Goal: Task Accomplishment & Management: Manage account settings

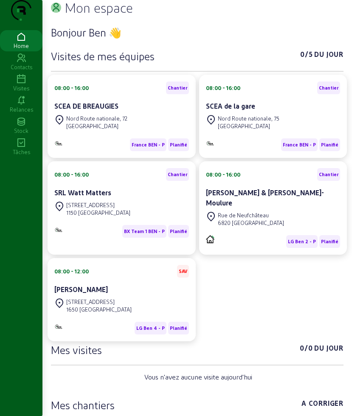
click at [18, 92] on div "Visites" at bounding box center [21, 89] width 42 height 8
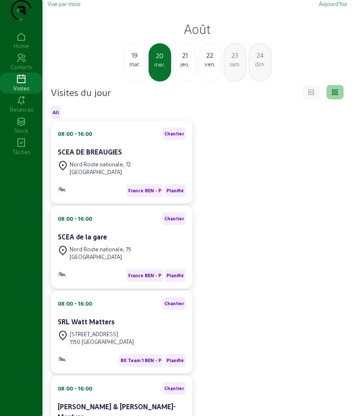
click at [184, 37] on h2 "Août" at bounding box center [198, 28] width 300 height 15
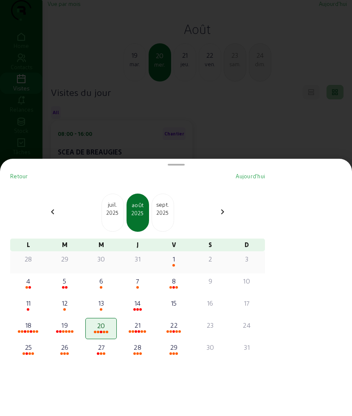
click at [175, 265] on span at bounding box center [174, 265] width 3 height 3
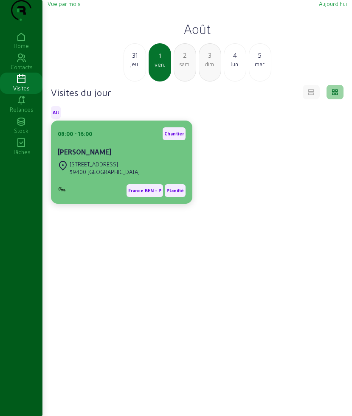
click at [128, 168] on div "Rue du Moulin d'Erre, 16" at bounding box center [105, 165] width 70 height 8
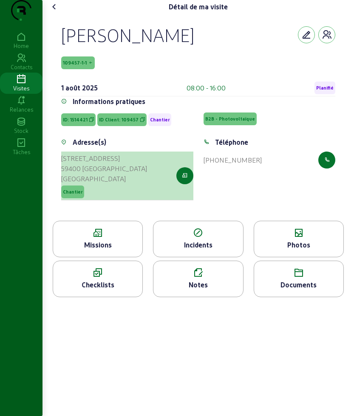
drag, startPoint x: 62, startPoint y: 175, endPoint x: 108, endPoint y: 196, distance: 49.8
click at [108, 196] on div "Adresse(s) Rue du Moulin d'Erre, 16 59400 Cambrai France Chantier" at bounding box center [127, 174] width 142 height 74
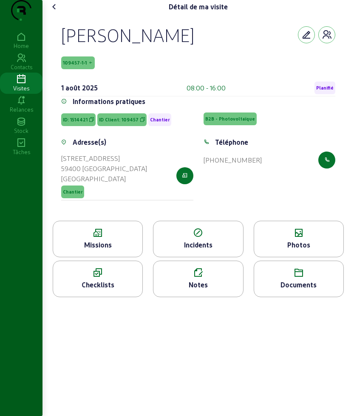
copy cam-list-title "Rue du Moulin d'Erre, 16 59400 Cambrai France"
click at [18, 92] on div "Visites" at bounding box center [21, 89] width 42 height 8
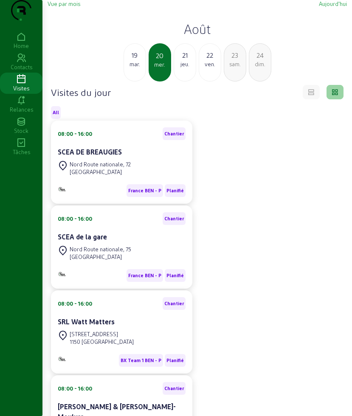
click at [198, 37] on h2 "Août" at bounding box center [198, 28] width 300 height 15
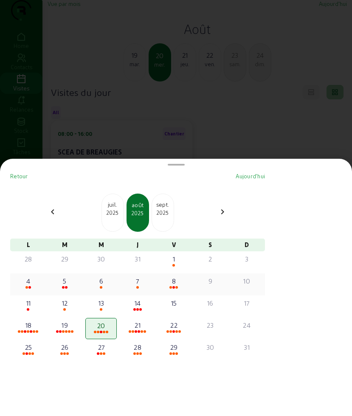
click at [40, 285] on div "4" at bounding box center [29, 281] width 30 height 10
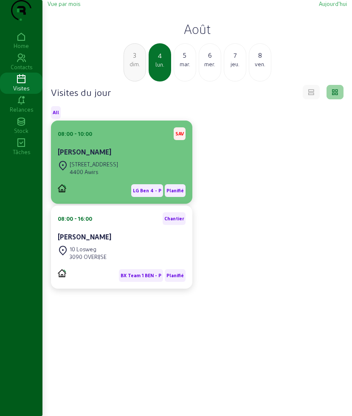
click at [139, 157] on div "Michel Albert" at bounding box center [122, 152] width 128 height 10
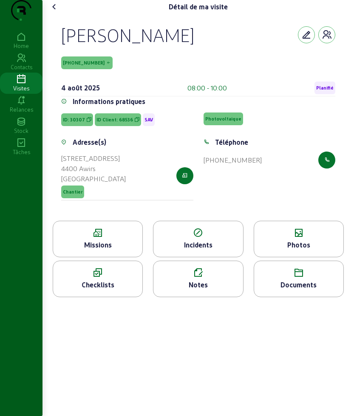
click at [91, 250] on div "Missions" at bounding box center [97, 245] width 89 height 10
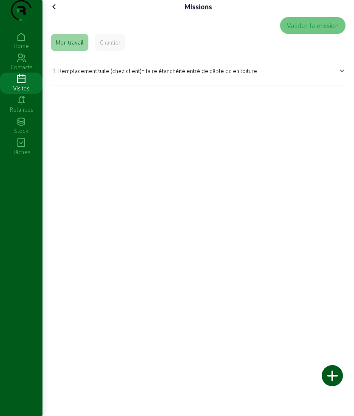
click at [59, 12] on icon at bounding box center [54, 7] width 10 height 10
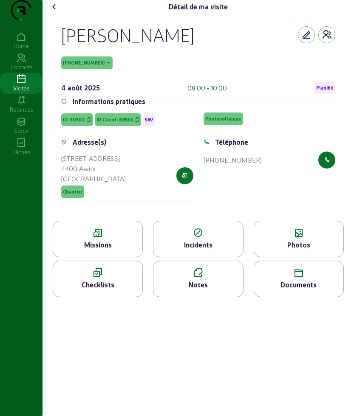
click at [53, 12] on icon at bounding box center [54, 7] width 10 height 10
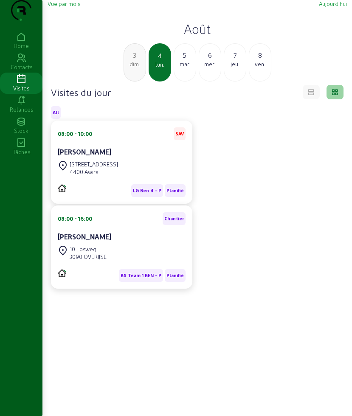
click at [204, 37] on h2 "Août" at bounding box center [198, 28] width 300 height 15
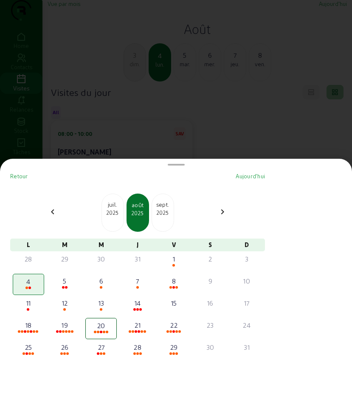
click at [168, 58] on div at bounding box center [176, 208] width 352 height 416
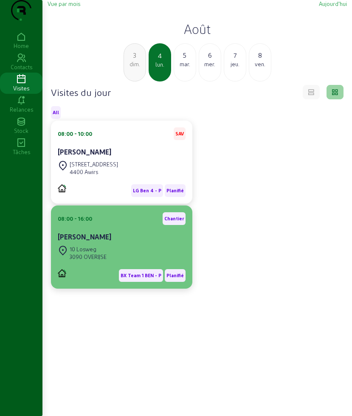
click at [124, 263] on div "10 Losweg 3090 OVERIJSE" at bounding box center [122, 253] width 128 height 19
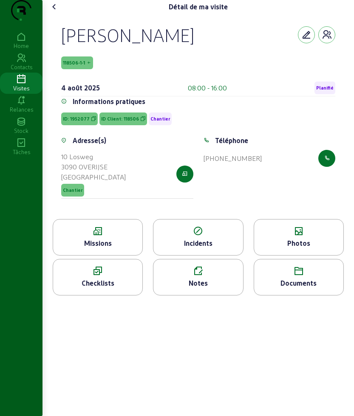
click at [108, 254] on div "Missions" at bounding box center [98, 237] width 90 height 37
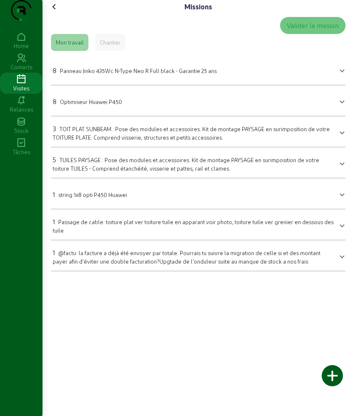
click at [53, 12] on icon at bounding box center [54, 7] width 10 height 10
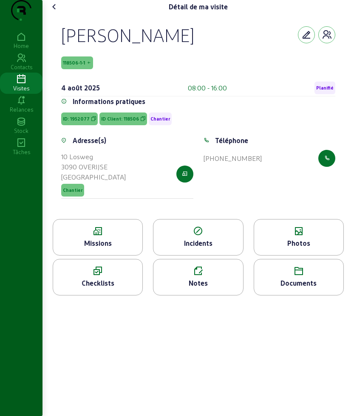
click at [53, 12] on icon at bounding box center [54, 7] width 10 height 10
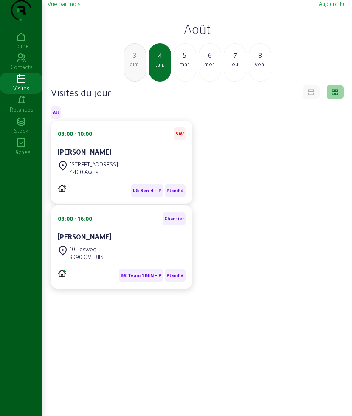
click at [259, 60] on div "8" at bounding box center [260, 55] width 22 height 10
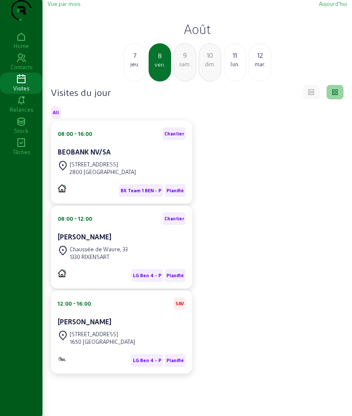
click at [187, 37] on h2 "Août" at bounding box center [198, 28] width 300 height 15
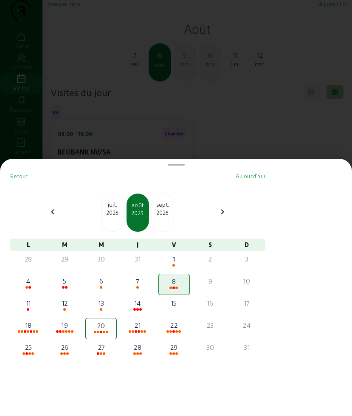
click at [156, 82] on div at bounding box center [176, 208] width 352 height 416
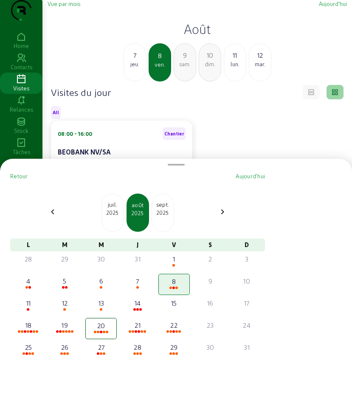
click at [131, 60] on div "7" at bounding box center [135, 55] width 22 height 10
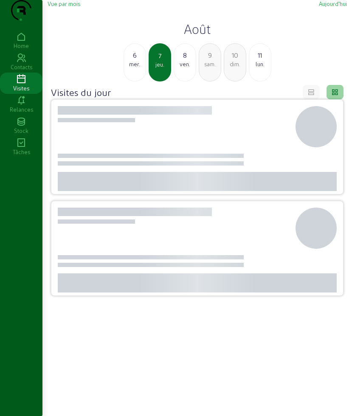
click at [131, 60] on div "6" at bounding box center [135, 55] width 22 height 10
click at [131, 60] on div "5" at bounding box center [135, 55] width 22 height 10
click at [131, 60] on div "4" at bounding box center [135, 55] width 22 height 10
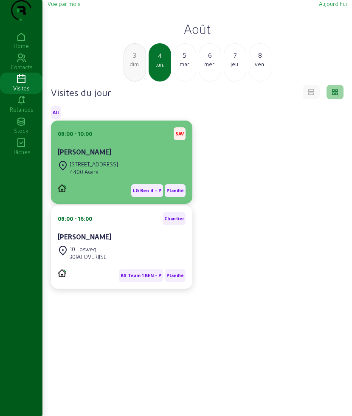
click at [88, 159] on div "08:00 - 10:00 SAV Michel Albert" at bounding box center [122, 142] width 128 height 31
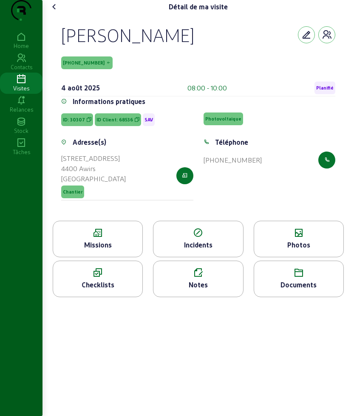
drag, startPoint x: 63, startPoint y: 43, endPoint x: 172, endPoint y: 74, distance: 112.6
click at [172, 74] on div "Michel Albert 68536-1-1 4 août 2025 08:00 - 10:00 Planifié" at bounding box center [198, 60] width 274 height 73
copy div "Michel Albert 68536-1-1"
click at [54, 12] on icon at bounding box center [54, 7] width 10 height 10
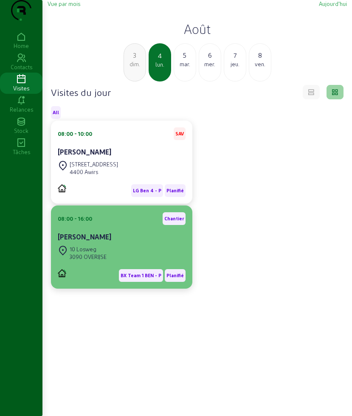
click at [114, 242] on div "YVES Delmotte" at bounding box center [122, 237] width 128 height 10
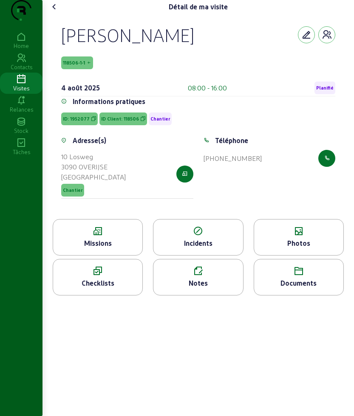
drag, startPoint x: 60, startPoint y: 47, endPoint x: 201, endPoint y: 47, distance: 141.1
click at [201, 47] on div "YVES Delmotte 118506-1-1 4 août 2025 08:00 - 16:00 Planifié Informations pratiq…" at bounding box center [198, 117] width 294 height 206
copy div "YVES Delmotte"
click at [62, 49] on div "YVES Delmotte 118506-1-1 4 août 2025 08:00 - 16:00 Planifié Informations pratiq…" at bounding box center [198, 117] width 294 height 206
drag, startPoint x: 60, startPoint y: 46, endPoint x: 284, endPoint y: 195, distance: 269.1
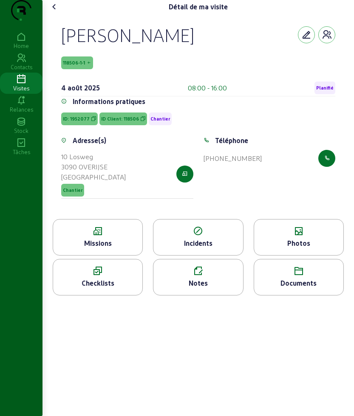
click at [284, 195] on div "YVES Delmotte 118506-1-1 4 août 2025 08:00 - 16:00 Planifié Informations pratiq…" at bounding box center [198, 117] width 294 height 206
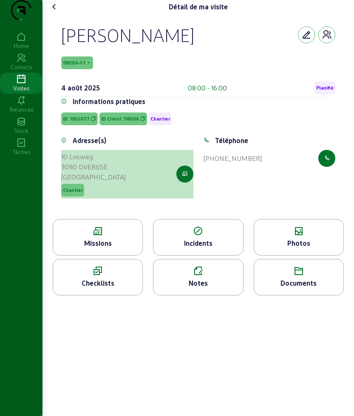
copy cam-empty "YVES Delmotte 118506-1-1 4 août 2025 08:00 - 16:00 Planifié Informations pratiq…"
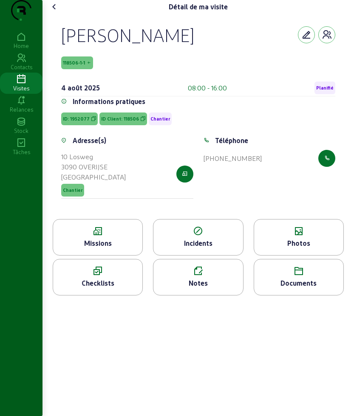
click at [88, 242] on div "Missions" at bounding box center [98, 237] width 90 height 37
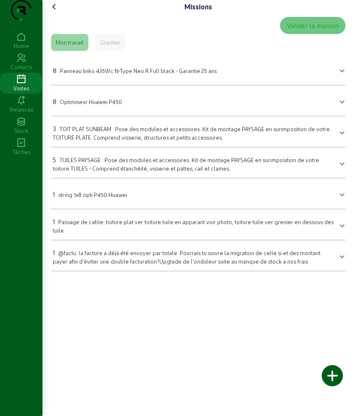
click at [135, 74] on span "Panneau Jinko 435Wc N-Type Neo R Full black - Garantie 25 ans" at bounding box center [138, 71] width 157 height 6
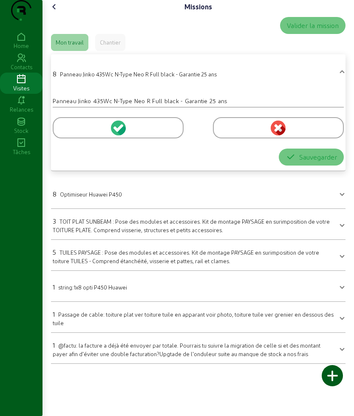
click at [71, 139] on div at bounding box center [118, 127] width 131 height 21
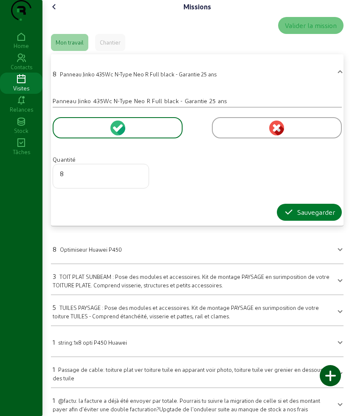
click at [286, 218] on icon "button" at bounding box center [289, 212] width 10 height 10
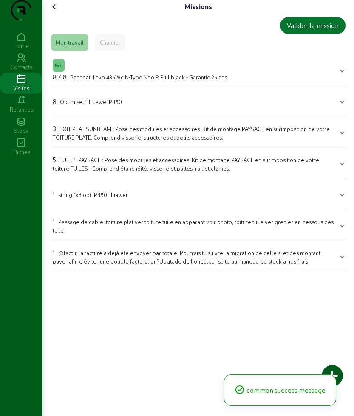
click at [82, 105] on span "Optimiseur Huawei P450" at bounding box center [91, 102] width 62 height 6
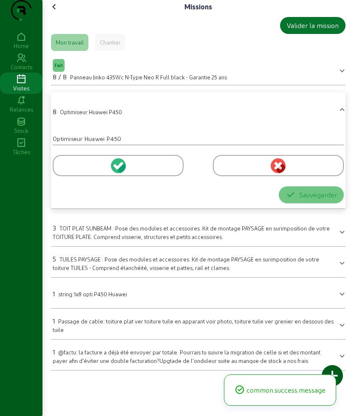
click at [78, 176] on div at bounding box center [118, 165] width 131 height 21
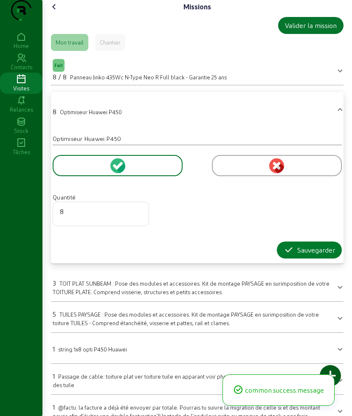
click at [294, 255] on div "Sauvegarder" at bounding box center [309, 250] width 51 height 10
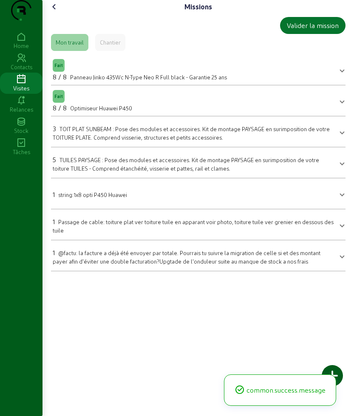
click at [74, 141] on span "TOIT PLAT SUNBEAM : Pose des modules et accessoires. Kit de montage PAYSAGE en …" at bounding box center [191, 133] width 277 height 15
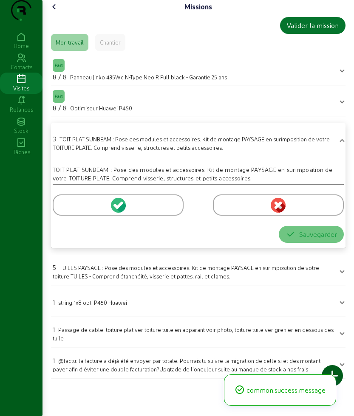
drag, startPoint x: 68, startPoint y: 224, endPoint x: 163, endPoint y: 242, distance: 96.5
click at [69, 216] on div at bounding box center [118, 205] width 131 height 21
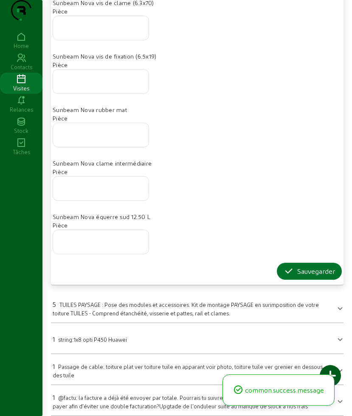
scroll to position [661, 0]
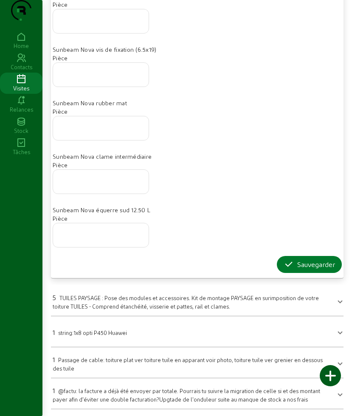
click at [286, 260] on icon "button" at bounding box center [289, 265] width 10 height 10
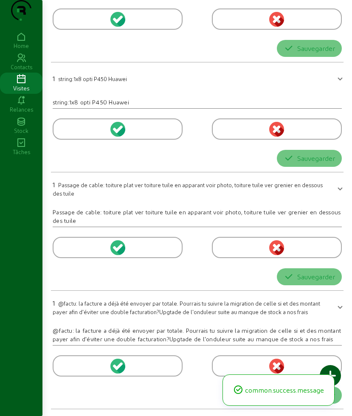
scroll to position [0, 0]
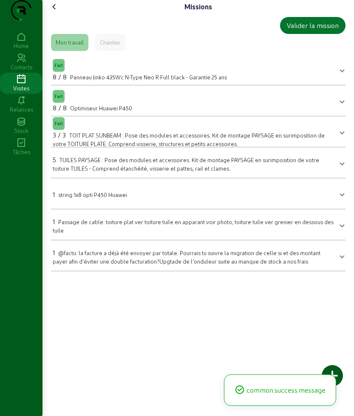
click at [74, 172] on mat-expansion-panel-header "5 TUILES PAYSAGE : Pose des modules et accessoires. Kit de montage PAYSAGE en s…" at bounding box center [198, 163] width 294 height 24
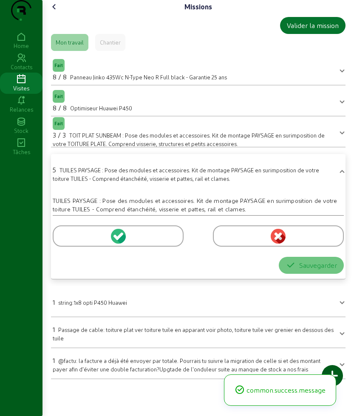
click at [70, 247] on div at bounding box center [118, 236] width 131 height 21
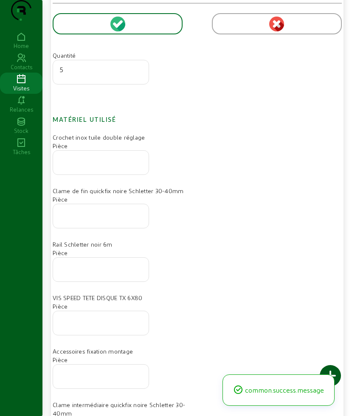
scroll to position [402, 0]
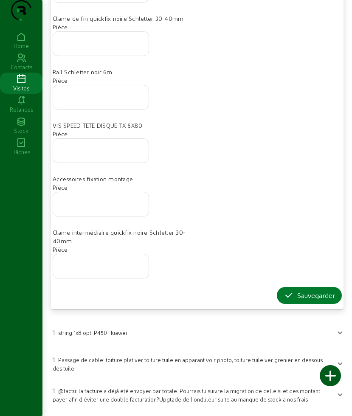
click at [306, 294] on div "Sauvegarder" at bounding box center [309, 296] width 51 height 10
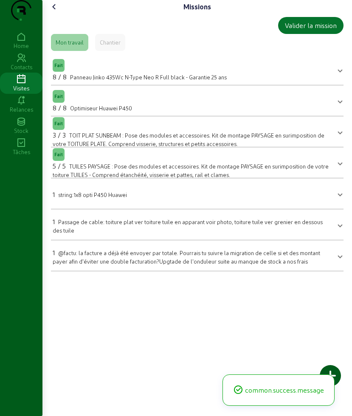
scroll to position [0, 0]
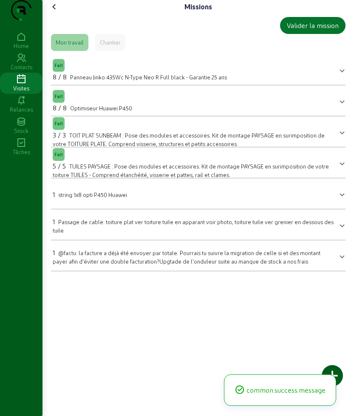
click at [74, 200] on div "1 string:1x8 opti P450 Huawei" at bounding box center [90, 195] width 74 height 10
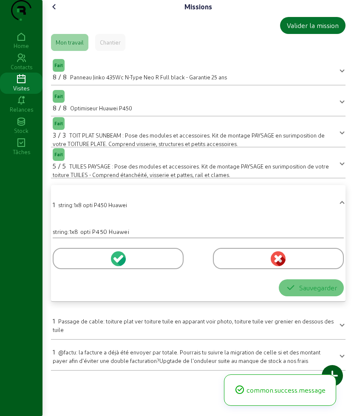
click at [66, 269] on div at bounding box center [118, 258] width 131 height 21
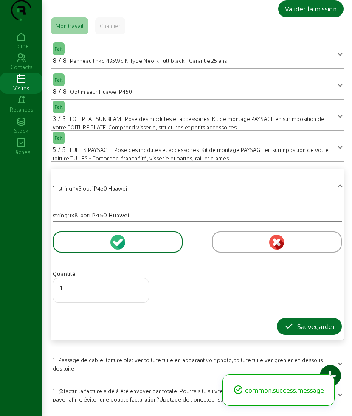
scroll to position [34, 0]
click at [290, 322] on icon "button" at bounding box center [289, 327] width 10 height 10
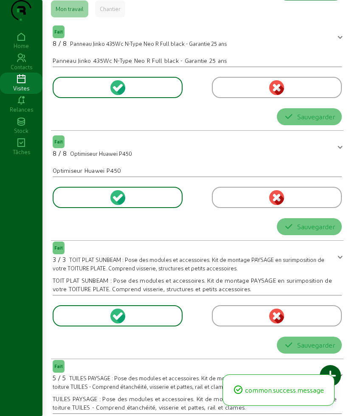
scroll to position [0, 0]
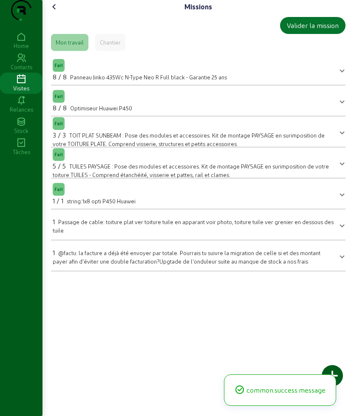
click at [56, 12] on icon at bounding box center [54, 7] width 10 height 10
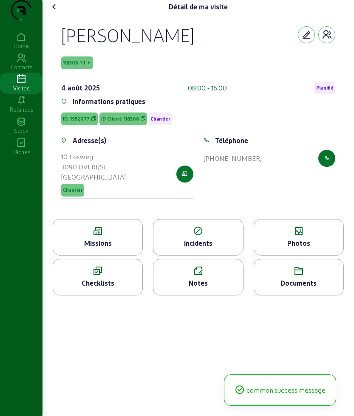
click at [296, 237] on icon at bounding box center [298, 231] width 89 height 10
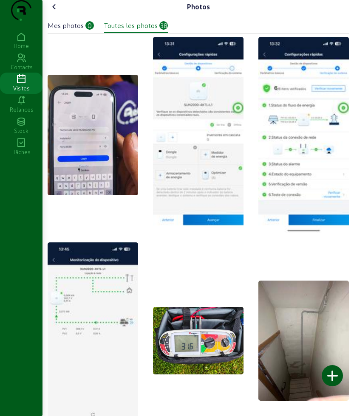
click at [334, 365] on div at bounding box center [332, 375] width 21 height 21
click at [331, 373] on div at bounding box center [332, 375] width 21 height 21
click at [55, 12] on icon at bounding box center [54, 7] width 10 height 10
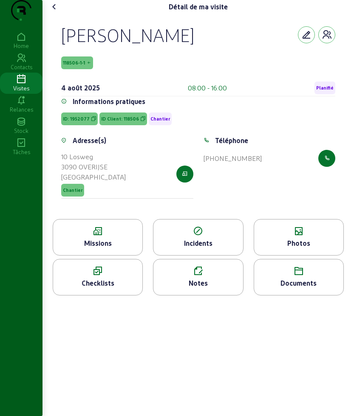
click at [314, 255] on div "Photos" at bounding box center [299, 237] width 90 height 37
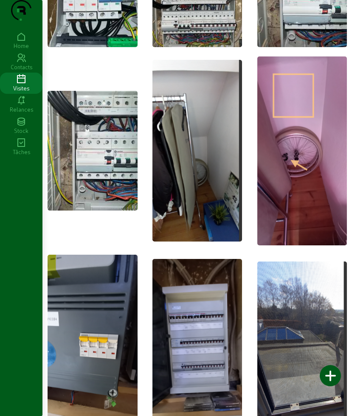
scroll to position [1169, 0]
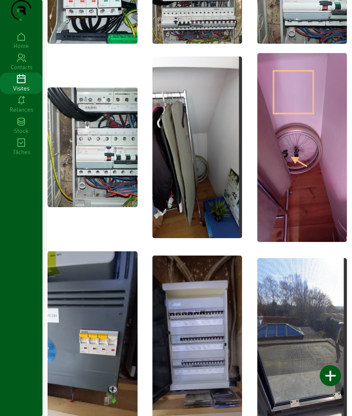
click at [332, 379] on div at bounding box center [330, 375] width 21 height 21
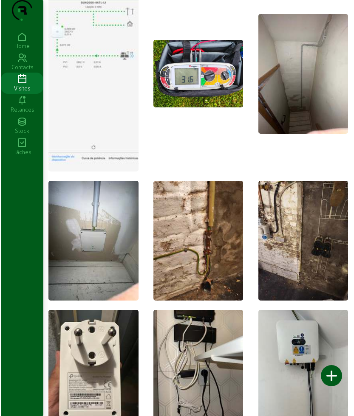
scroll to position [0, 0]
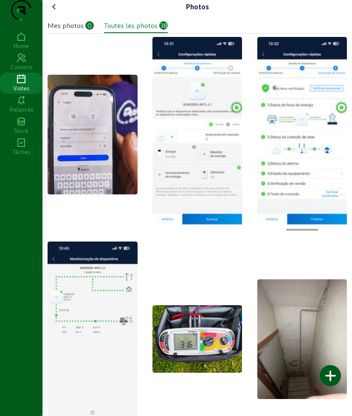
click at [325, 373] on div at bounding box center [330, 375] width 21 height 21
click at [334, 374] on div at bounding box center [330, 375] width 21 height 21
click at [65, 31] on div "Mes photos" at bounding box center [66, 25] width 36 height 10
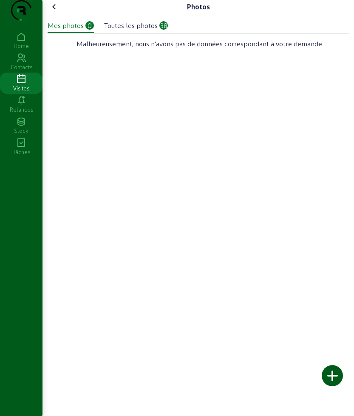
click at [335, 371] on div at bounding box center [332, 375] width 21 height 21
click at [332, 374] on div at bounding box center [332, 375] width 21 height 21
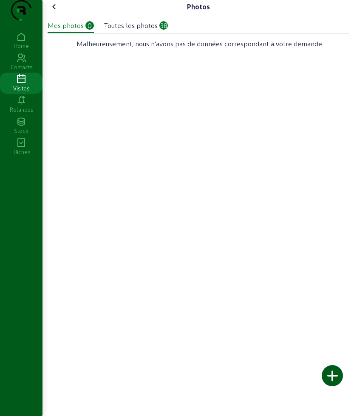
click at [332, 374] on div at bounding box center [332, 375] width 21 height 21
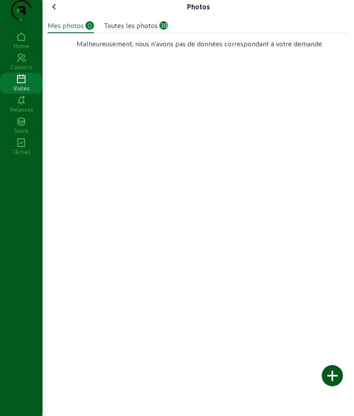
click at [333, 376] on div at bounding box center [332, 375] width 21 height 21
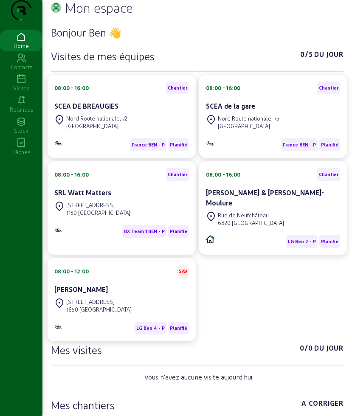
click at [25, 85] on icon at bounding box center [21, 79] width 42 height 10
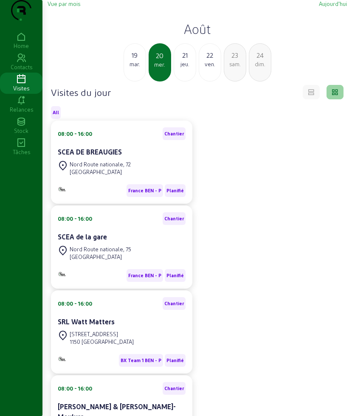
click at [198, 37] on h2 "Août" at bounding box center [198, 28] width 300 height 15
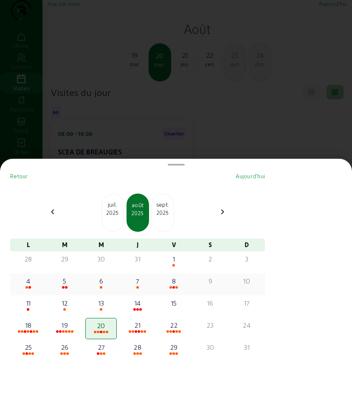
click at [31, 286] on span at bounding box center [29, 287] width 3 height 3
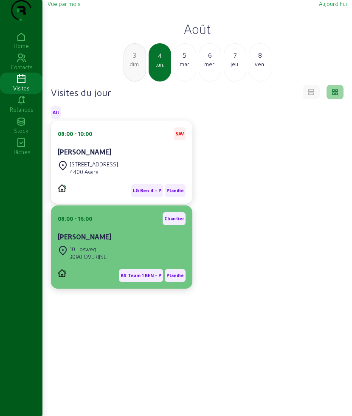
click at [110, 263] on div "10 Losweg 3090 OVERIJSE" at bounding box center [122, 253] width 128 height 19
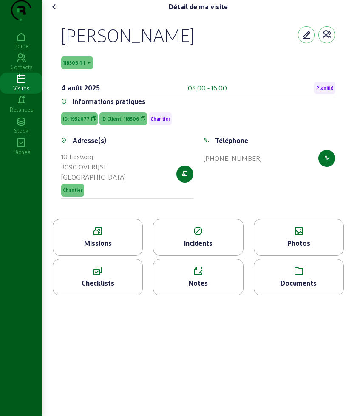
click at [292, 249] on div "Photos" at bounding box center [298, 243] width 89 height 10
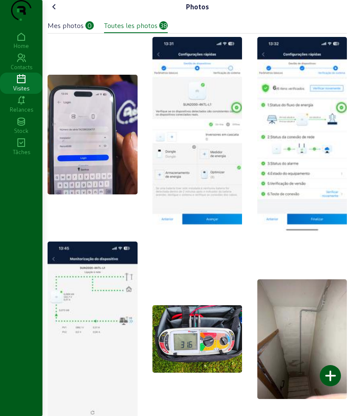
click at [332, 374] on div at bounding box center [330, 375] width 21 height 21
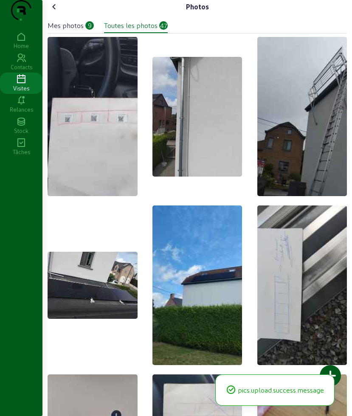
click at [75, 31] on div "Mes photos" at bounding box center [66, 25] width 36 height 10
click at [54, 12] on icon at bounding box center [54, 7] width 10 height 10
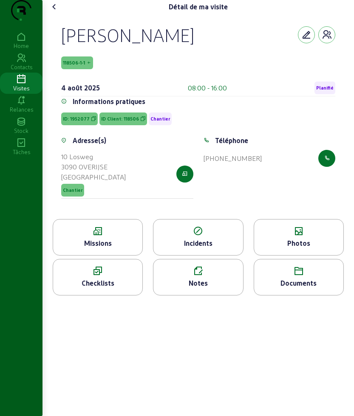
click at [54, 12] on icon at bounding box center [54, 7] width 10 height 10
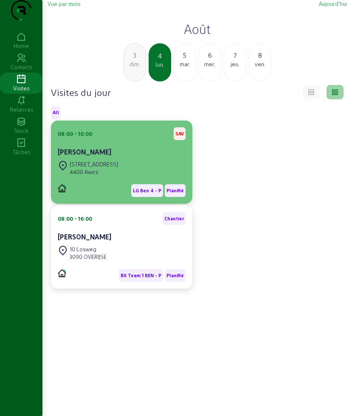
click at [105, 159] on div "Michel Albert" at bounding box center [122, 153] width 128 height 12
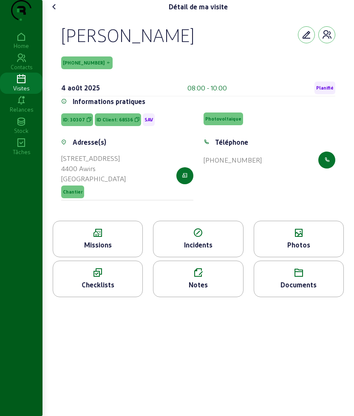
click at [108, 250] on div "Missions" at bounding box center [97, 245] width 89 height 10
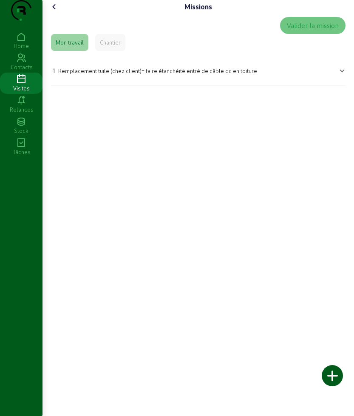
click at [57, 12] on icon at bounding box center [54, 7] width 10 height 10
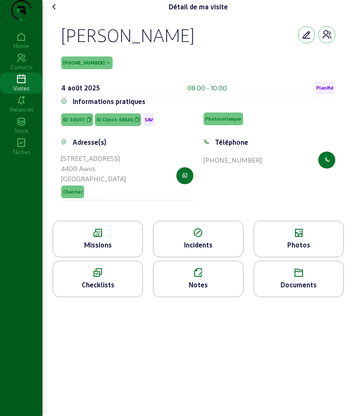
drag, startPoint x: 64, startPoint y: 51, endPoint x: 275, endPoint y: 185, distance: 249.7
click at [275, 185] on cam-empty "Michel Albert 68536-1-1 4 août 2025 08:00 - 10:00 Planifié Informations pratiqu…" at bounding box center [198, 117] width 274 height 187
click at [112, 238] on icon at bounding box center [97, 233] width 89 height 10
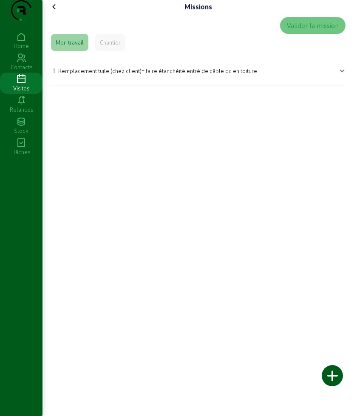
click at [104, 74] on span "Remplacement tuile (chez client)+ faire étanchéité entré de câble dc en toiture" at bounding box center [157, 71] width 199 height 6
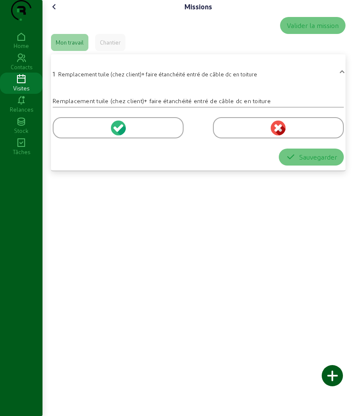
click at [86, 139] on div at bounding box center [118, 127] width 131 height 21
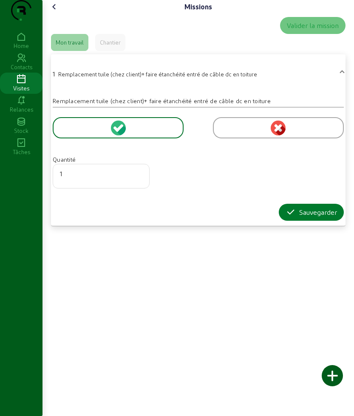
click at [290, 218] on icon "button" at bounding box center [291, 212] width 10 height 10
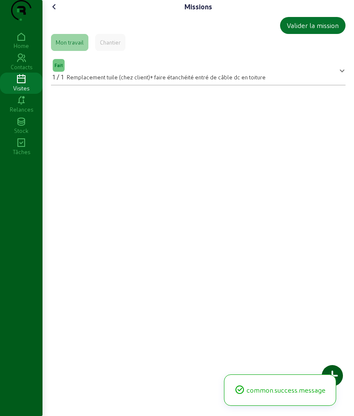
click at [55, 12] on icon at bounding box center [54, 7] width 10 height 10
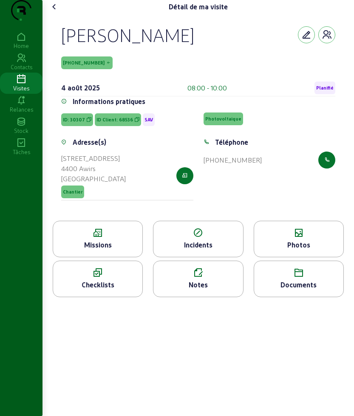
click at [304, 238] on icon at bounding box center [298, 233] width 89 height 10
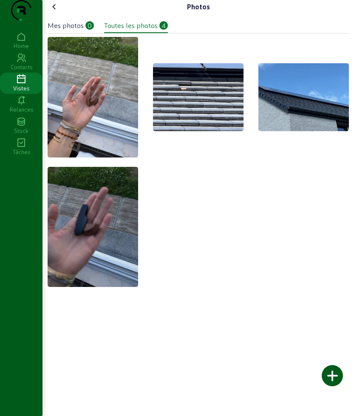
click at [336, 377] on div at bounding box center [332, 375] width 21 height 21
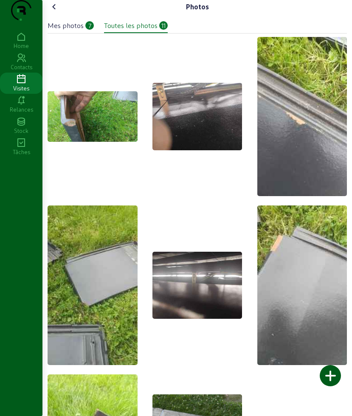
click at [54, 12] on icon at bounding box center [54, 7] width 10 height 10
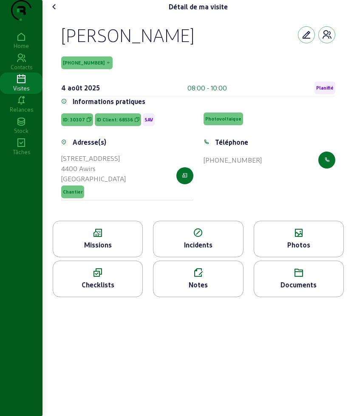
click at [57, 12] on icon at bounding box center [54, 7] width 10 height 10
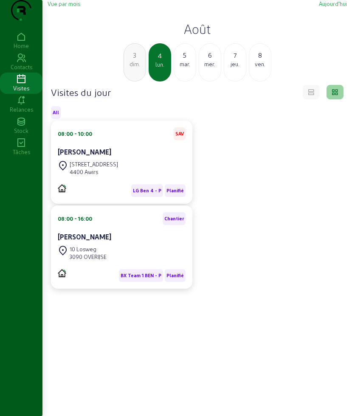
click at [179, 68] on div "mar." at bounding box center [185, 64] width 22 height 8
click at [99, 168] on div "[STREET_ADDRESS]" at bounding box center [94, 165] width 48 height 8
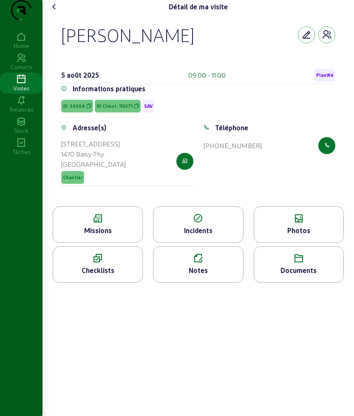
drag, startPoint x: 67, startPoint y: 52, endPoint x: 208, endPoint y: 52, distance: 141.1
click at [194, 46] on div "[PERSON_NAME]" at bounding box center [127, 35] width 133 height 22
copy div "[PERSON_NAME]"
click at [58, 48] on div "Dominique Hayois 5 août 2025 09:00 - 11:00 Planifié Informations pratiques ID: …" at bounding box center [198, 110] width 294 height 193
drag, startPoint x: 58, startPoint y: 48, endPoint x: 284, endPoint y: 181, distance: 262.2
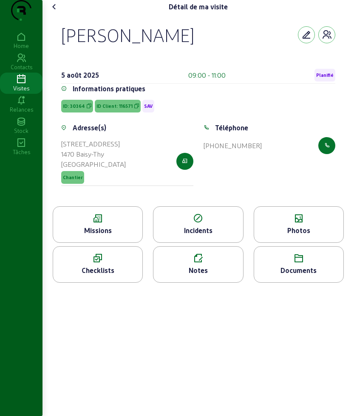
click at [284, 181] on div "Dominique Hayois 5 août 2025 09:00 - 11:00 Planifié Informations pratiques ID: …" at bounding box center [198, 110] width 294 height 193
click at [295, 229] on div "Photos" at bounding box center [299, 225] width 90 height 37
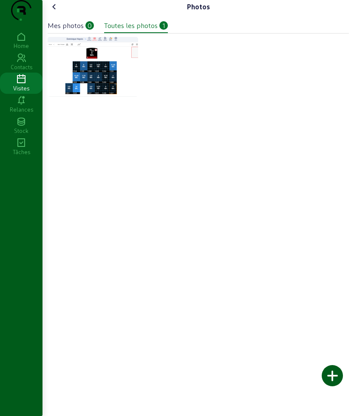
click at [56, 12] on icon at bounding box center [54, 7] width 10 height 10
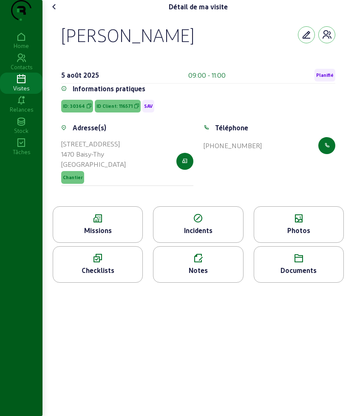
click at [58, 12] on icon at bounding box center [54, 7] width 10 height 10
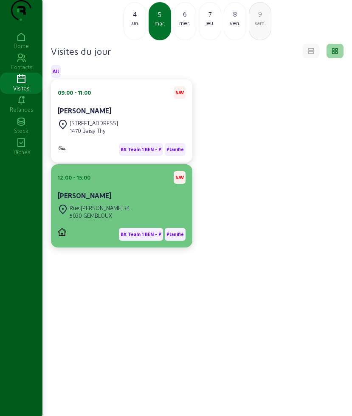
scroll to position [60, 0]
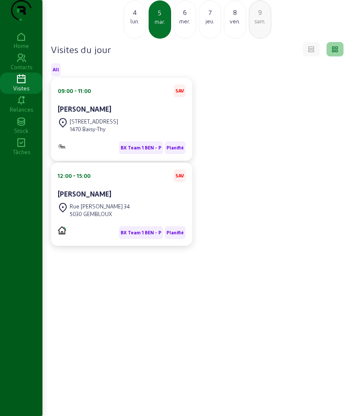
click at [102, 181] on div "12:00 - 15:00 SAV" at bounding box center [122, 176] width 128 height 13
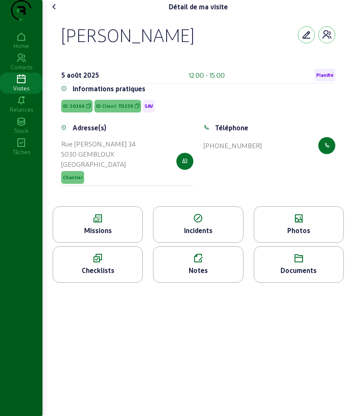
click at [70, 113] on span "ID: 30366" at bounding box center [76, 106] width 31 height 13
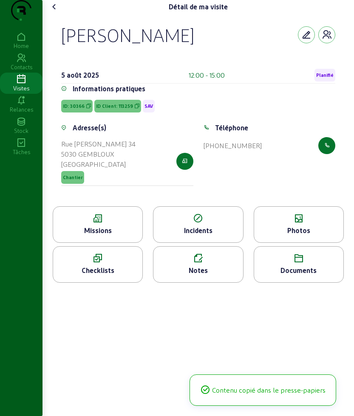
click at [105, 207] on div "Stéphan Adam 5 août 2025 12:00 - 15:00 Planifié Informations pratiques ID: 3036…" at bounding box center [198, 110] width 294 height 193
click at [105, 224] on icon at bounding box center [97, 219] width 89 height 10
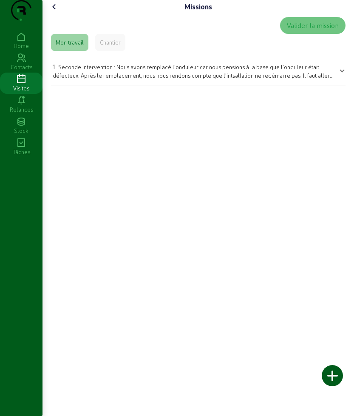
click at [56, 12] on icon at bounding box center [54, 7] width 10 height 10
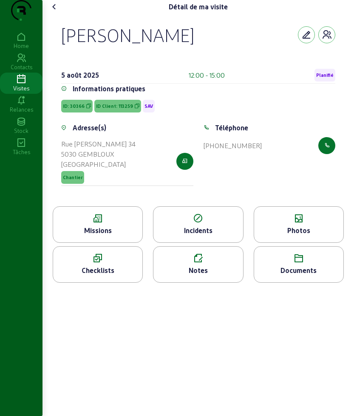
click at [56, 12] on icon at bounding box center [54, 7] width 10 height 10
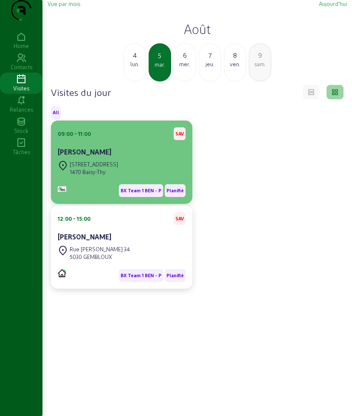
click at [97, 156] on cam-card-title "[PERSON_NAME]" at bounding box center [85, 152] width 54 height 8
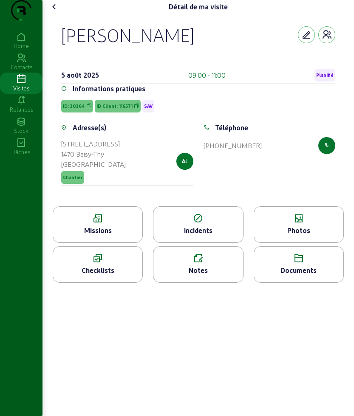
drag, startPoint x: 65, startPoint y: 50, endPoint x: 264, endPoint y: 173, distance: 233.7
click at [264, 173] on cam-empty "Dominique Hayois 5 août 2025 09:00 - 11:00 Planifié Informations pratiques ID: …" at bounding box center [198, 110] width 274 height 173
copy cam-empty "Dominique Hayois 5 août 2025 09:00 - 11:00 Planifié Informations pratiques ID: …"
click at [118, 224] on icon at bounding box center [97, 219] width 89 height 10
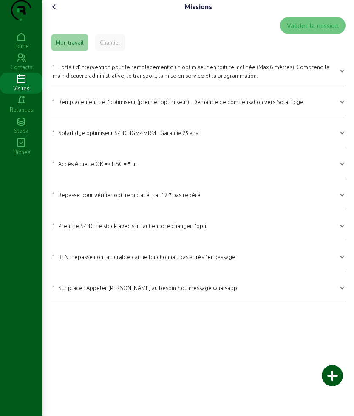
click at [60, 14] on div "Missions" at bounding box center [198, 7] width 301 height 14
click at [57, 12] on icon at bounding box center [54, 7] width 10 height 10
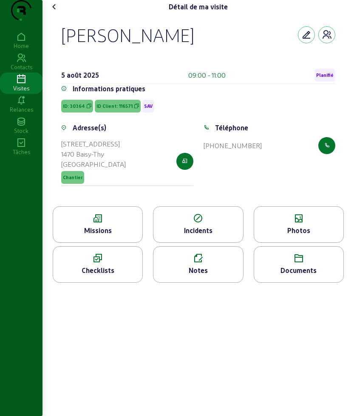
drag, startPoint x: 57, startPoint y: 47, endPoint x: 235, endPoint y: 53, distance: 177.7
click at [235, 53] on div "Dominique Hayois 5 août 2025 09:00 - 11:00 Planifié Informations pratiques ID: …" at bounding box center [198, 110] width 294 height 193
click at [59, 12] on icon at bounding box center [54, 7] width 10 height 10
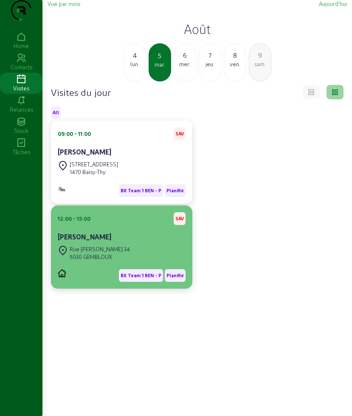
click at [79, 241] on cam-card-title "Stéphan Adam" at bounding box center [85, 237] width 54 height 8
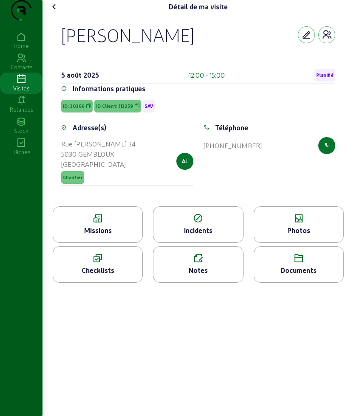
drag, startPoint x: 59, startPoint y: 52, endPoint x: 262, endPoint y: 171, distance: 234.5
click at [262, 171] on div "Stéphan Adam 5 août 2025 12:00 - 15:00 Planifié Informations pratiques ID: 3036…" at bounding box center [198, 110] width 294 height 193
copy cam-empty "Stéphan Adam 5 août 2025 12:00 - 15:00 Planifié Informations pratiques ID: 3036…"
click at [308, 224] on icon at bounding box center [298, 219] width 89 height 10
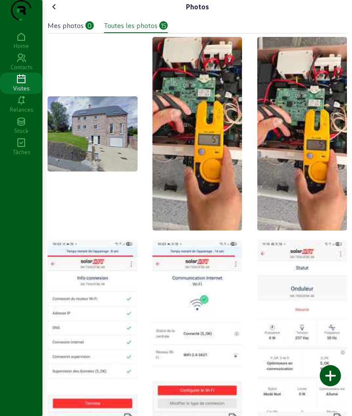
click at [328, 378] on div at bounding box center [330, 375] width 21 height 21
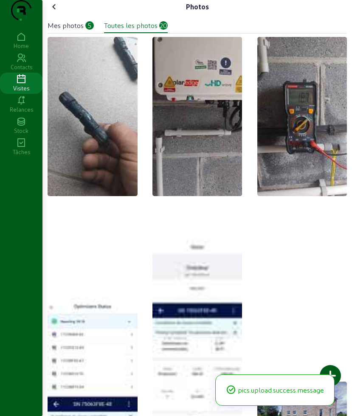
click at [59, 12] on icon at bounding box center [54, 7] width 10 height 10
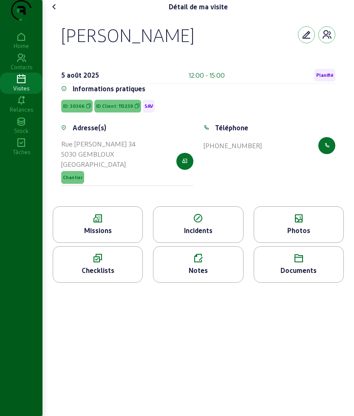
click at [59, 12] on icon at bounding box center [54, 7] width 10 height 10
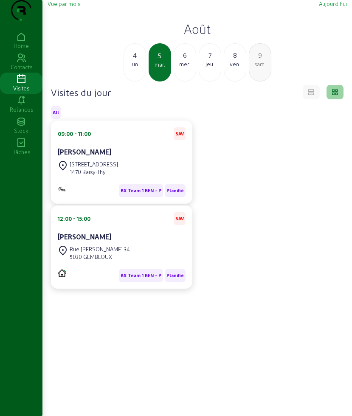
click at [181, 68] on div "mer." at bounding box center [185, 64] width 22 height 8
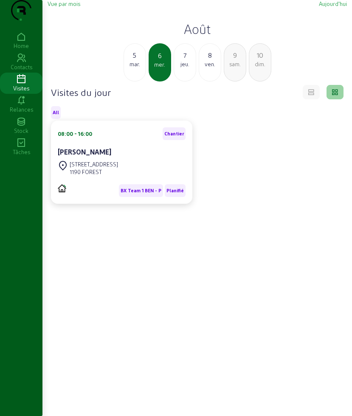
click at [128, 68] on div "mar." at bounding box center [135, 64] width 22 height 8
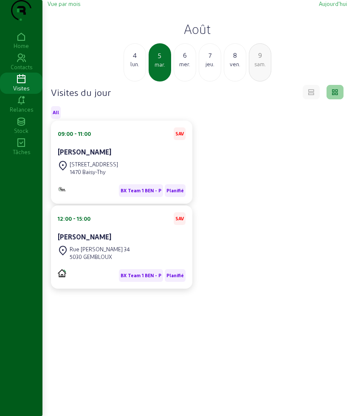
click at [138, 82] on div "4 lun." at bounding box center [135, 62] width 23 height 38
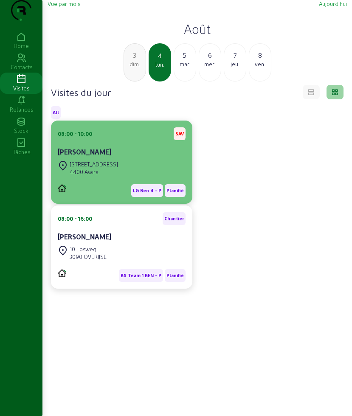
click at [129, 157] on div "Michel Albert" at bounding box center [122, 152] width 128 height 10
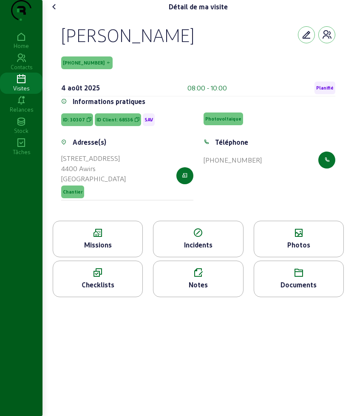
click at [206, 278] on icon at bounding box center [197, 273] width 89 height 10
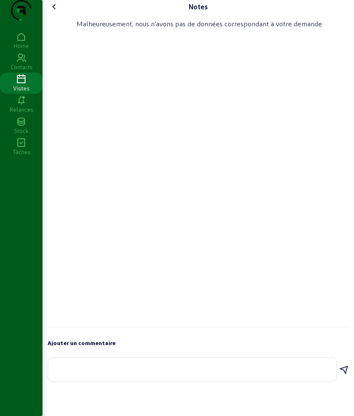
click at [59, 16] on div "Notes Malheureusement, nous n'avons pas de données correspondant à votre demand…" at bounding box center [197, 193] width 311 height 387
click at [59, 14] on cam-font-icon at bounding box center [55, 7] width 14 height 14
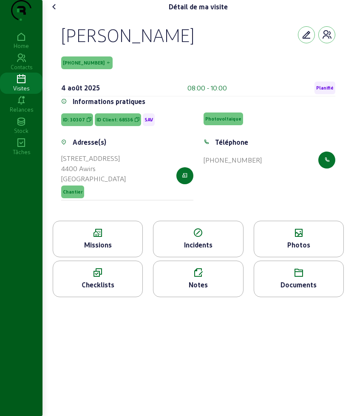
click at [306, 250] on div "Photos" at bounding box center [298, 245] width 89 height 10
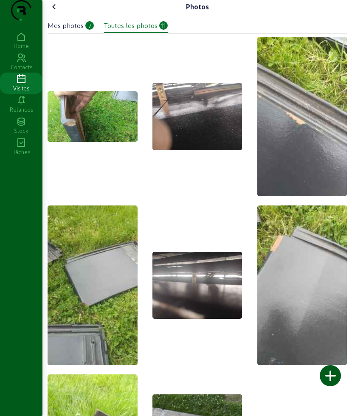
click at [51, 12] on icon at bounding box center [54, 7] width 10 height 10
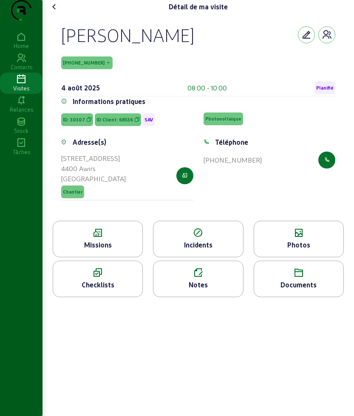
click at [195, 290] on div "Notes" at bounding box center [197, 285] width 89 height 10
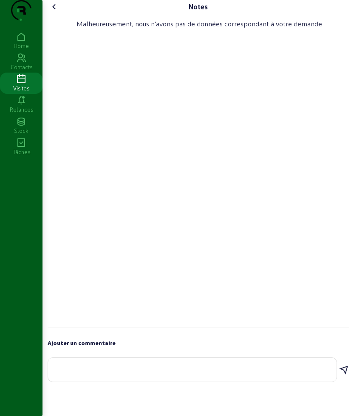
drag, startPoint x: 132, startPoint y: 365, endPoint x: 124, endPoint y: 380, distance: 17.1
click at [132, 366] on div "Ajouter un commentaire" at bounding box center [198, 360] width 301 height 45
click at [124, 374] on textarea at bounding box center [192, 368] width 275 height 10
type textarea "tuilles change"
click at [343, 376] on icon at bounding box center [344, 370] width 10 height 10
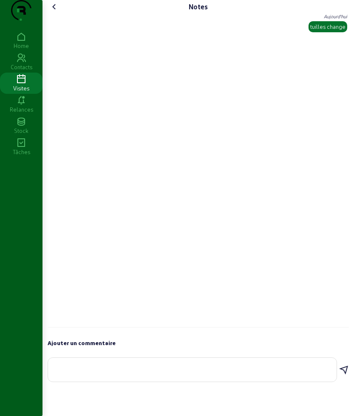
click at [57, 12] on icon at bounding box center [54, 7] width 10 height 10
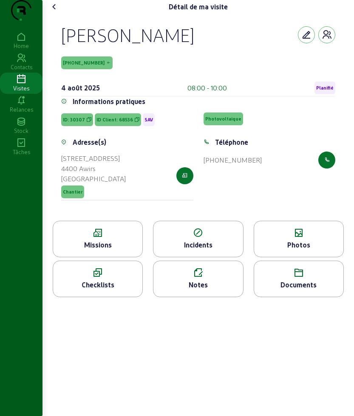
click at [56, 12] on icon at bounding box center [54, 7] width 10 height 10
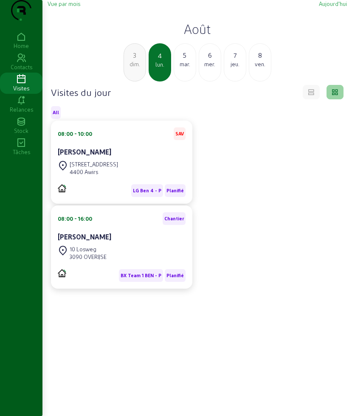
click at [189, 60] on div "5" at bounding box center [185, 55] width 22 height 10
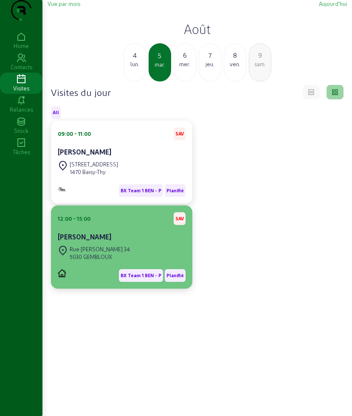
click at [144, 242] on div "Stéphan Adam" at bounding box center [122, 237] width 128 height 10
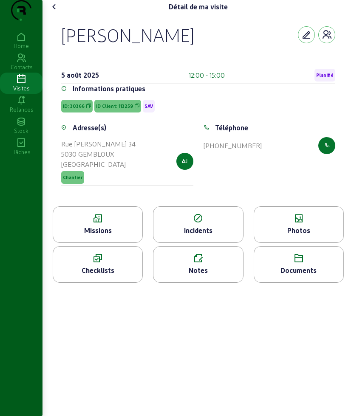
click at [282, 236] on div "Photos" at bounding box center [298, 231] width 89 height 10
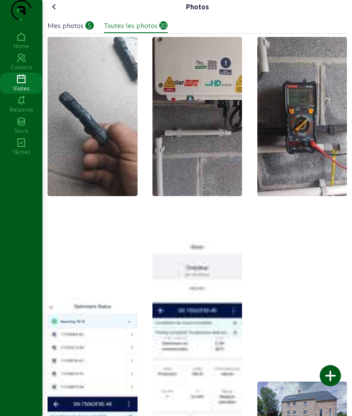
click at [52, 12] on icon at bounding box center [54, 7] width 10 height 10
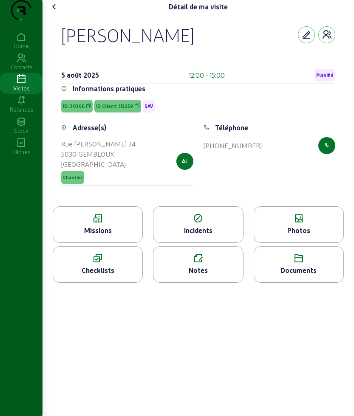
click at [212, 264] on icon at bounding box center [197, 259] width 89 height 10
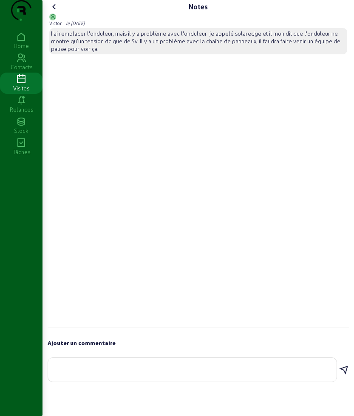
click at [123, 374] on textarea at bounding box center [192, 368] width 275 height 10
click at [103, 374] on textarea "conecteru cahnge ondulateur demare" at bounding box center [192, 368] width 275 height 10
type textarea "conecteru change ondulateur demare"
click at [342, 376] on icon at bounding box center [344, 370] width 10 height 10
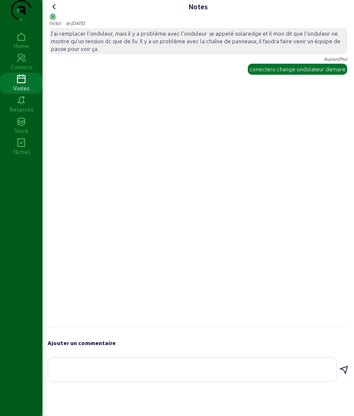
click at [55, 12] on icon at bounding box center [54, 7] width 10 height 10
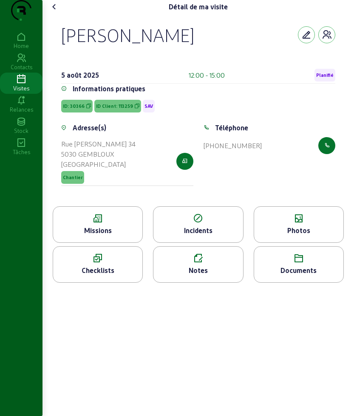
click at [54, 12] on icon at bounding box center [54, 7] width 10 height 10
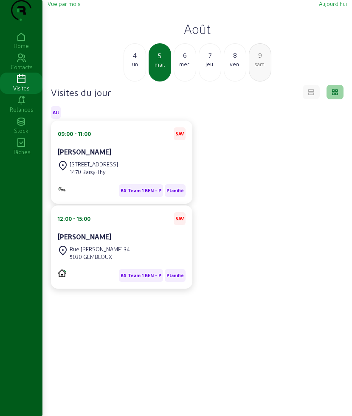
click at [188, 68] on div "mer." at bounding box center [185, 64] width 22 height 8
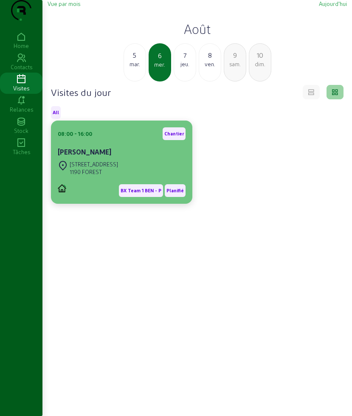
click at [98, 156] on cam-card-title "Clément Vey" at bounding box center [85, 152] width 54 height 8
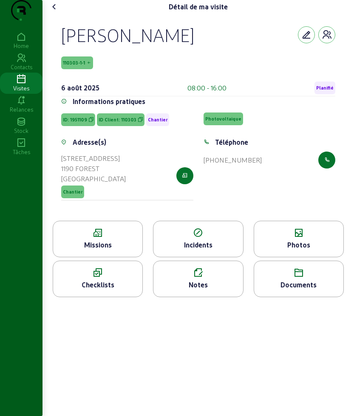
drag, startPoint x: 59, startPoint y: 54, endPoint x: 283, endPoint y: 194, distance: 264.6
click at [283, 194] on div "Clément Vey 110303-1-1 6 août 2025 08:00 - 16:00 Planifié Informations pratique…" at bounding box center [198, 117] width 294 height 207
copy cam-empty "Clément Vey 110303-1-1 6 août 2025 08:00 - 16:00 Planifié Informations pratique…"
click at [107, 258] on div "Missions" at bounding box center [98, 239] width 90 height 37
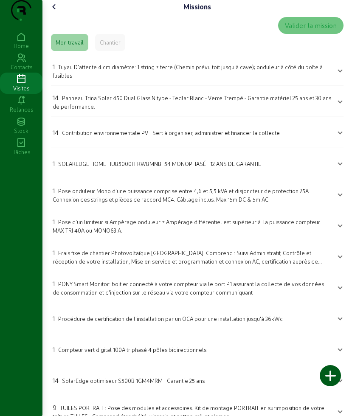
click at [50, 14] on cam-font-icon at bounding box center [55, 7] width 14 height 14
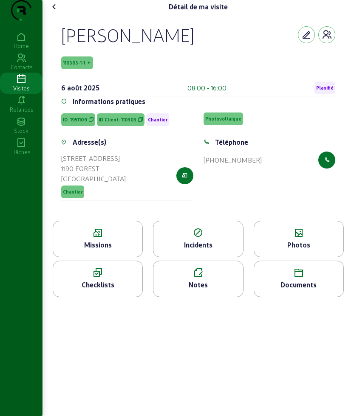
click at [106, 238] on icon at bounding box center [97, 233] width 89 height 10
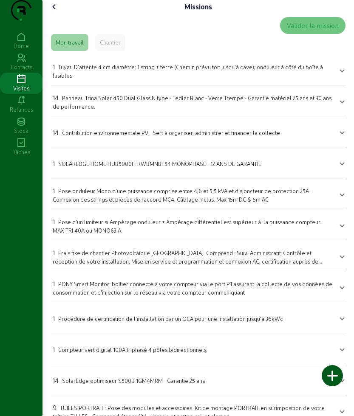
click at [55, 12] on icon at bounding box center [54, 7] width 10 height 10
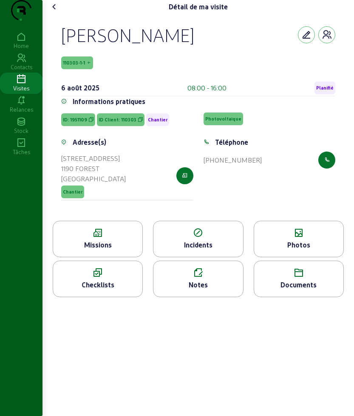
click at [99, 238] on icon at bounding box center [97, 233] width 89 height 10
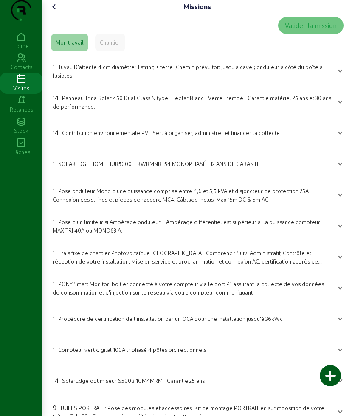
click at [93, 110] on span "Panneau Trina Solar 450 Dual Glass N type - Tedlar Blanc - Verre Trempé - Garan…" at bounding box center [192, 102] width 279 height 15
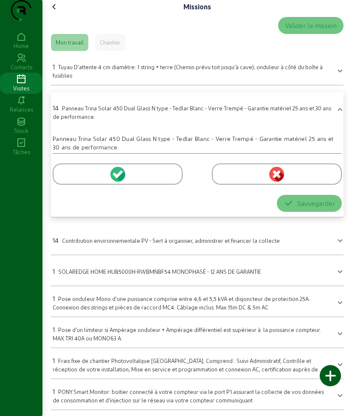
click at [71, 185] on div at bounding box center [118, 174] width 130 height 21
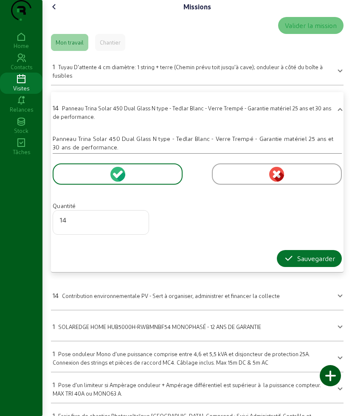
click at [110, 235] on div "14" at bounding box center [101, 223] width 82 height 24
click at [139, 225] on input "13" at bounding box center [101, 220] width 82 height 10
click at [139, 225] on input "12" at bounding box center [101, 220] width 82 height 10
click at [139, 225] on input "11" at bounding box center [101, 220] width 82 height 10
click at [139, 225] on input "10" at bounding box center [101, 220] width 82 height 10
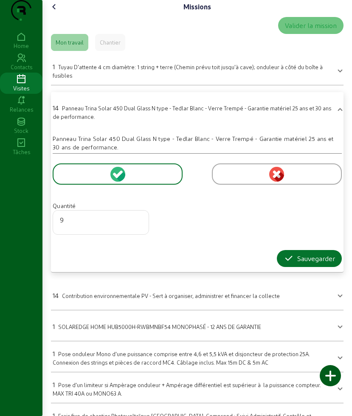
type input "9"
click at [138, 225] on input "9" at bounding box center [101, 220] width 82 height 10
click at [292, 264] on div "Sauvegarder" at bounding box center [309, 259] width 51 height 10
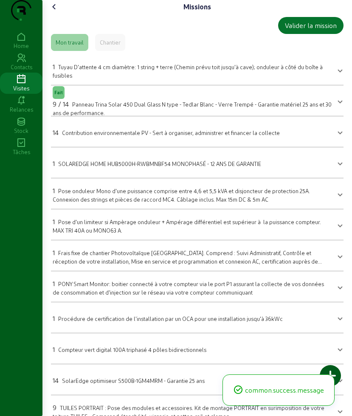
drag, startPoint x: 111, startPoint y: 144, endPoint x: 76, endPoint y: 213, distance: 77.7
click at [111, 138] on div "14 Contribution environnementale PV - Sert à organiser, administrer et financer…" at bounding box center [166, 132] width 227 height 10
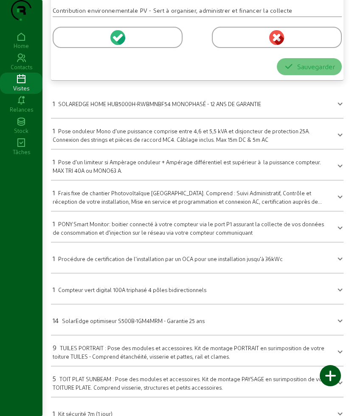
scroll to position [319, 0]
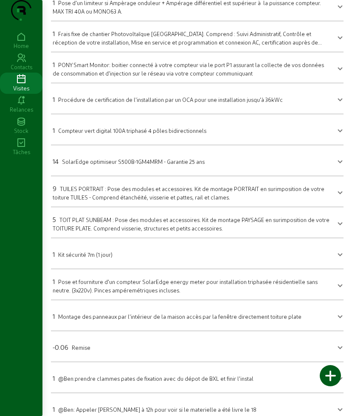
click at [96, 201] on span "TUILES PORTRAIT : Pose des modules et accessoires. Kit de montage PORTRAIT en s…" at bounding box center [189, 193] width 272 height 15
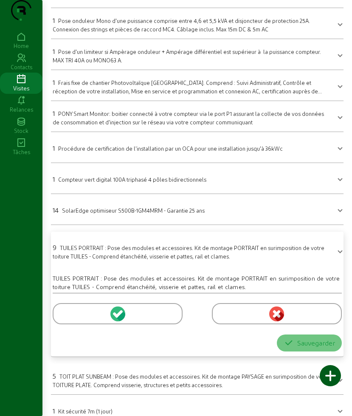
scroll to position [219, 0]
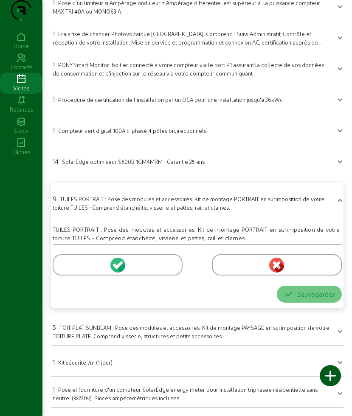
click at [68, 276] on div at bounding box center [118, 265] width 130 height 21
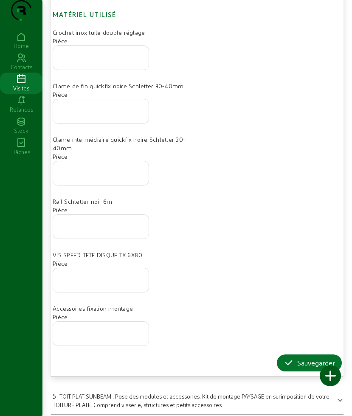
scroll to position [591, 0]
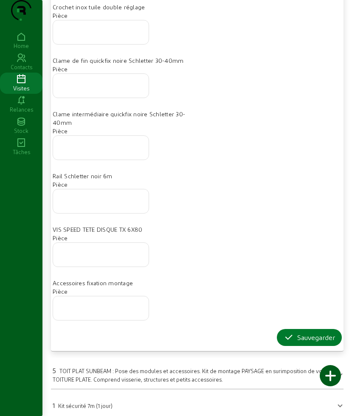
click at [299, 343] on div "Sauvegarder" at bounding box center [309, 338] width 51 height 10
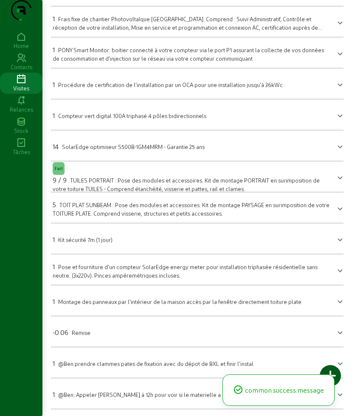
scroll to position [3, 0]
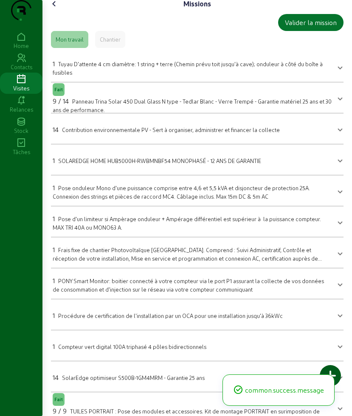
click at [59, 9] on icon at bounding box center [54, 4] width 10 height 10
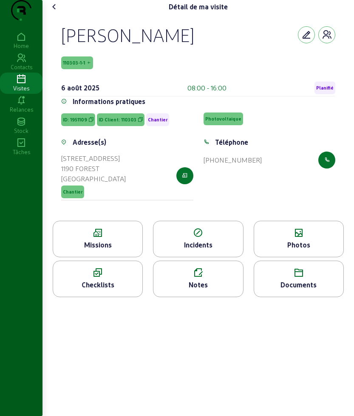
click at [289, 250] on div "Photos" at bounding box center [298, 245] width 89 height 10
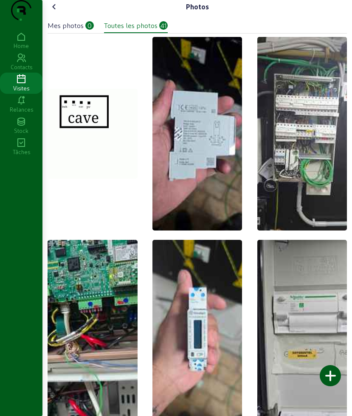
click at [53, 12] on icon at bounding box center [54, 7] width 10 height 10
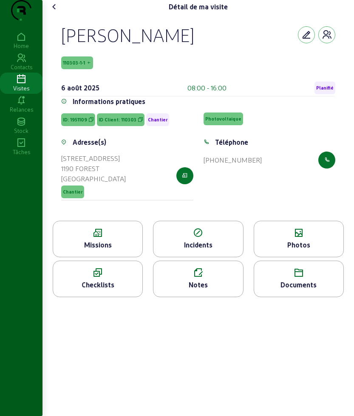
click at [283, 278] on icon at bounding box center [298, 273] width 89 height 10
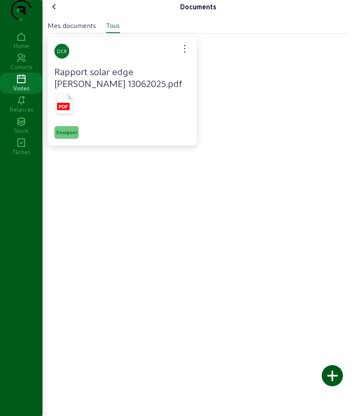
click at [66, 111] on icon at bounding box center [65, 104] width 17 height 20
click at [53, 12] on icon at bounding box center [54, 7] width 10 height 10
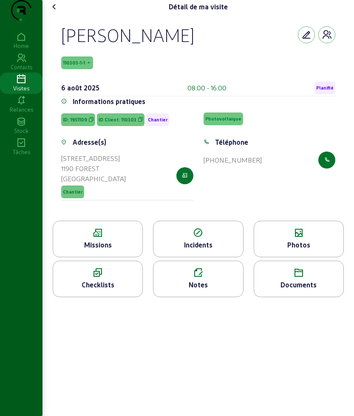
click at [113, 238] on icon at bounding box center [97, 233] width 89 height 10
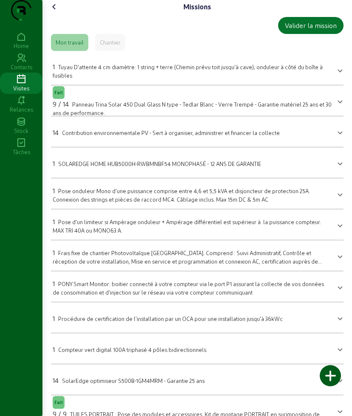
click at [57, 12] on icon at bounding box center [54, 7] width 10 height 10
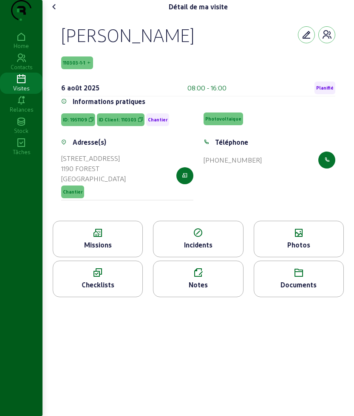
click at [199, 290] on div "Notes" at bounding box center [197, 285] width 89 height 10
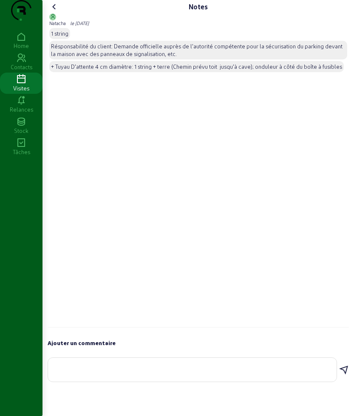
click at [152, 374] on textarea at bounding box center [192, 368] width 275 height 10
type textarea "i"
click at [52, 12] on icon at bounding box center [54, 7] width 10 height 10
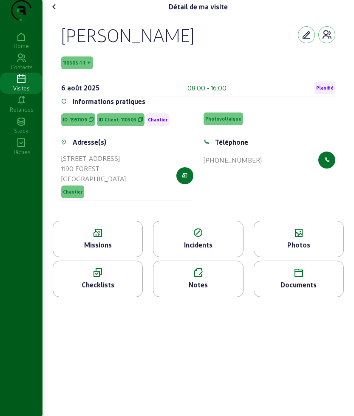
click at [114, 255] on div "Missions" at bounding box center [98, 239] width 90 height 37
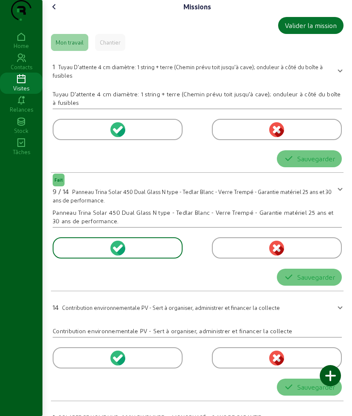
click at [59, 12] on icon at bounding box center [54, 7] width 10 height 10
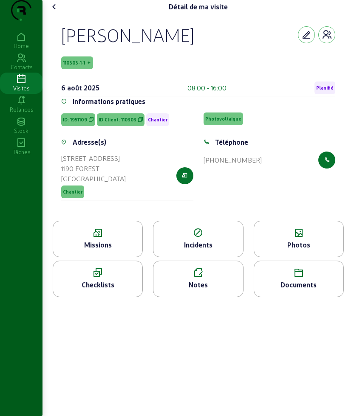
click at [282, 238] on icon at bounding box center [298, 233] width 89 height 10
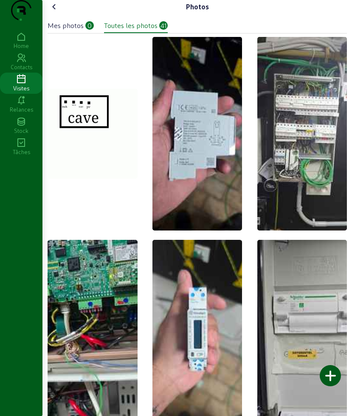
click at [334, 377] on div at bounding box center [330, 375] width 21 height 21
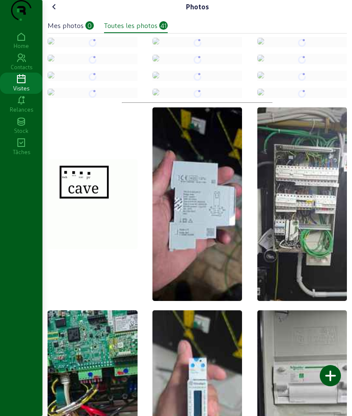
click at [55, 12] on icon at bounding box center [54, 7] width 10 height 10
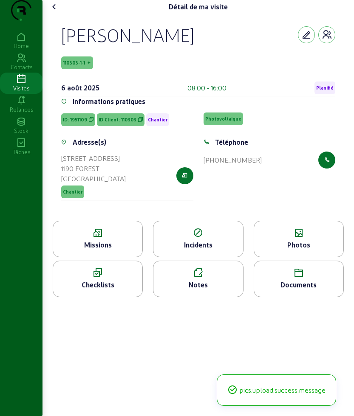
click at [55, 12] on icon at bounding box center [54, 7] width 10 height 10
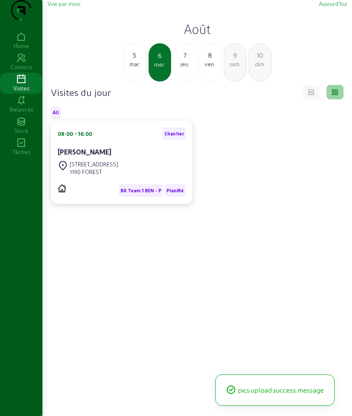
click at [186, 82] on div "7 jeu." at bounding box center [185, 62] width 23 height 38
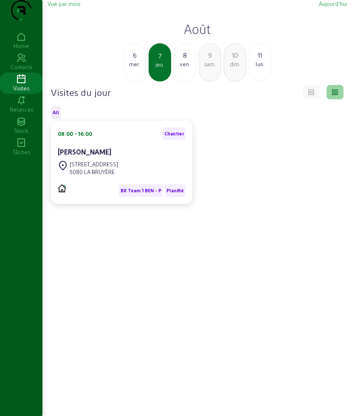
click at [112, 157] on div "Célestin Herten" at bounding box center [122, 152] width 128 height 10
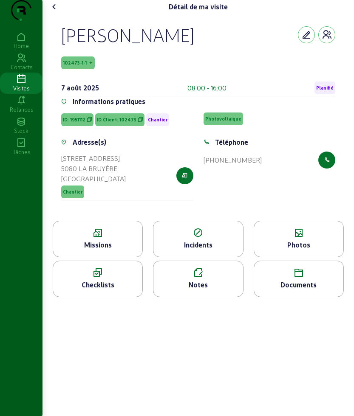
drag, startPoint x: 60, startPoint y: 54, endPoint x: 194, endPoint y: 59, distance: 134.4
click at [194, 59] on div "Célestin Herten 102473-1-1 7 août 2025 08:00 - 16:00 Planifié Informations prat…" at bounding box center [198, 117] width 294 height 207
copy div "Célestin Herten"
drag, startPoint x: 79, startPoint y: 54, endPoint x: 62, endPoint y: 48, distance: 17.4
click at [79, 46] on div "Célestin Herten" at bounding box center [127, 35] width 133 height 22
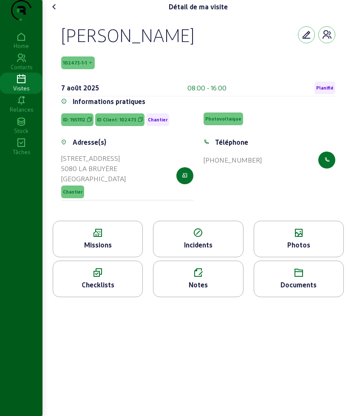
drag, startPoint x: 59, startPoint y: 50, endPoint x: 280, endPoint y: 178, distance: 256.1
click at [280, 178] on div "Célestin Herten 102473-1-1 7 août 2025 08:00 - 16:00 Planifié Informations prat…" at bounding box center [198, 117] width 294 height 207
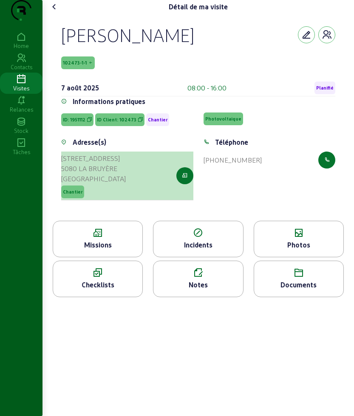
copy cam-empty "Célestin Herten 102473-1-1 7 août 2025 08:00 - 16:00 Planifié Informations prat…"
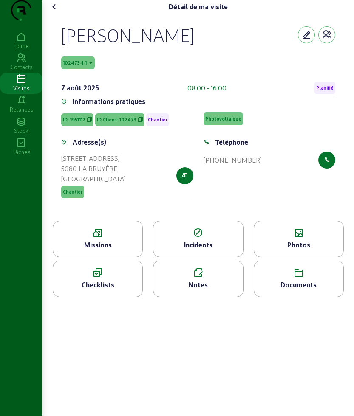
click at [82, 238] on icon at bounding box center [97, 233] width 89 height 10
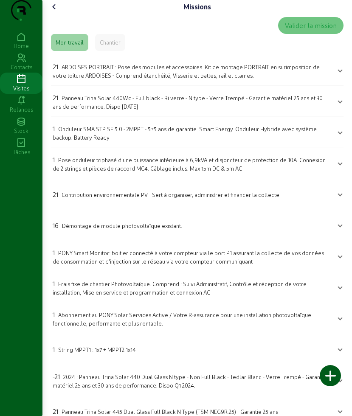
drag, startPoint x: 51, startPoint y: 84, endPoint x: 106, endPoint y: 4, distance: 96.9
click at [110, 0] on div "Missions Valider la mission Mon travail Chantier 21 ARDOISES PORTRAIT : Pose de…" at bounding box center [197, 216] width 310 height 433
click at [59, 12] on icon at bounding box center [54, 7] width 10 height 10
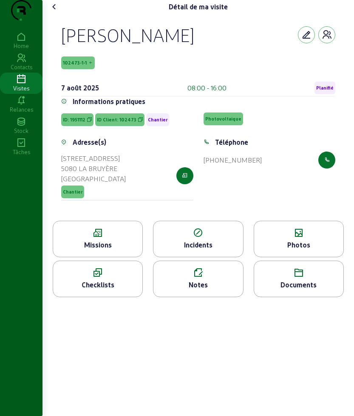
click at [110, 250] on div "Missions" at bounding box center [97, 245] width 89 height 10
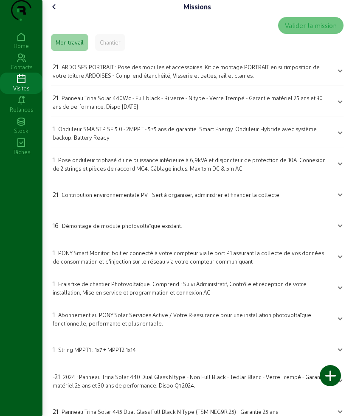
click at [148, 79] on div "21 ARDOISES PORTRAIT : Pose des modules et accessoires. Kit de montage PORTRAIT…" at bounding box center [192, 71] width 279 height 18
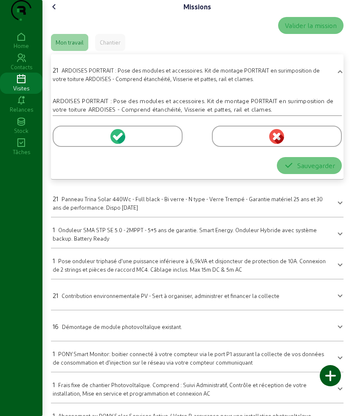
click at [72, 147] on div at bounding box center [118, 136] width 130 height 21
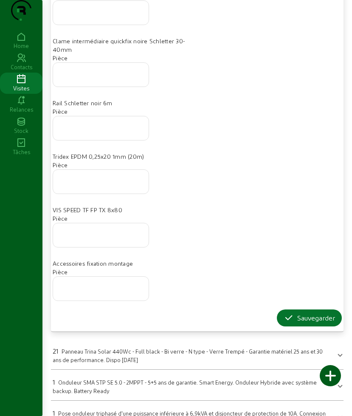
scroll to position [319, 0]
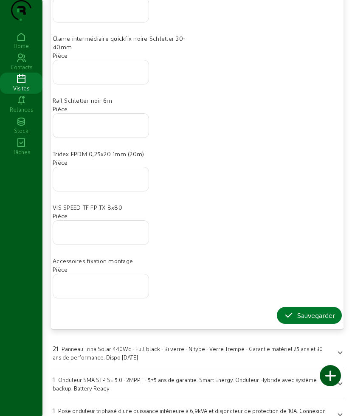
click at [298, 321] on div "Sauvegarder" at bounding box center [309, 316] width 51 height 10
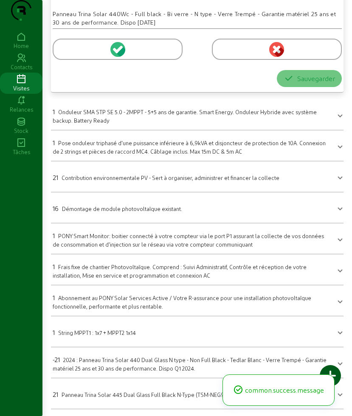
scroll to position [34, 0]
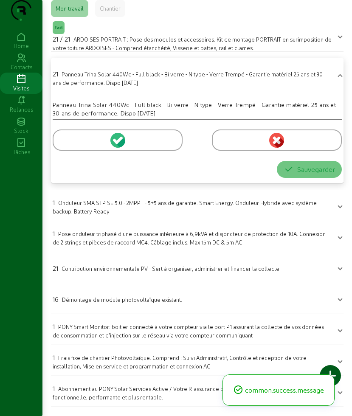
drag, startPoint x: 81, startPoint y: 155, endPoint x: 201, endPoint y: 185, distance: 124.4
click at [81, 151] on div at bounding box center [118, 140] width 130 height 21
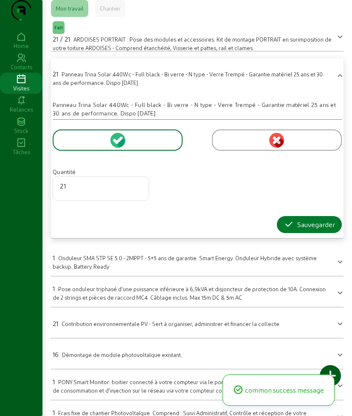
click at [292, 230] on div "Sauvegarder" at bounding box center [309, 225] width 51 height 10
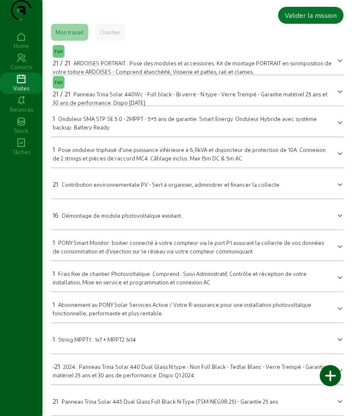
scroll to position [0, 0]
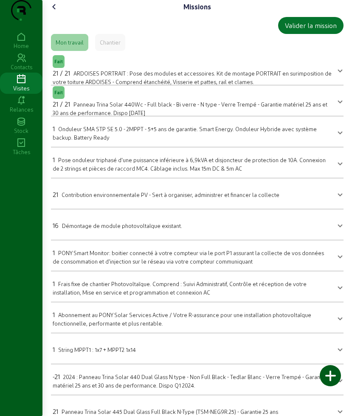
click at [57, 12] on icon at bounding box center [54, 7] width 10 height 10
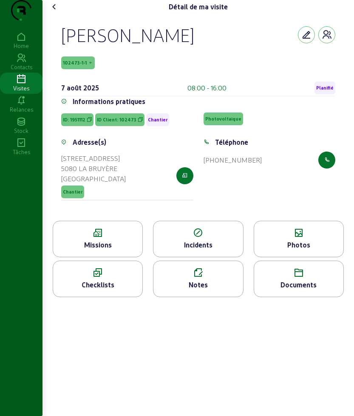
click at [289, 255] on div "Photos" at bounding box center [299, 239] width 90 height 37
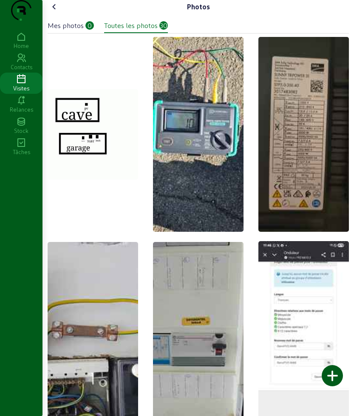
click at [327, 381] on div at bounding box center [332, 375] width 21 height 21
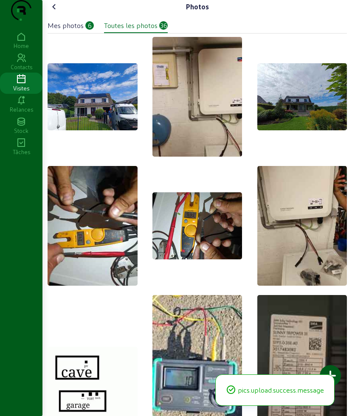
click at [57, 12] on icon at bounding box center [54, 7] width 10 height 10
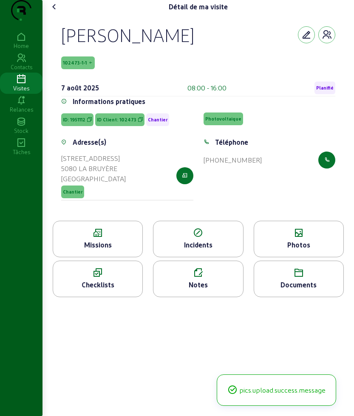
click at [57, 12] on icon at bounding box center [54, 7] width 10 height 10
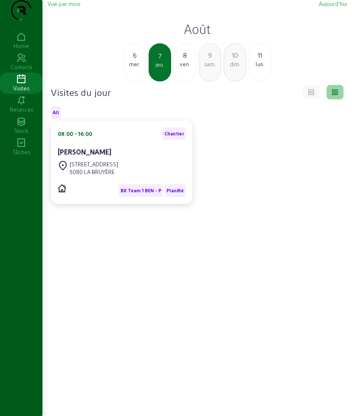
click at [188, 82] on div "8 ven." at bounding box center [185, 62] width 23 height 38
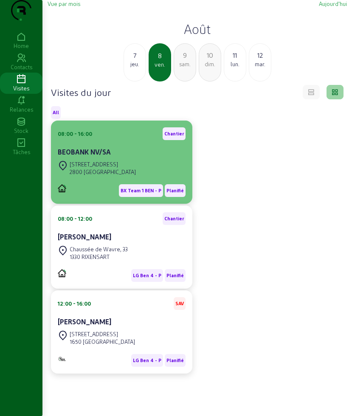
click at [111, 156] on cam-card-title "BEOBANK NV/SA" at bounding box center [84, 152] width 53 height 8
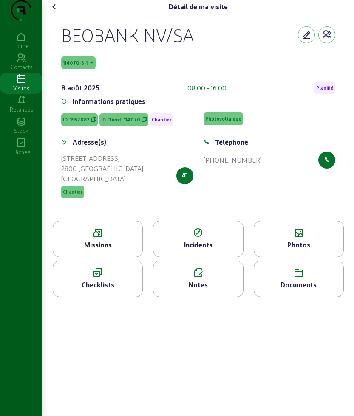
drag, startPoint x: 61, startPoint y: 50, endPoint x: 133, endPoint y: 81, distance: 78.8
click at [133, 81] on div "BEOBANK NV/SA 114070-3-1 8 août 2025 08:00 - 16:00 Planifié Informations pratiq…" at bounding box center [198, 117] width 294 height 207
copy div "BEOBANK NV/SA 114070-3-1"
drag, startPoint x: 107, startPoint y: 102, endPoint x: 74, endPoint y: 43, distance: 67.4
click at [107, 96] on div "8 août 2025 08:00 - 16:00 Planifié" at bounding box center [198, 88] width 274 height 17
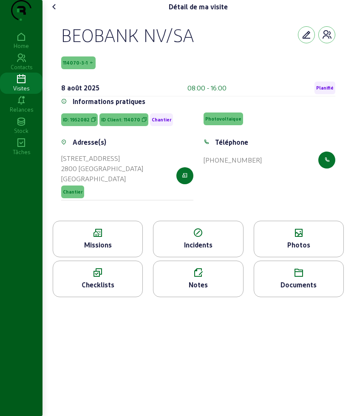
drag, startPoint x: 65, startPoint y: 47, endPoint x: 325, endPoint y: 212, distance: 307.3
click at [325, 212] on div "BEOBANK NV/SA 114070-3-1 8 août 2025 08:00 - 16:00 Planifié Informations pratiq…" at bounding box center [198, 117] width 294 height 207
copy cam-empty "BEOBANK NV/SA 114070-3-1 8 août 2025 08:00 - 16:00 Planifié Informations pratiq…"
click at [102, 250] on div "Missions" at bounding box center [97, 245] width 89 height 10
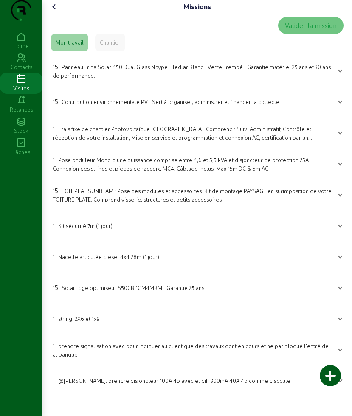
click at [58, 12] on icon at bounding box center [54, 7] width 10 height 10
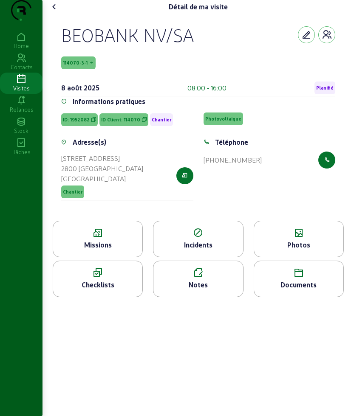
click at [102, 250] on div "Missions" at bounding box center [97, 245] width 89 height 10
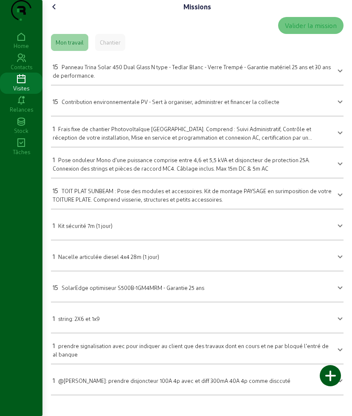
click at [127, 79] on div "15 Panneau Trina Solar 450 Dual Glass N type - Tedlar Blanc - Verre Trempé - Ga…" at bounding box center [192, 71] width 279 height 18
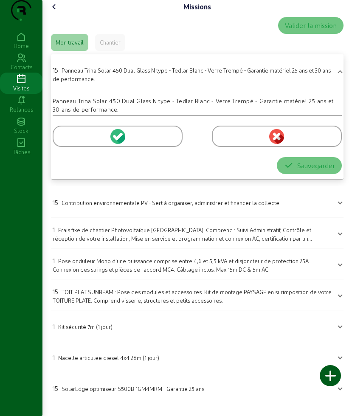
click at [82, 147] on div at bounding box center [118, 136] width 130 height 21
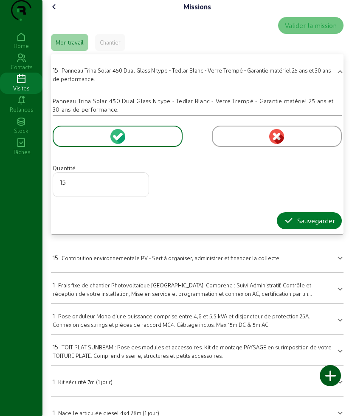
click at [295, 226] on div "Sauvegarder" at bounding box center [309, 221] width 51 height 10
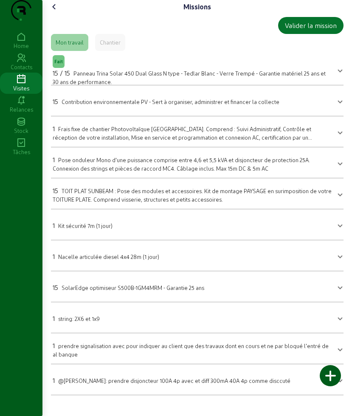
click at [79, 85] on div "15 / 15 Panneau Trina Solar 450 Dual Glass N type - Tedlar Blanc - Verre Trempé…" at bounding box center [192, 77] width 279 height 18
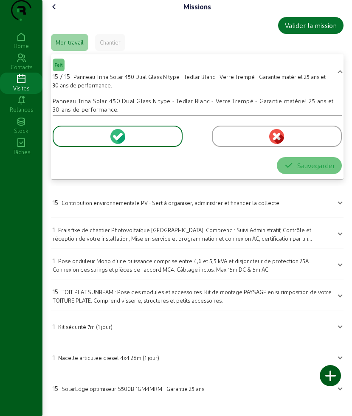
click at [242, 147] on div at bounding box center [277, 136] width 130 height 21
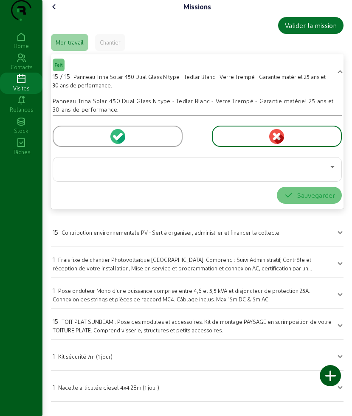
click at [149, 147] on div at bounding box center [118, 136] width 130 height 21
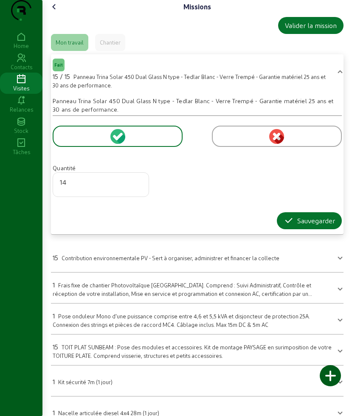
type input "14"
click at [139, 187] on input "14" at bounding box center [101, 182] width 82 height 10
click at [303, 226] on div "Sauvegarder" at bounding box center [309, 221] width 51 height 10
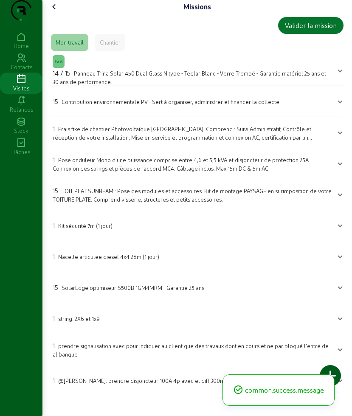
click at [94, 203] on span "TOIT PLAT SUNBEAM : Pose des modules et accessoires. Kit de montage PAYSAGE en …" at bounding box center [192, 195] width 279 height 15
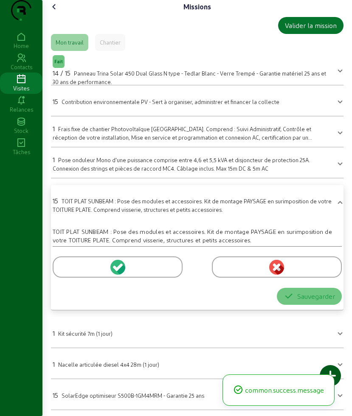
click at [136, 278] on div at bounding box center [118, 267] width 130 height 21
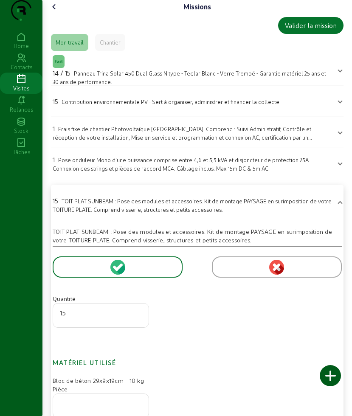
click at [138, 328] on div "15" at bounding box center [101, 316] width 82 height 24
type input "14"
click at [139, 318] on input "14" at bounding box center [101, 313] width 82 height 10
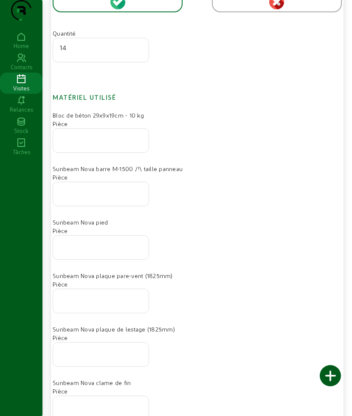
scroll to position [584, 0]
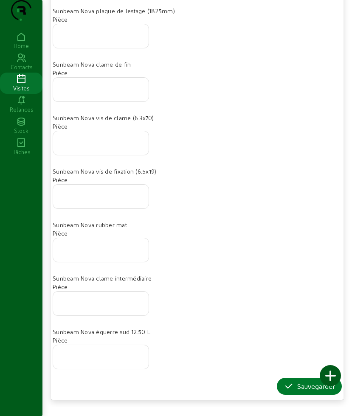
click at [297, 392] on div "Sauvegarder" at bounding box center [309, 387] width 51 height 10
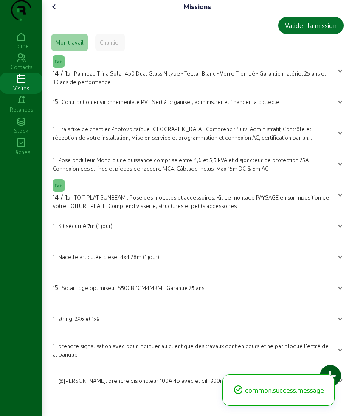
scroll to position [3, 0]
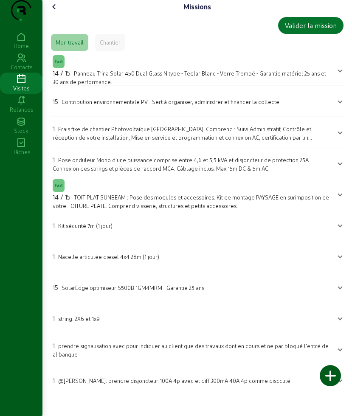
click at [57, 12] on icon at bounding box center [54, 7] width 10 height 10
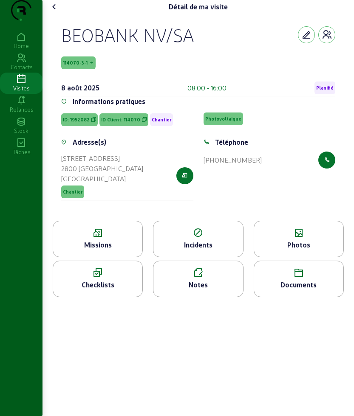
click at [312, 250] on div "Photos" at bounding box center [298, 245] width 89 height 10
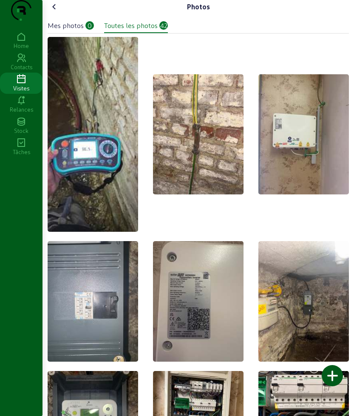
click at [326, 368] on div at bounding box center [332, 375] width 21 height 21
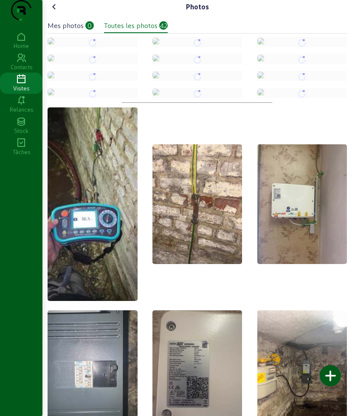
click at [55, 12] on icon at bounding box center [54, 7] width 10 height 10
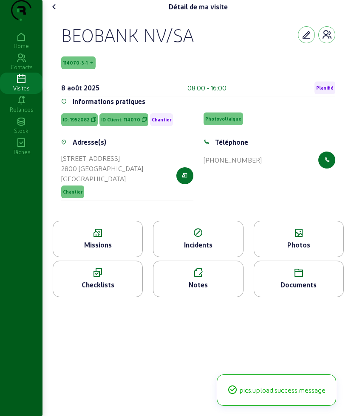
click at [55, 12] on icon at bounding box center [54, 7] width 10 height 10
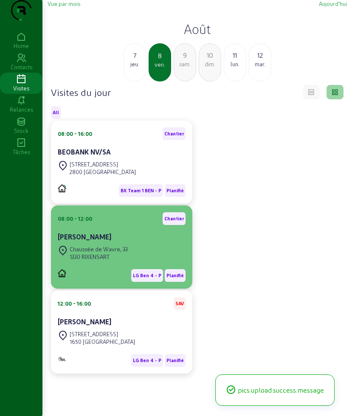
click at [136, 263] on div "Chaussée de Wavre, 33 1330 RIXENSART" at bounding box center [122, 253] width 128 height 19
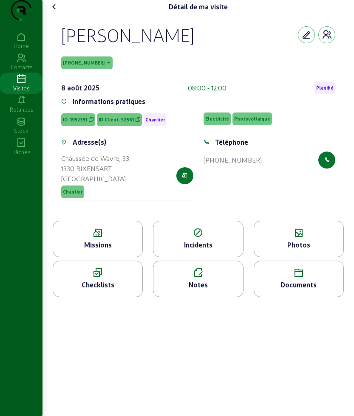
drag, startPoint x: 63, startPoint y: 51, endPoint x: 323, endPoint y: 201, distance: 300.3
click at [324, 202] on cam-empty "Denis Hennart 52561-2-1 8 août 2025 08:00 - 12:00 Planifié Informations pratiqu…" at bounding box center [198, 117] width 274 height 187
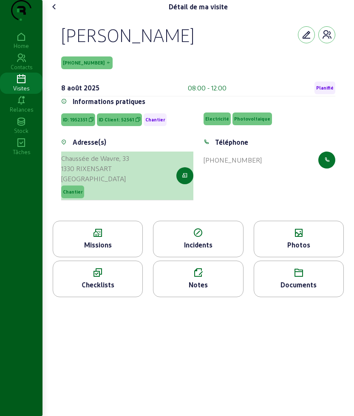
copy cam-empty "Denis Hennart 52561-2-1 8 août 2025 08:00 - 12:00 Planifié Informations pratiqu…"
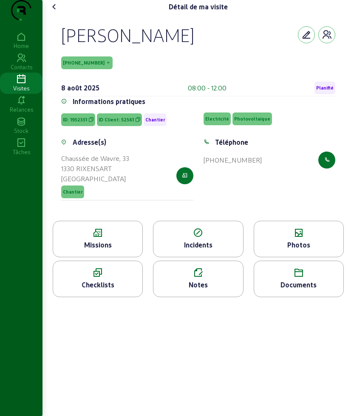
click at [106, 238] on icon at bounding box center [97, 233] width 89 height 10
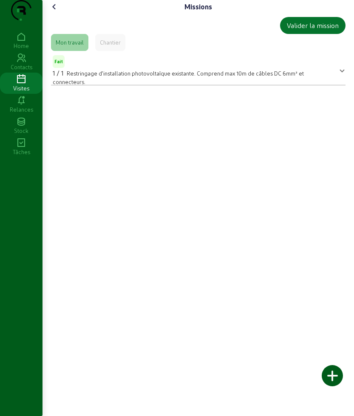
click at [51, 12] on icon at bounding box center [54, 7] width 10 height 10
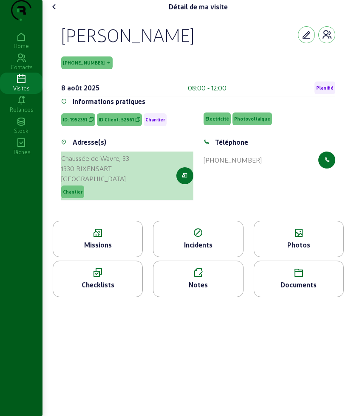
drag, startPoint x: 62, startPoint y: 172, endPoint x: 118, endPoint y: 198, distance: 61.6
click at [118, 198] on div "Adresse(s) Chaussée de Wavre, 33 1330 RIXENSART Belgique Chantier" at bounding box center [127, 174] width 142 height 74
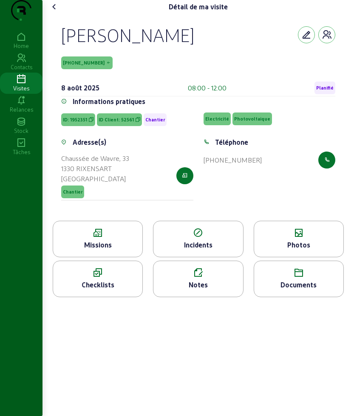
copy cam-list-title "Chaussée de Wavre, 33 1330 RIXENSART Belgique"
click at [55, 12] on icon at bounding box center [54, 7] width 10 height 10
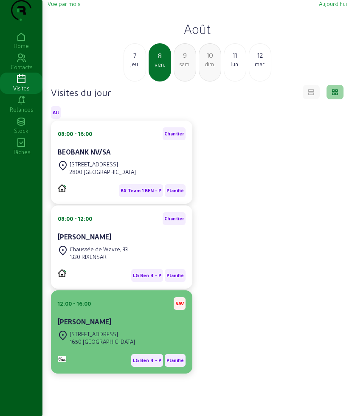
click at [119, 338] on div "[STREET_ADDRESS]" at bounding box center [102, 335] width 65 height 8
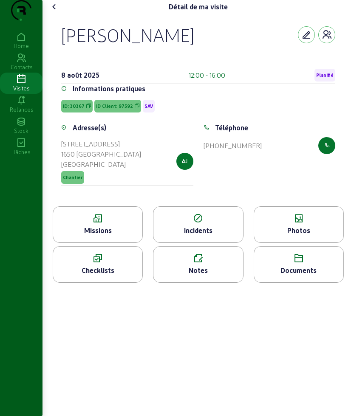
drag, startPoint x: 118, startPoint y: 51, endPoint x: 164, endPoint y: 55, distance: 46.4
click at [164, 46] on div "[PERSON_NAME]" at bounding box center [198, 35] width 274 height 22
click at [59, 12] on icon at bounding box center [54, 7] width 10 height 10
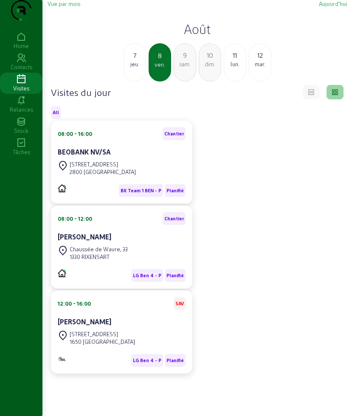
click at [98, 140] on div "08:00 - 16:00 Chantier" at bounding box center [122, 133] width 128 height 13
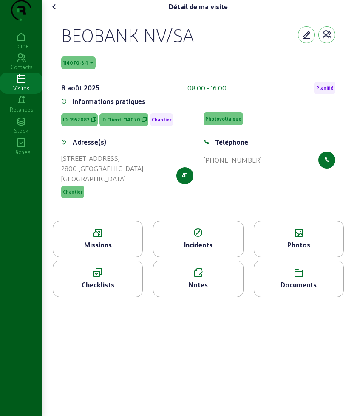
drag, startPoint x: 61, startPoint y: 48, endPoint x: 186, endPoint y: 73, distance: 127.3
click at [235, 63] on div "BEOBANK NV/SA 114070-3-1 8 août 2025 08:00 - 16:00 Planifié Informations pratiq…" at bounding box center [198, 117] width 294 height 207
click at [58, 12] on icon at bounding box center [54, 7] width 10 height 10
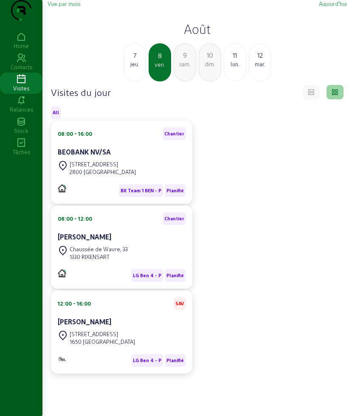
click at [192, 68] on div "sam." at bounding box center [185, 64] width 22 height 8
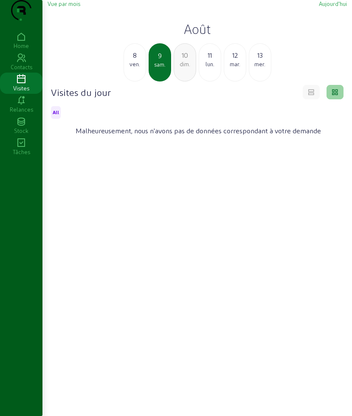
click at [204, 68] on div "lun." at bounding box center [210, 64] width 22 height 8
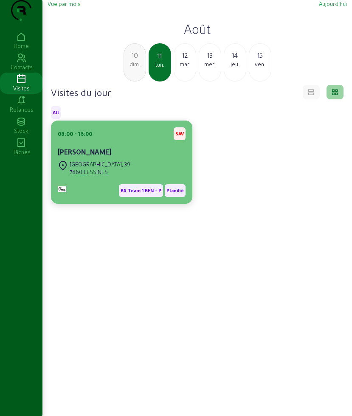
click at [137, 178] on div "Mont la Chapelle, 39 7860 LESSINES" at bounding box center [122, 168] width 128 height 19
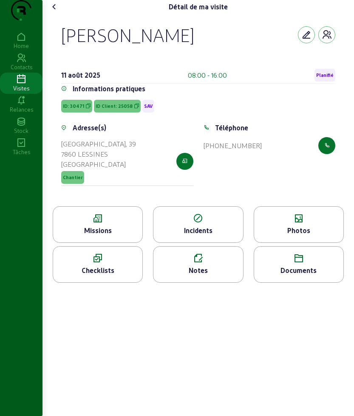
drag, startPoint x: 59, startPoint y: 49, endPoint x: 279, endPoint y: 170, distance: 251.1
click at [279, 170] on div "Simon Michel 11 août 2025 08:00 - 16:00 Planifié Informations pratiques ID: 304…" at bounding box center [198, 110] width 294 height 193
click at [87, 224] on icon at bounding box center [97, 219] width 89 height 10
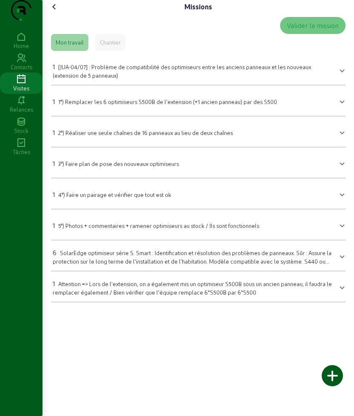
drag, startPoint x: 50, startPoint y: 72, endPoint x: 287, endPoint y: 332, distance: 352.2
click at [287, 332] on div "Missions Valider la mission Mon travail Chantier 1 [JUA-04/07] : Problème de co…" at bounding box center [197, 208] width 311 height 416
click at [54, 12] on icon at bounding box center [54, 7] width 10 height 10
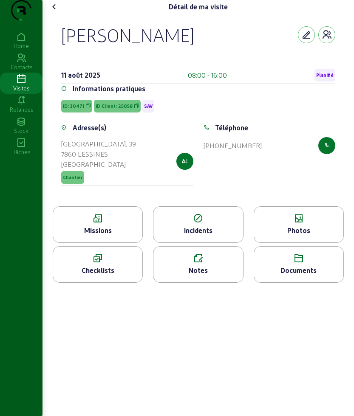
drag, startPoint x: 56, startPoint y: 52, endPoint x: 246, endPoint y: 55, distance: 190.0
click at [246, 55] on div "Simon Michel 11 août 2025 08:00 - 16:00 Planifié Informations pratiques ID: 304…" at bounding box center [198, 110] width 294 height 193
click at [108, 236] on div "Missions" at bounding box center [97, 231] width 89 height 10
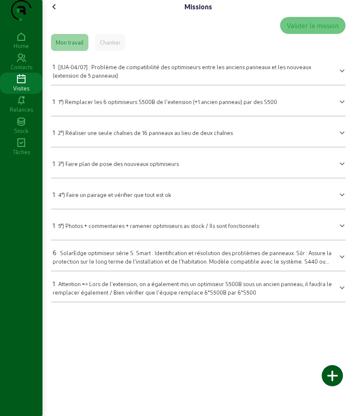
click at [118, 107] on mat-expansion-panel-header "1 1°) Remplacer les 6 optimiseurs S500B de l'extension (+1 ancien panneau) par …" at bounding box center [198, 101] width 294 height 24
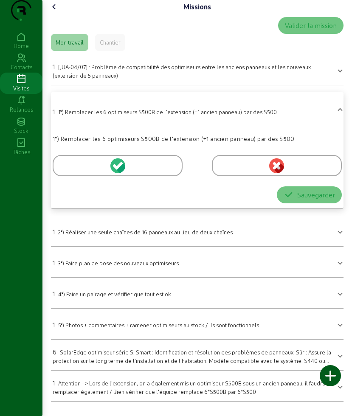
click at [78, 176] on div at bounding box center [118, 165] width 130 height 21
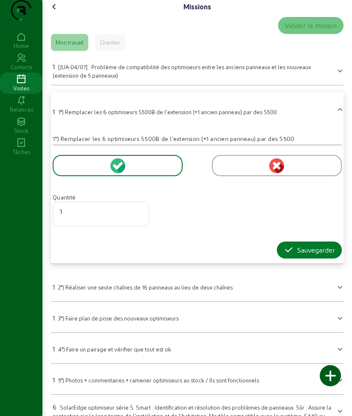
click at [304, 255] on div "Sauvegarder" at bounding box center [309, 250] width 51 height 10
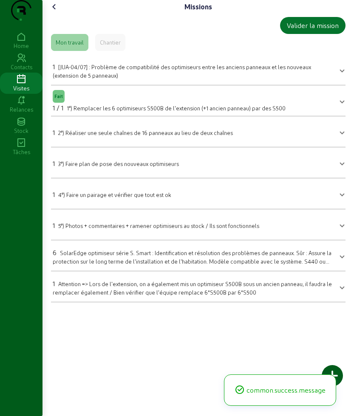
click at [52, 12] on icon at bounding box center [54, 7] width 10 height 10
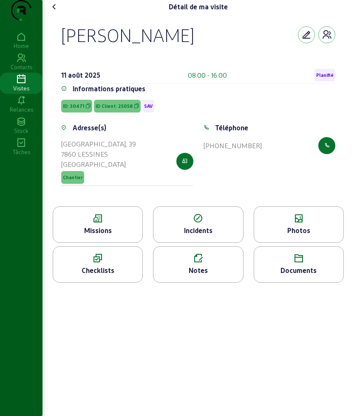
click at [285, 224] on icon at bounding box center [298, 219] width 89 height 10
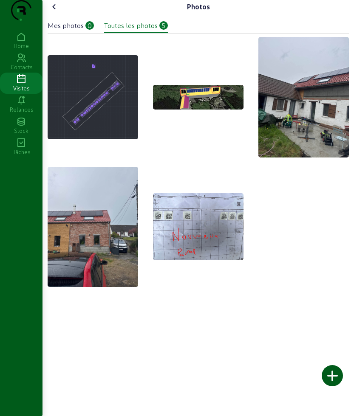
click at [334, 379] on div at bounding box center [332, 375] width 21 height 21
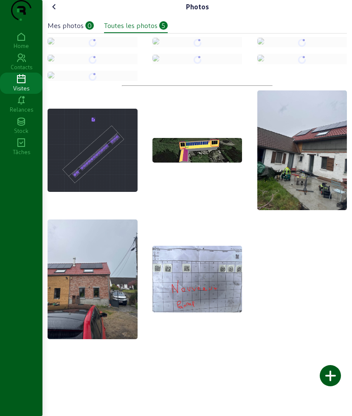
click at [54, 12] on icon at bounding box center [54, 7] width 10 height 10
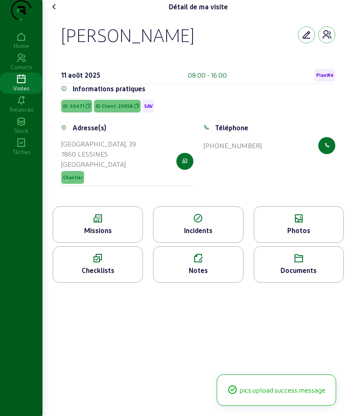
click at [54, 12] on icon at bounding box center [54, 7] width 10 height 10
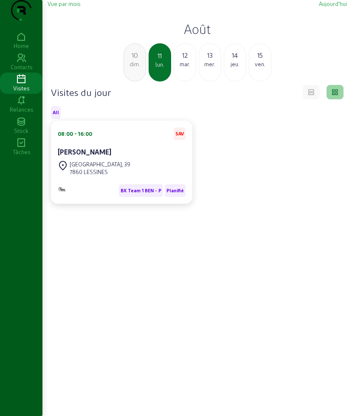
click at [181, 68] on div "mar." at bounding box center [185, 64] width 22 height 8
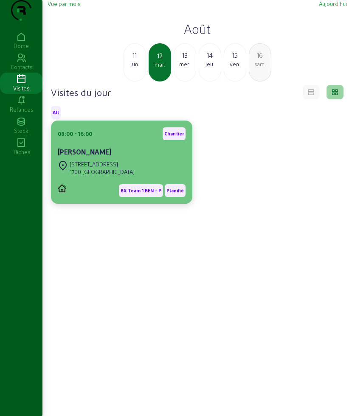
click at [115, 175] on div "Suikerbergstraat 7 1700 DILBEEK" at bounding box center [96, 168] width 77 height 19
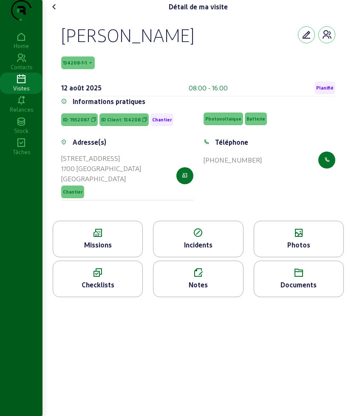
drag, startPoint x: 60, startPoint y: 47, endPoint x: 228, endPoint y: 62, distance: 168.5
click at [228, 62] on div "Serge Obianim 134208-1-1 12 août 2025 08:00 - 16:00 Planifié Informations prati…" at bounding box center [198, 117] width 294 height 207
click at [112, 46] on div "Serge Obianim" at bounding box center [127, 35] width 133 height 22
click at [62, 52] on div "Serge Obianim 134208-1-1 12 août 2025 08:00 - 16:00 Planifié Informations prati…" at bounding box center [198, 117] width 294 height 207
drag, startPoint x: 62, startPoint y: 52, endPoint x: 318, endPoint y: 181, distance: 287.1
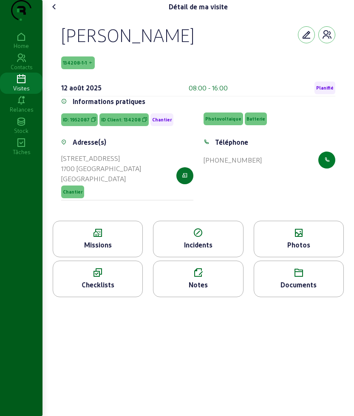
click at [318, 181] on div "Serge Obianim 134208-1-1 12 août 2025 08:00 - 16:00 Planifié Informations prati…" at bounding box center [198, 117] width 294 height 207
click at [95, 238] on icon at bounding box center [97, 233] width 89 height 10
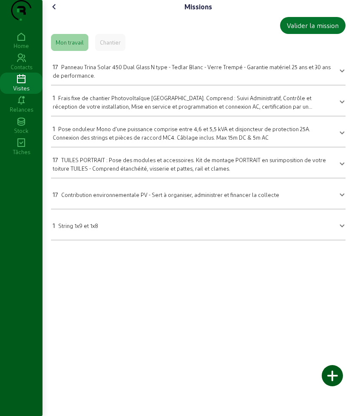
click at [91, 79] on span "Panneau Trina Solar 450 Dual Glass N type - Tedlar Blanc - Verre Trempé - Garan…" at bounding box center [192, 71] width 278 height 15
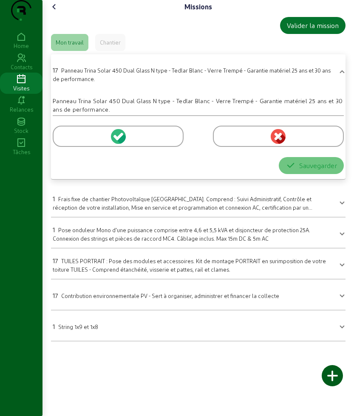
click at [80, 147] on div at bounding box center [118, 136] width 131 height 21
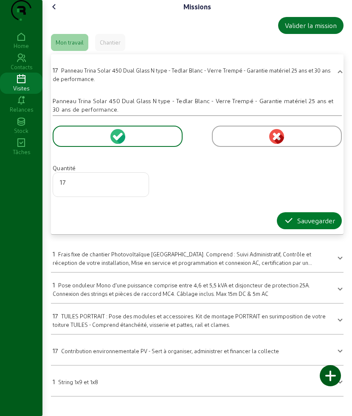
click at [293, 226] on div "Sauvegarder" at bounding box center [309, 221] width 51 height 10
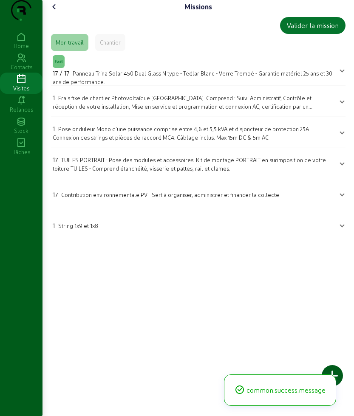
click at [94, 172] on span "TUILES PORTRAIT : Pose des modules et accessoires. Kit de montage PORTRAIT en s…" at bounding box center [189, 164] width 273 height 15
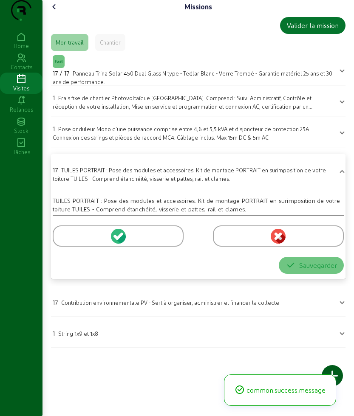
click at [87, 247] on div at bounding box center [118, 236] width 131 height 21
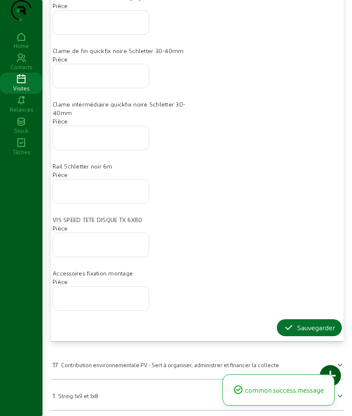
scroll to position [371, 0]
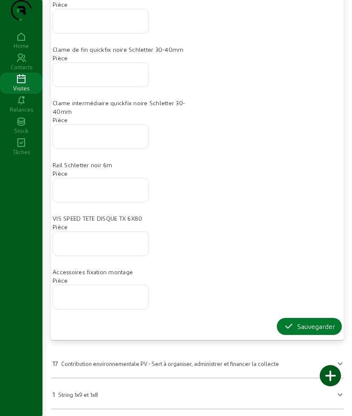
click at [286, 322] on icon "button" at bounding box center [289, 327] width 10 height 10
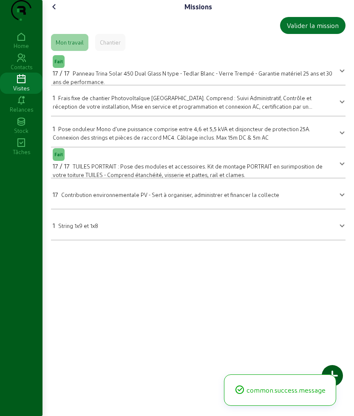
click at [95, 229] on span "String 1x9 et 1x8" at bounding box center [78, 226] width 40 height 6
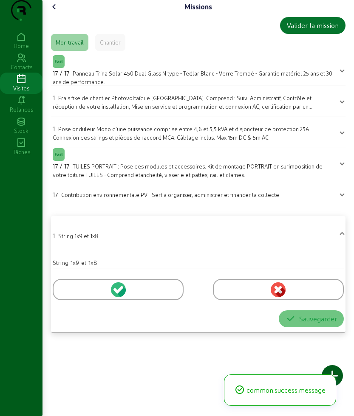
click at [63, 300] on div at bounding box center [118, 289] width 131 height 21
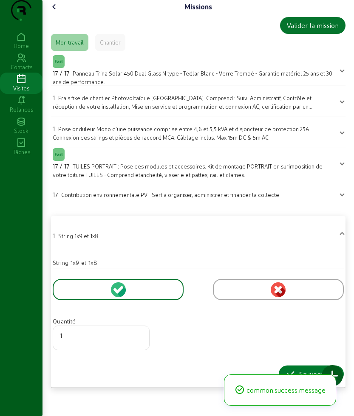
click at [288, 379] on icon "button" at bounding box center [291, 374] width 10 height 10
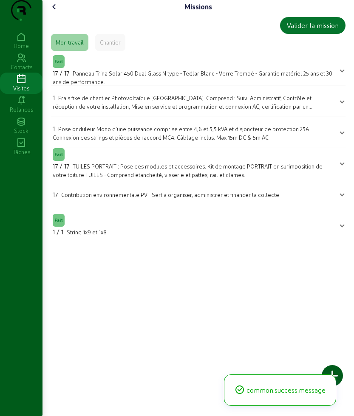
click at [50, 14] on cam-font-icon at bounding box center [55, 7] width 14 height 14
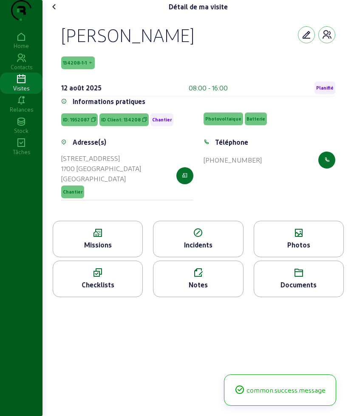
click at [295, 238] on icon at bounding box center [298, 233] width 89 height 10
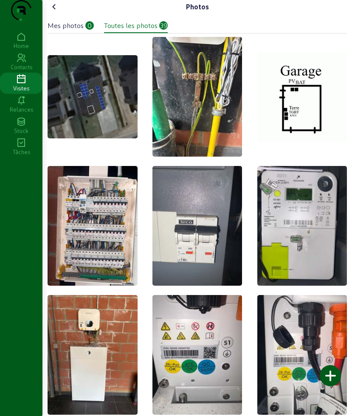
click at [333, 373] on div at bounding box center [330, 375] width 21 height 21
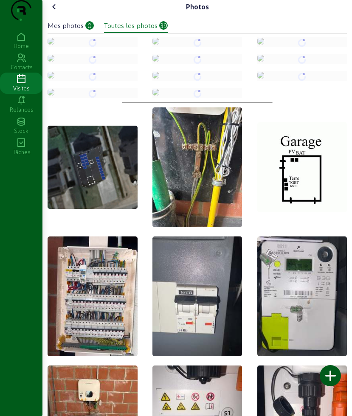
click at [59, 12] on icon at bounding box center [54, 7] width 10 height 10
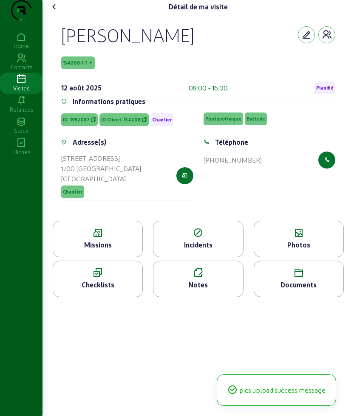
click at [59, 12] on icon at bounding box center [54, 7] width 10 height 10
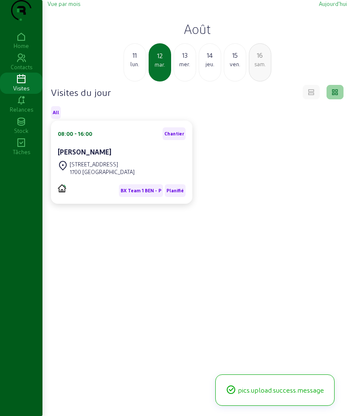
click at [185, 68] on div "mer." at bounding box center [185, 64] width 22 height 8
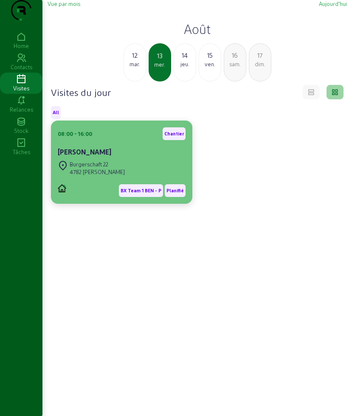
click at [127, 178] on div "Burgerschaft 22 4782 Schoenberg" at bounding box center [122, 168] width 128 height 19
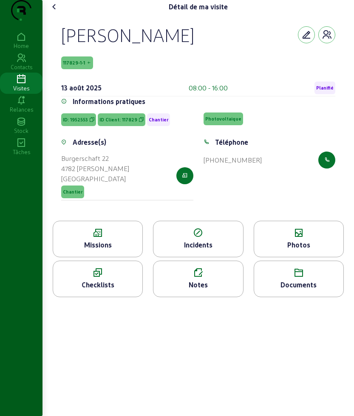
drag, startPoint x: 58, startPoint y: 48, endPoint x: 322, endPoint y: 236, distance: 324.2
click at [322, 221] on div "Tom Mostmans 117829-1-1 13 août 2025 08:00 - 16:00 Planifié Informations pratiq…" at bounding box center [198, 117] width 294 height 207
click at [92, 238] on icon at bounding box center [97, 233] width 89 height 10
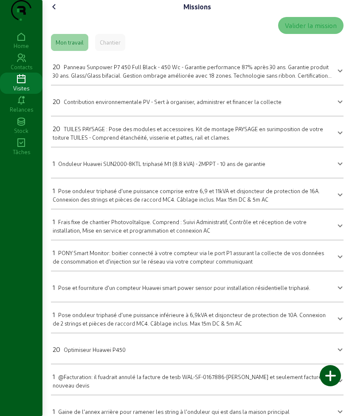
click at [57, 12] on icon at bounding box center [54, 7] width 10 height 10
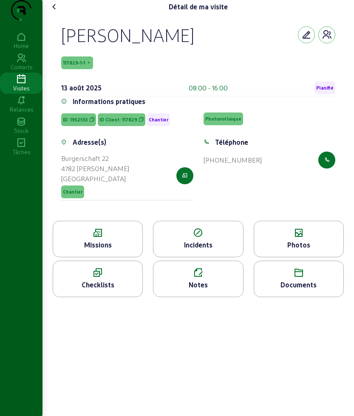
click at [307, 238] on icon at bounding box center [298, 233] width 89 height 10
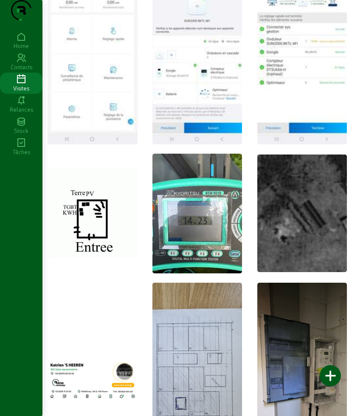
scroll to position [691, 0]
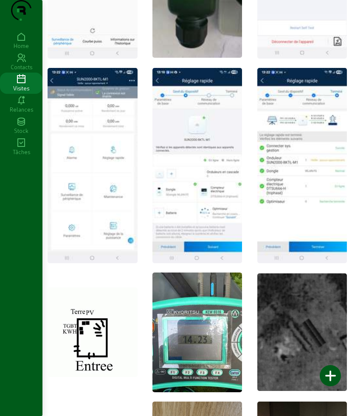
click at [329, 376] on div at bounding box center [330, 375] width 21 height 21
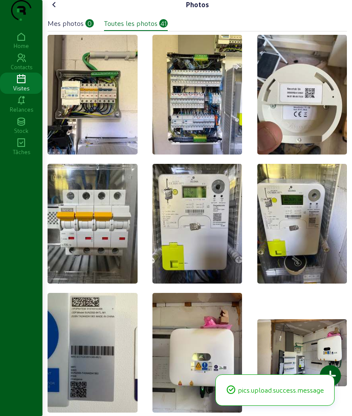
scroll to position [0, 0]
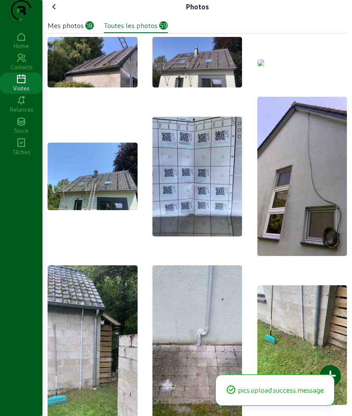
click at [264, 66] on img at bounding box center [261, 62] width 7 height 7
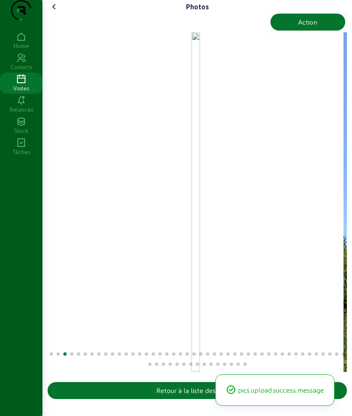
click at [305, 14] on div "Photos" at bounding box center [198, 7] width 300 height 14
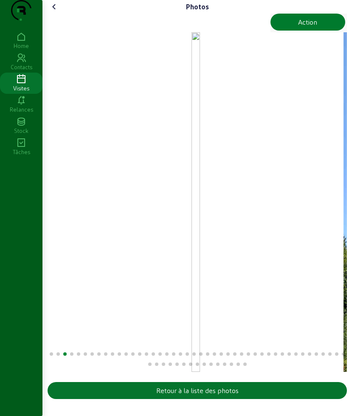
click at [304, 27] on div "Action" at bounding box center [307, 22] width 19 height 10
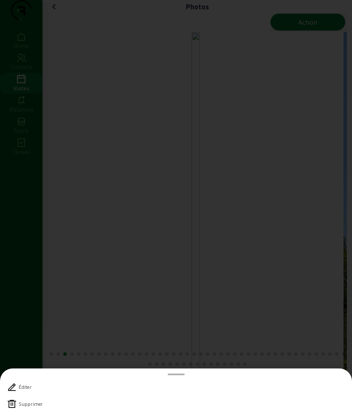
click at [16, 402] on icon at bounding box center [12, 404] width 10 height 10
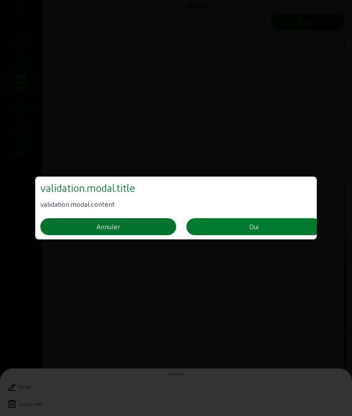
click at [266, 226] on button "Oui" at bounding box center [255, 226] width 136 height 17
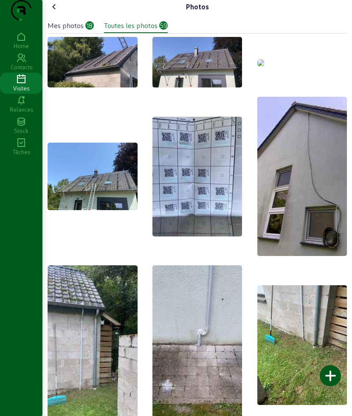
click at [58, 12] on icon at bounding box center [54, 7] width 10 height 10
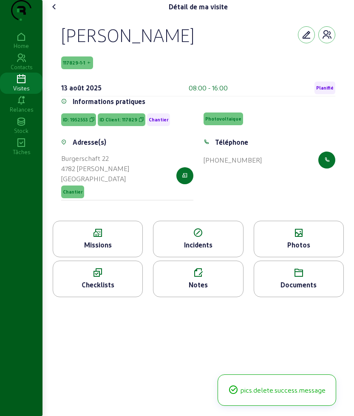
click at [54, 12] on icon at bounding box center [54, 7] width 10 height 10
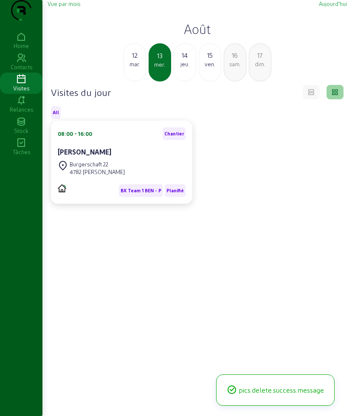
click at [177, 60] on div "14" at bounding box center [185, 55] width 22 height 10
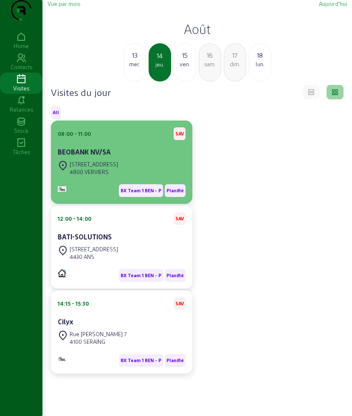
click at [131, 159] on div "08:00 - 11:00 SAV BEOBANK NV/SA" at bounding box center [122, 142] width 128 height 31
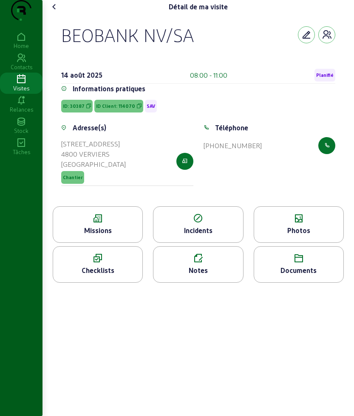
drag, startPoint x: 67, startPoint y: 45, endPoint x: 286, endPoint y: 201, distance: 268.7
click at [286, 196] on cam-empty "BEOBANK NV/SA 14 août 2025 08:00 - 11:00 Planifié Informations pratiques ID: 30…" at bounding box center [198, 110] width 274 height 173
click at [58, 12] on icon at bounding box center [54, 7] width 10 height 10
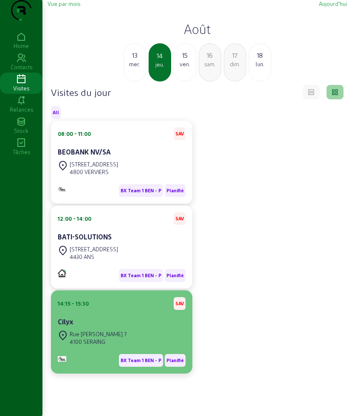
click at [138, 329] on div "Cilyx" at bounding box center [122, 323] width 128 height 12
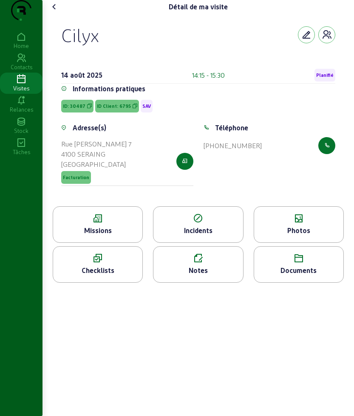
drag, startPoint x: 66, startPoint y: 48, endPoint x: 111, endPoint y: 48, distance: 45.0
click at [111, 46] on div "Cilyx" at bounding box center [198, 35] width 274 height 22
click at [51, 14] on div "Détail de ma visite Cilyx 14 août 2025 14:15 - 15:30 Planifié Informations prat…" at bounding box center [197, 145] width 311 height 290
click at [54, 12] on icon at bounding box center [54, 7] width 10 height 10
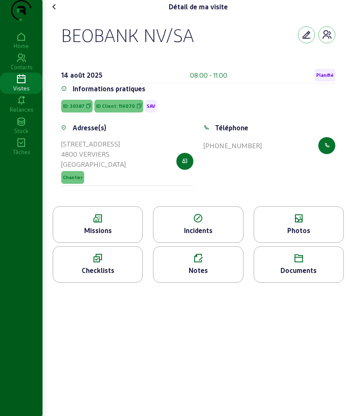
drag, startPoint x: 54, startPoint y: 45, endPoint x: 255, endPoint y: 209, distance: 259.2
click at [255, 207] on div "BEOBANK NV/SA 14 août 2025 08:00 - 11:00 Planifié Informations pratiques ID: 30…" at bounding box center [198, 110] width 294 height 193
click at [56, 12] on icon at bounding box center [54, 7] width 10 height 10
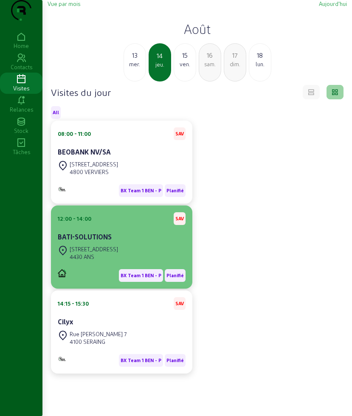
click at [102, 242] on div "BATI-SOLUTIONS" at bounding box center [122, 237] width 128 height 10
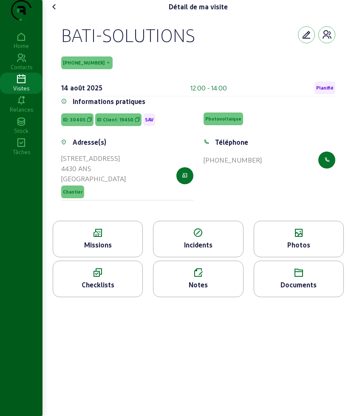
drag, startPoint x: 60, startPoint y: 51, endPoint x: 277, endPoint y: 175, distance: 250.1
click at [277, 175] on div "BATI-SOLUTIONS 19450-25-1 14 août 2025 12:00 - 14:00 Planifié Informations prat…" at bounding box center [198, 117] width 294 height 207
click at [59, 12] on icon at bounding box center [54, 7] width 10 height 10
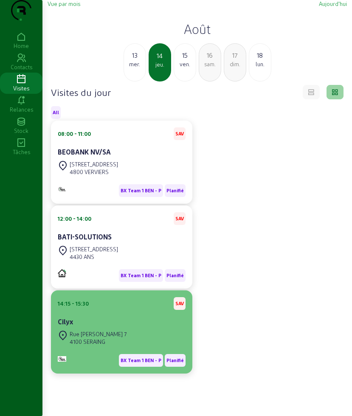
click at [99, 346] on div "4100 SERAING" at bounding box center [98, 342] width 57 height 8
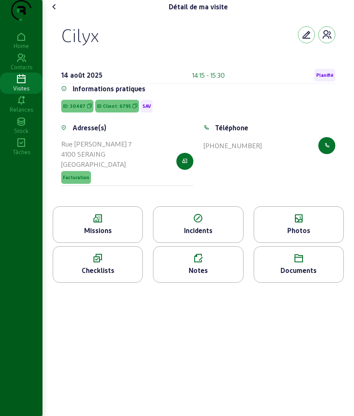
drag, startPoint x: 56, startPoint y: 53, endPoint x: 274, endPoint y: 178, distance: 251.8
click at [274, 178] on div "Cilyx 14 août 2025 14:15 - 15:30 Planifié Informations pratiques ID: 30487 ID C…" at bounding box center [198, 110] width 294 height 193
click at [59, 12] on icon at bounding box center [54, 7] width 10 height 10
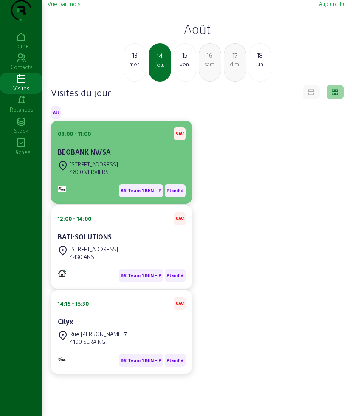
click at [100, 140] on div "08:00 - 11:00 SAV" at bounding box center [122, 133] width 128 height 13
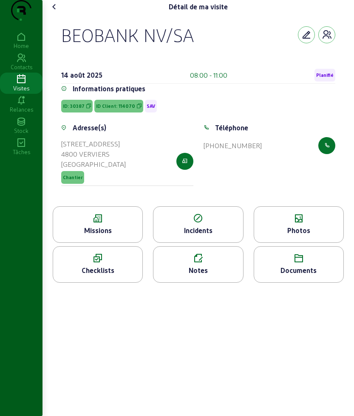
drag, startPoint x: 59, startPoint y: 45, endPoint x: 227, endPoint y: 45, distance: 167.8
click at [227, 45] on div "BEOBANK NV/SA 14 août 2025 08:00 - 11:00 Planifié Informations pratiques ID: 30…" at bounding box center [198, 110] width 294 height 193
click at [114, 224] on icon at bounding box center [97, 219] width 89 height 10
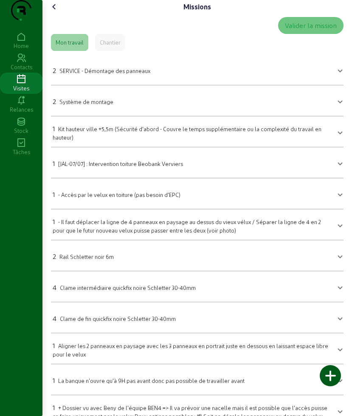
click at [58, 14] on cam-font-icon at bounding box center [55, 7] width 14 height 14
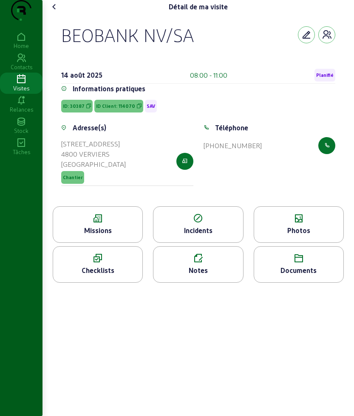
click at [311, 264] on icon at bounding box center [298, 259] width 89 height 10
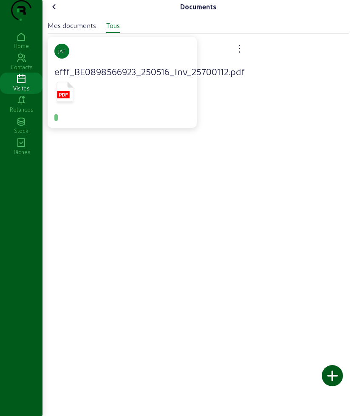
click at [59, 12] on icon at bounding box center [54, 7] width 10 height 10
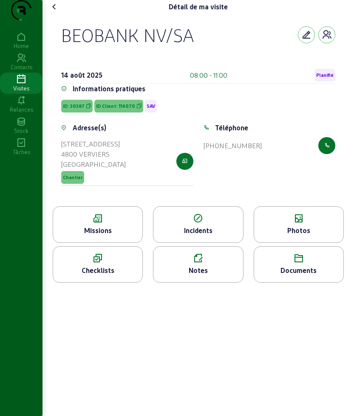
click at [295, 236] on div "Photos" at bounding box center [298, 231] width 89 height 10
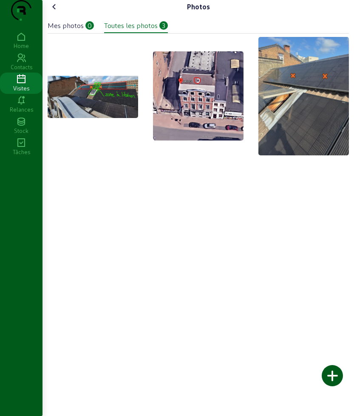
click at [107, 109] on img at bounding box center [93, 96] width 91 height 44
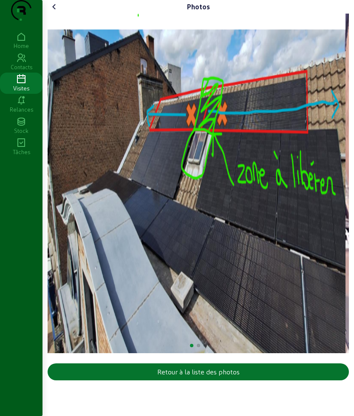
click at [50, 14] on cam-font-icon at bounding box center [55, 7] width 14 height 14
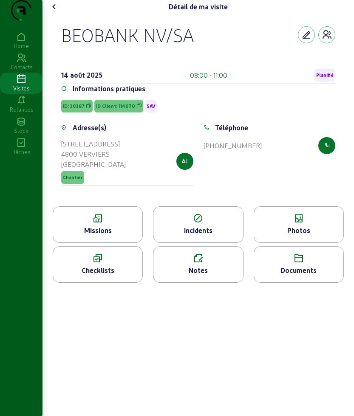
click at [57, 12] on icon at bounding box center [54, 7] width 10 height 10
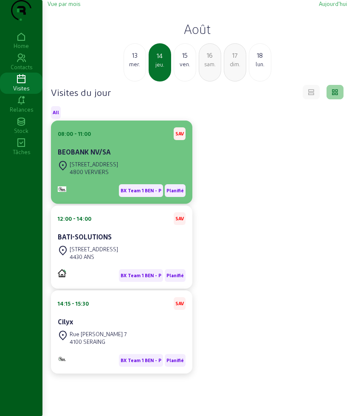
click at [95, 195] on div "BX Team 1 BEN - P Planifié" at bounding box center [122, 188] width 128 height 20
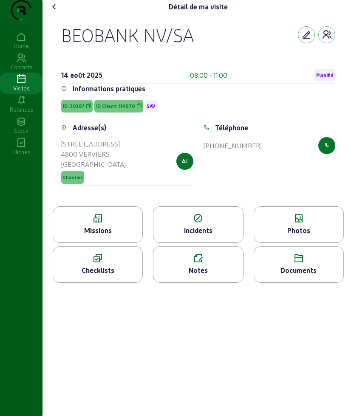
click at [120, 236] on div "Missions" at bounding box center [97, 231] width 89 height 10
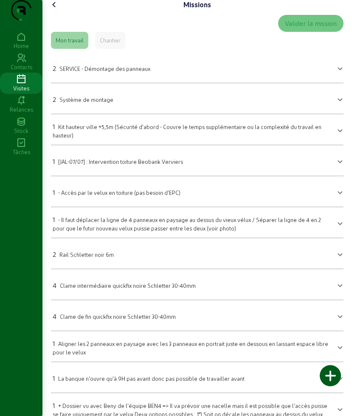
scroll to position [34, 0]
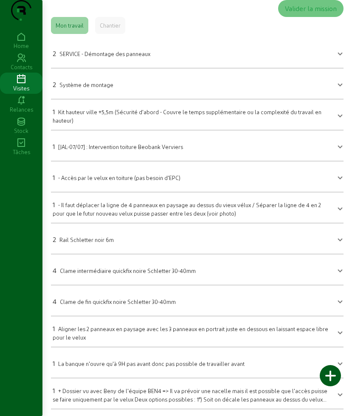
click at [117, 335] on div "1 Aligner les 2 panneaux en paysage avec les 3 panneaux en portrait juste en de…" at bounding box center [192, 333] width 279 height 18
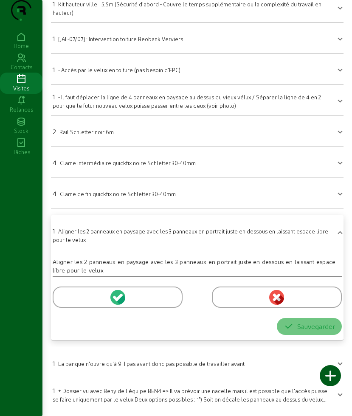
scroll to position [142, 0]
click at [74, 299] on div at bounding box center [118, 297] width 130 height 21
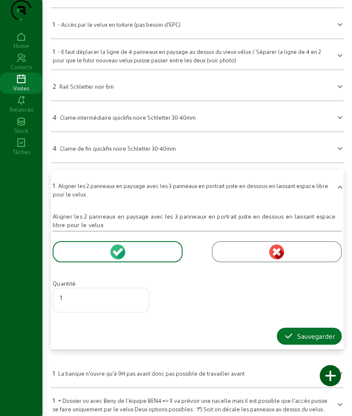
scroll to position [197, 0]
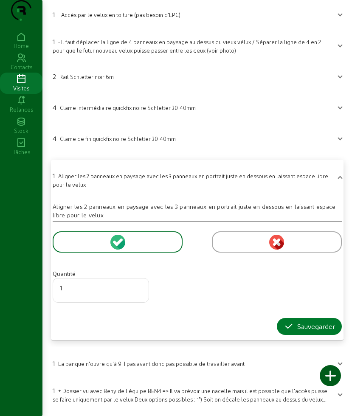
click at [284, 322] on icon "button" at bounding box center [289, 327] width 10 height 10
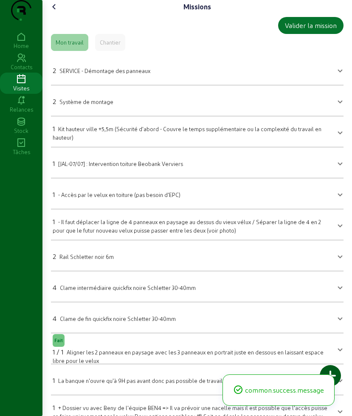
scroll to position [34, 0]
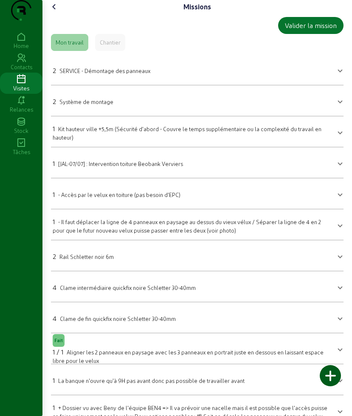
scroll to position [34, 0]
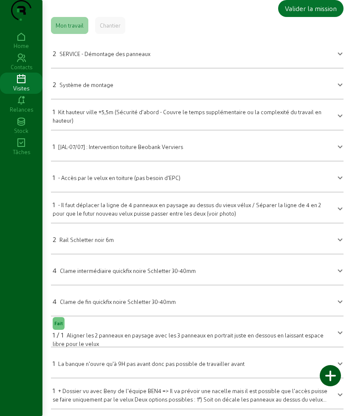
click at [331, 401] on span "1 + Dossier vu avec Beny de l'équipe BEN4 => Il va prévoir une nacelle mais il …" at bounding box center [196, 394] width 286 height 20
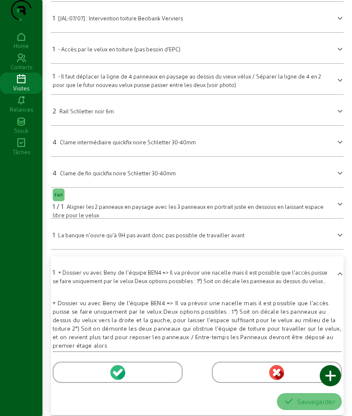
scroll to position [0, 0]
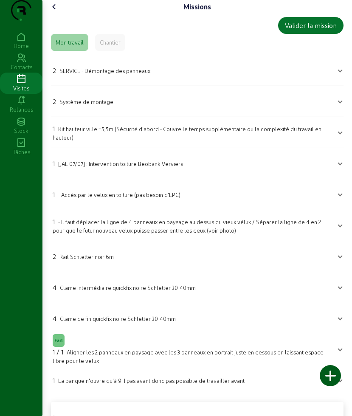
click at [63, 14] on div "Missions" at bounding box center [198, 7] width 300 height 14
click at [57, 12] on icon at bounding box center [54, 7] width 10 height 10
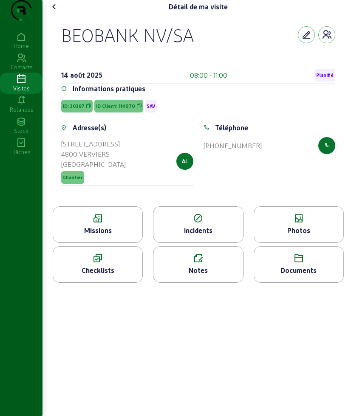
click at [317, 243] on div "Photos" at bounding box center [299, 225] width 90 height 37
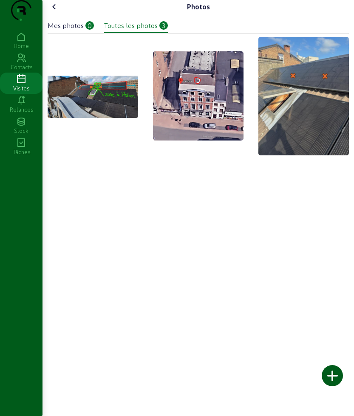
click at [338, 382] on div at bounding box center [332, 375] width 21 height 21
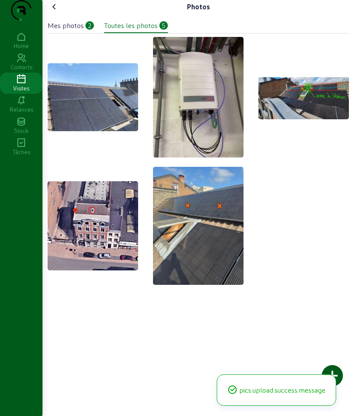
click at [53, 12] on icon at bounding box center [54, 7] width 10 height 10
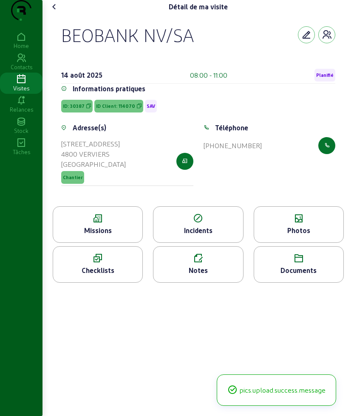
click at [53, 12] on icon at bounding box center [54, 7] width 10 height 10
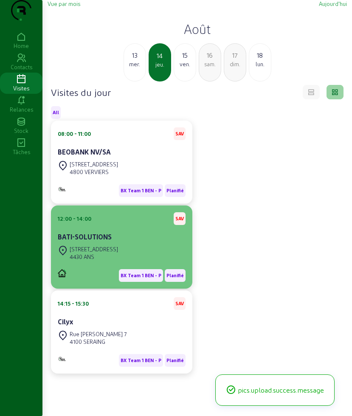
drag, startPoint x: 123, startPoint y: 233, endPoint x: 113, endPoint y: 260, distance: 29.2
click at [113, 260] on div "12:00 - 14:00 SAV BATI-SOLUTIONS Rue des Français, 165 4430 ANS BX Team 1 BEN -…" at bounding box center [122, 247] width 128 height 70
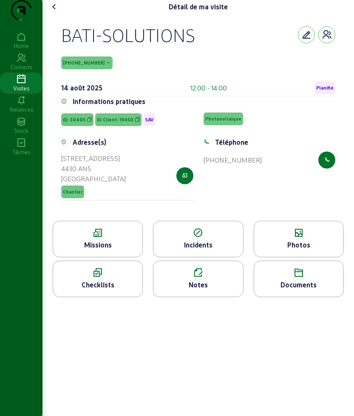
drag, startPoint x: 63, startPoint y: 52, endPoint x: 241, endPoint y: 48, distance: 177.7
click at [241, 46] on div "BATI-SOLUTIONS" at bounding box center [198, 35] width 274 height 22
copy div "BATI-SOLUTIONS"
click at [66, 238] on icon at bounding box center [97, 233] width 89 height 10
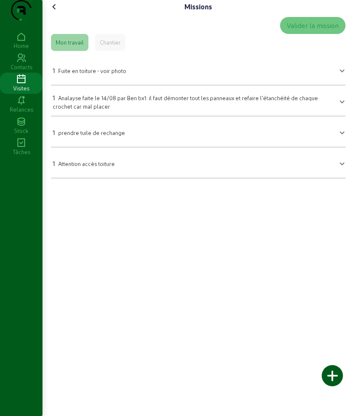
click at [90, 110] on span "Analayse faite le 14/08 par Ben bx1: il faut démonter tout les panneaux et refa…" at bounding box center [185, 102] width 265 height 15
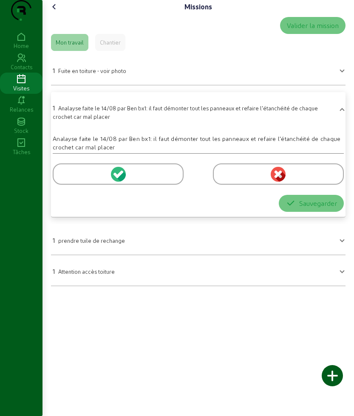
click at [91, 121] on div "1 Analayse faite le 14/08 par Ben bx1: il faut démonter tout les panneaux et re…" at bounding box center [193, 112] width 281 height 18
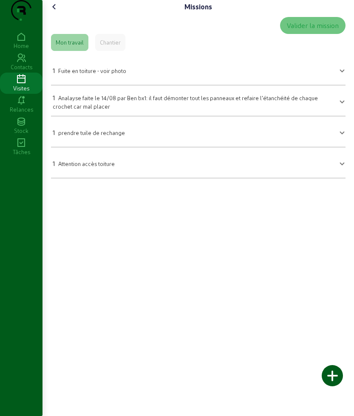
click at [57, 12] on icon at bounding box center [54, 7] width 10 height 10
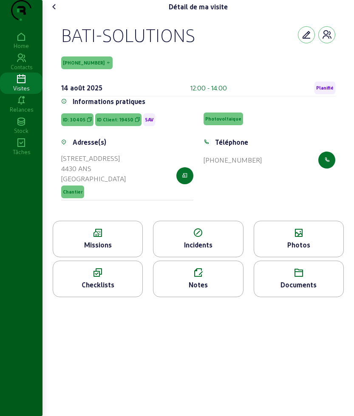
click at [292, 238] on icon at bounding box center [298, 233] width 89 height 10
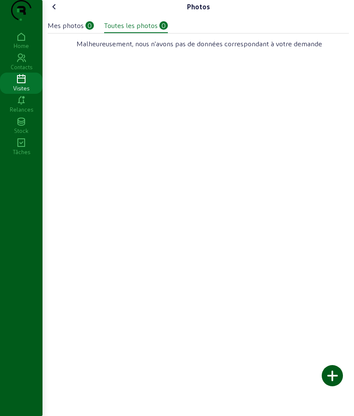
click at [324, 374] on div at bounding box center [332, 375] width 21 height 21
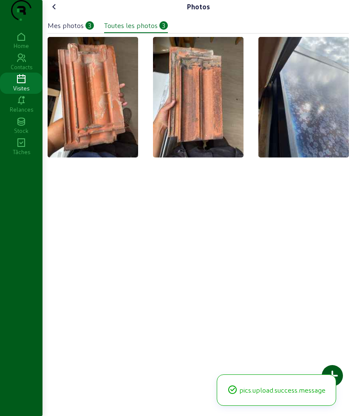
click at [52, 14] on cam-font-icon at bounding box center [55, 7] width 14 height 14
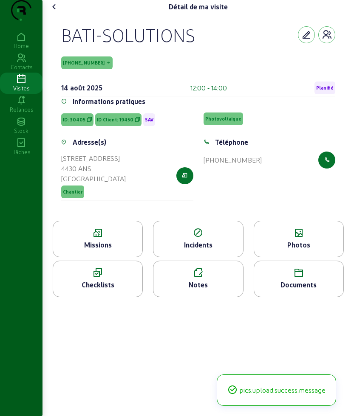
drag, startPoint x: 53, startPoint y: 16, endPoint x: 55, endPoint y: 25, distance: 10.0
click at [53, 17] on div "Détail de ma visite BATI-SOLUTIONS 19450-25-1 14 août 2025 12:00 - 14:00 Planif…" at bounding box center [197, 152] width 311 height 304
click at [55, 12] on icon at bounding box center [54, 7] width 10 height 10
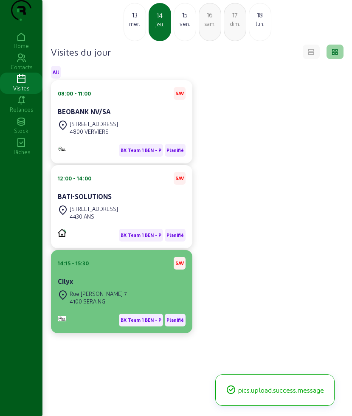
scroll to position [60, 0]
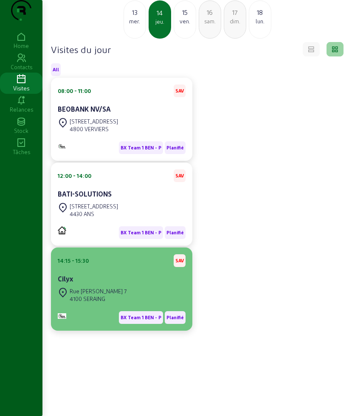
click at [98, 270] on div "14:15 - 15:30 SAV Cilyx" at bounding box center [122, 270] width 128 height 31
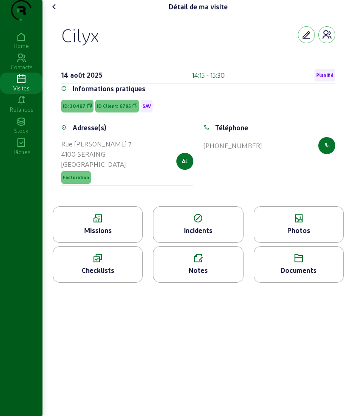
drag, startPoint x: 57, startPoint y: 47, endPoint x: 128, endPoint y: 49, distance: 71.4
click at [128, 49] on div "Cilyx 14 août 2025 14:15 - 15:30 Planifié Informations pratiques ID: 30487 ID C…" at bounding box center [198, 110] width 294 height 193
copy div "Cilyx"
click at [84, 224] on icon at bounding box center [97, 219] width 89 height 10
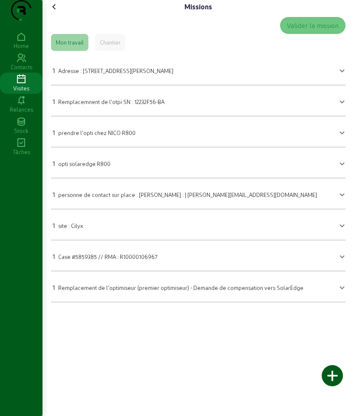
click at [96, 299] on mat-expansion-panel-header "1 Remplacement de l'optimiseur (premier optimiseur) - Demande de compensation v…" at bounding box center [198, 287] width 294 height 24
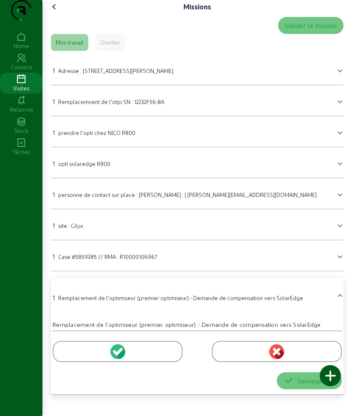
click at [78, 362] on div at bounding box center [118, 351] width 130 height 21
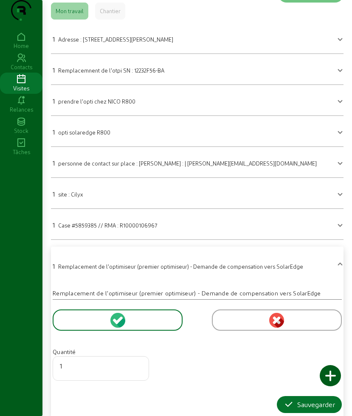
scroll to position [58, 0]
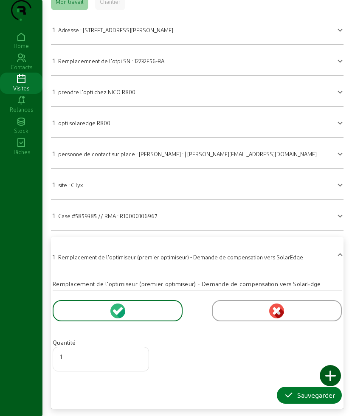
click at [289, 393] on icon "button" at bounding box center [289, 396] width 10 height 10
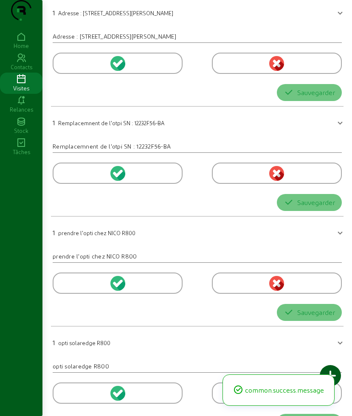
scroll to position [0, 0]
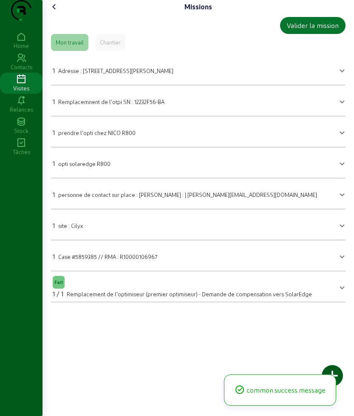
click at [61, 14] on cam-font-icon at bounding box center [55, 7] width 14 height 14
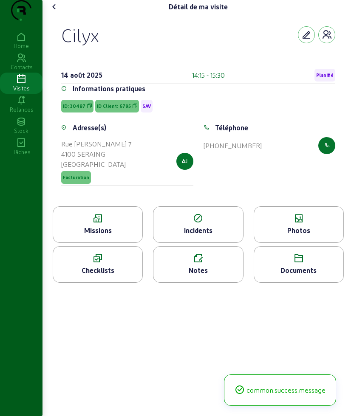
click at [292, 224] on icon at bounding box center [298, 219] width 89 height 10
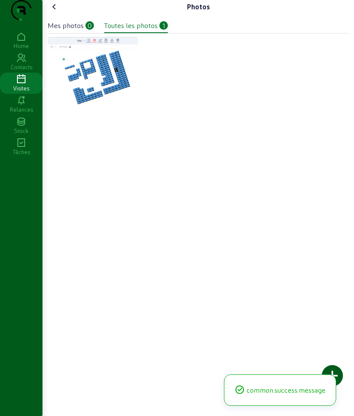
click at [335, 370] on div at bounding box center [332, 375] width 21 height 21
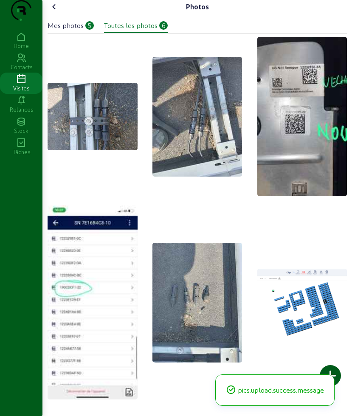
click at [59, 12] on icon at bounding box center [54, 7] width 10 height 10
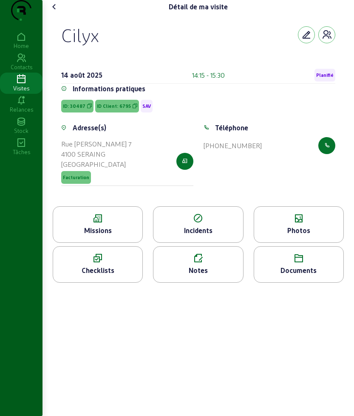
click at [57, 12] on icon at bounding box center [54, 7] width 10 height 10
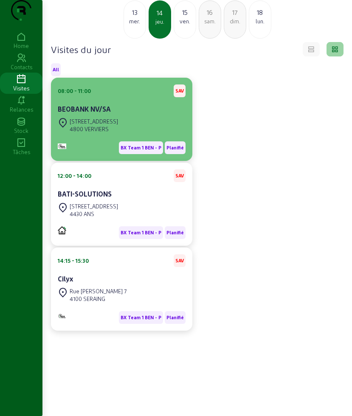
scroll to position [60, 0]
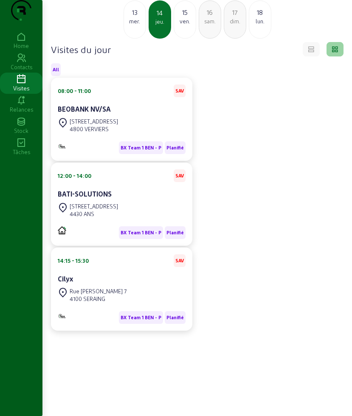
click at [187, 23] on div "ven." at bounding box center [185, 21] width 22 height 8
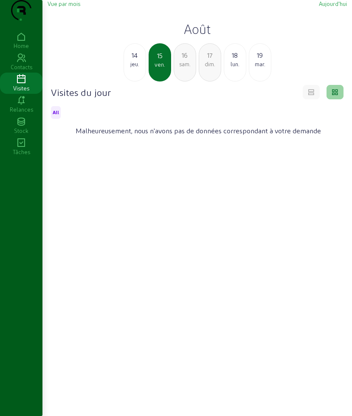
click at [235, 68] on div "lun." at bounding box center [235, 64] width 22 height 8
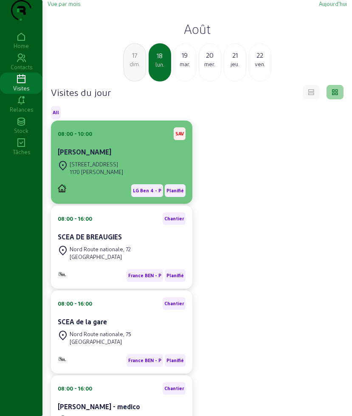
click at [123, 176] on div "1170 WATERMAEL-BOITSFORT" at bounding box center [97, 172] width 54 height 8
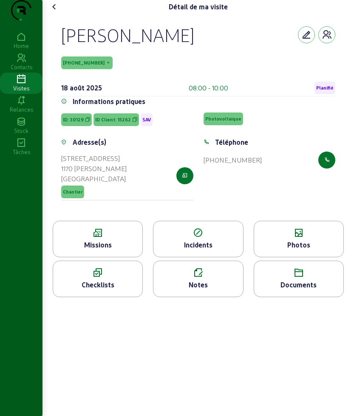
click at [114, 255] on div "Missions" at bounding box center [98, 239] width 90 height 37
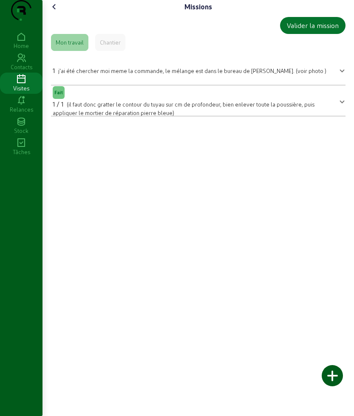
click at [56, 16] on div "Missions Valider la mission Mon travail Chantier 1 j'ai été chercher moi meme l…" at bounding box center [197, 61] width 311 height 123
click at [54, 12] on icon at bounding box center [54, 7] width 10 height 10
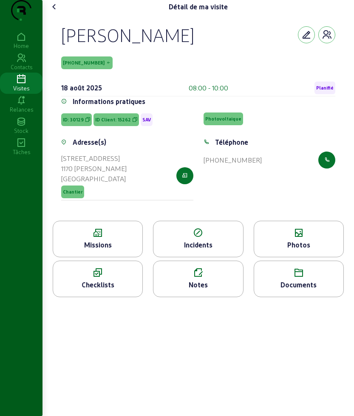
click at [61, 14] on cam-font-icon at bounding box center [55, 7] width 14 height 14
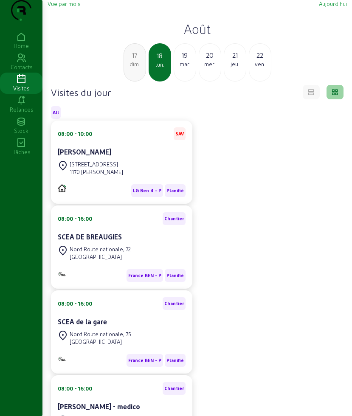
click at [184, 64] on div "19 mar." at bounding box center [185, 62] width 23 height 38
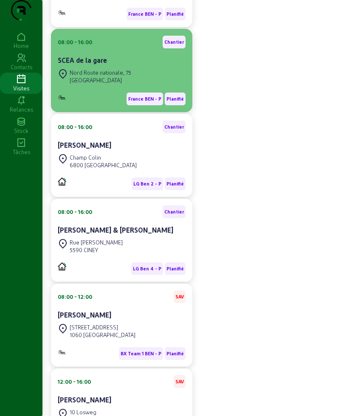
scroll to position [260, 0]
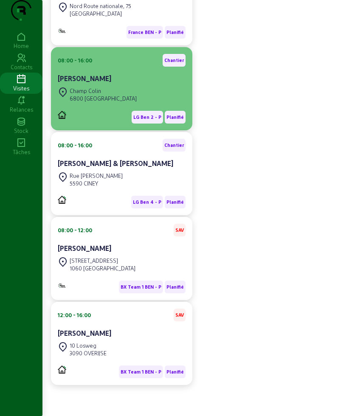
click at [116, 102] on div "Champ Colin 6800 Saint-Pierre" at bounding box center [122, 94] width 128 height 19
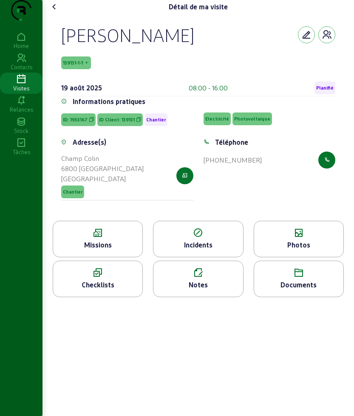
drag, startPoint x: 55, startPoint y: 52, endPoint x: 218, endPoint y: 58, distance: 163.3
click at [218, 58] on div "Lucas Jeangout 139131-1-1 19 août 2025 08:00 - 16:00 Planifié Informations prat…" at bounding box center [198, 117] width 294 height 207
copy div "Lucas Jeangout"
click at [72, 238] on icon at bounding box center [97, 233] width 89 height 10
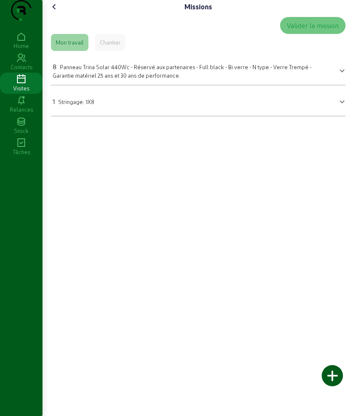
click at [74, 79] on span "Panneau Trina Solar 440Wc - Réservé aux partenaires - Full black - Bi verre - N…" at bounding box center [182, 71] width 259 height 15
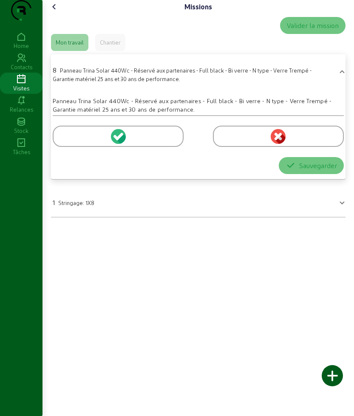
click at [74, 147] on div at bounding box center [118, 136] width 131 height 21
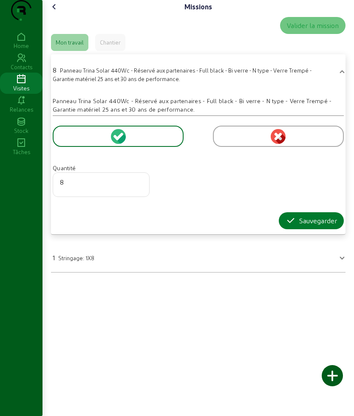
click at [294, 226] on div "Sauvegarder" at bounding box center [311, 221] width 51 height 10
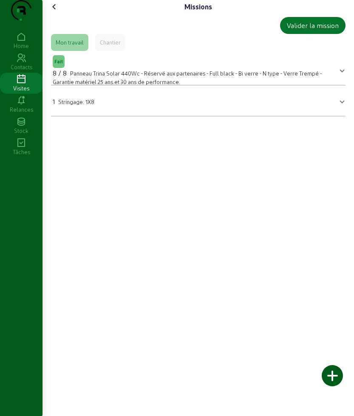
click at [52, 12] on icon at bounding box center [54, 7] width 10 height 10
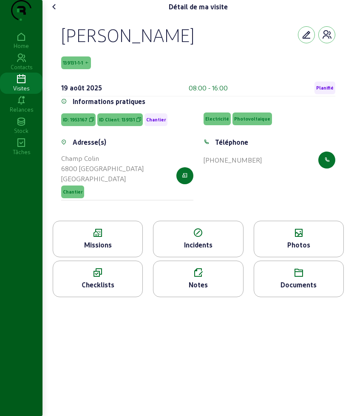
click at [322, 250] on div "Photos" at bounding box center [298, 245] width 89 height 10
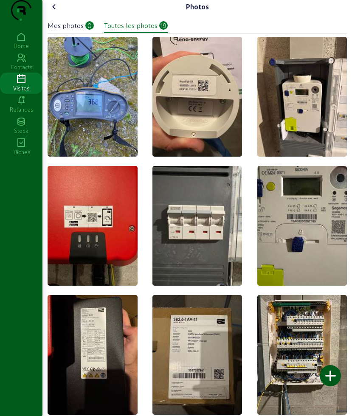
click at [331, 374] on div at bounding box center [330, 375] width 21 height 21
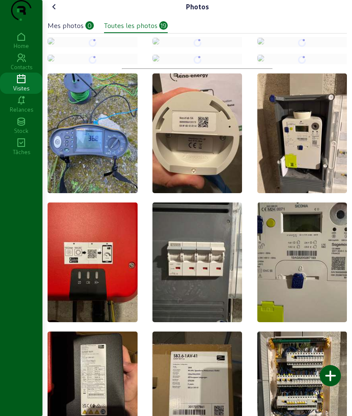
click at [52, 12] on icon at bounding box center [54, 7] width 10 height 10
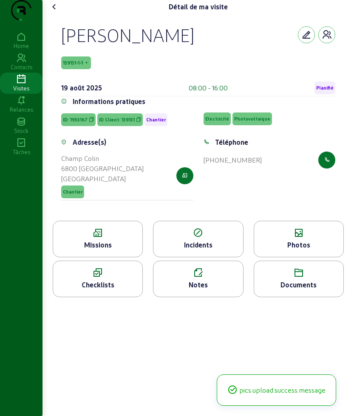
click at [52, 12] on icon at bounding box center [54, 7] width 10 height 10
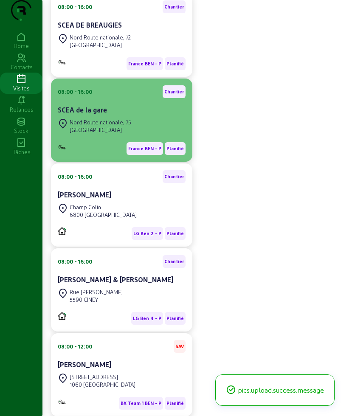
scroll to position [159, 0]
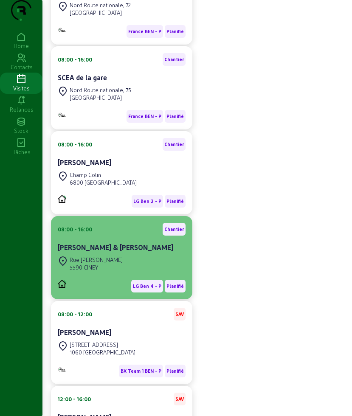
click at [113, 272] on div "Rue Rigaud de Corbion 5590 CINEY" at bounding box center [90, 264] width 65 height 19
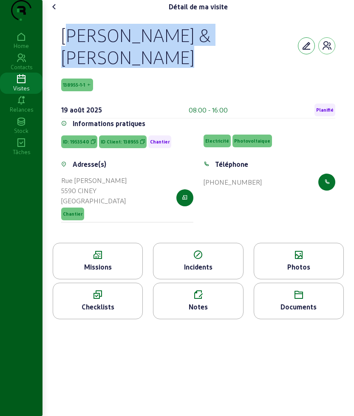
drag, startPoint x: 60, startPoint y: 40, endPoint x: 301, endPoint y: 47, distance: 241.0
click at [301, 47] on div "Olivier & Sophie Cosse-Flusin 138955-1-1 19 août 2025 08:00 - 16:00 Planifié In…" at bounding box center [198, 128] width 294 height 229
copy div "Olivier & Sophie Cosse-Flusin"
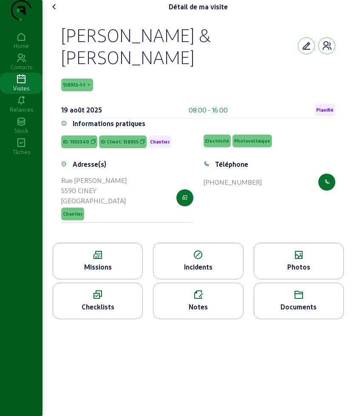
click at [89, 250] on icon at bounding box center [97, 255] width 89 height 10
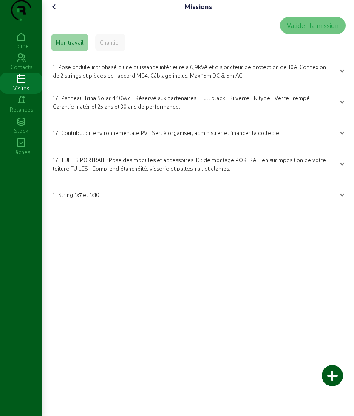
click at [104, 110] on div "17 Panneau Trina Solar 440Wc - Réservé aux partenaires - Full black - Bi verre …" at bounding box center [193, 102] width 281 height 18
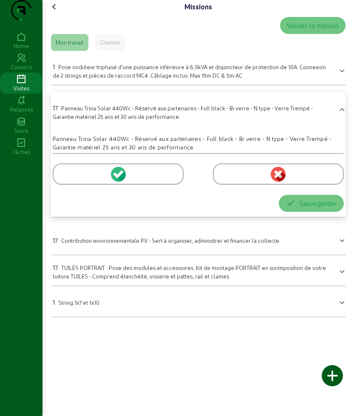
click at [76, 185] on div at bounding box center [118, 174] width 131 height 21
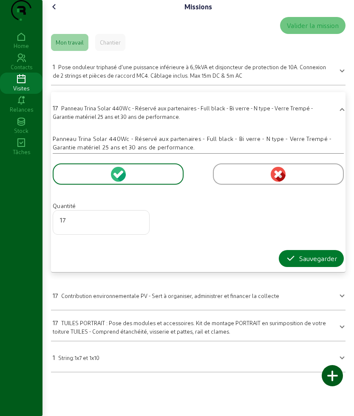
click at [297, 264] on div "Sauvegarder" at bounding box center [311, 259] width 51 height 10
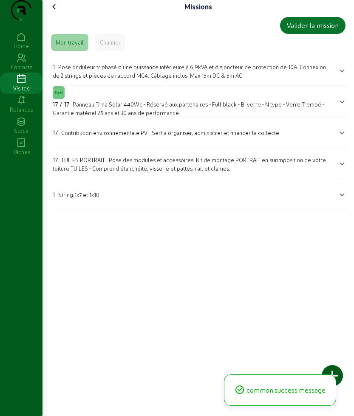
click at [102, 200] on mat-panel-title "1 String:1x7 et 1x10" at bounding box center [193, 194] width 281 height 12
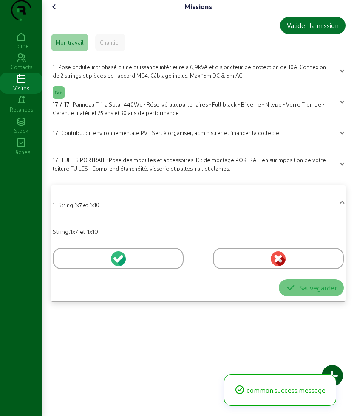
click at [82, 269] on div at bounding box center [118, 258] width 131 height 21
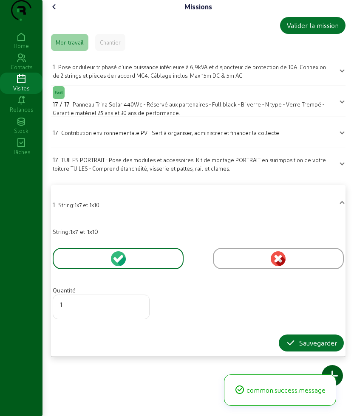
drag, startPoint x: 296, startPoint y: 360, endPoint x: 189, endPoint y: 277, distance: 135.3
click at [295, 348] on div "Sauvegarder" at bounding box center [311, 343] width 51 height 10
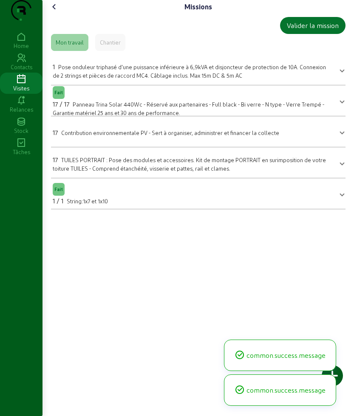
click at [105, 172] on span "TUILES PORTRAIT : Pose des modules et accessoires. Kit de montage PORTRAIT en s…" at bounding box center [189, 164] width 273 height 15
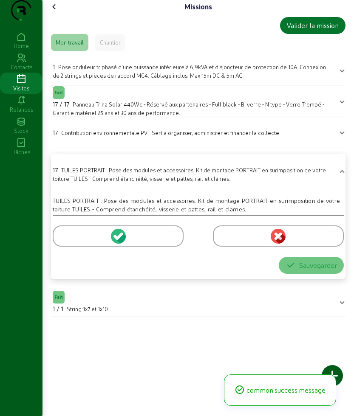
drag, startPoint x: 68, startPoint y: 251, endPoint x: 267, endPoint y: 326, distance: 213.0
click at [68, 247] on div at bounding box center [118, 236] width 131 height 21
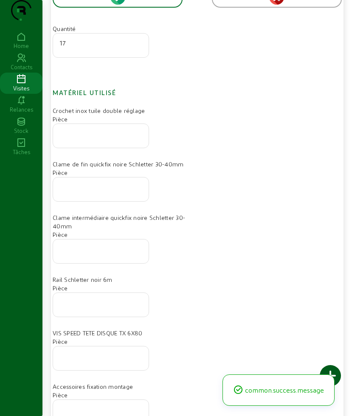
scroll to position [340, 0]
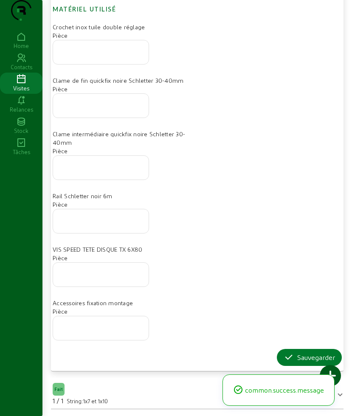
click at [293, 353] on div "Sauvegarder" at bounding box center [309, 358] width 51 height 10
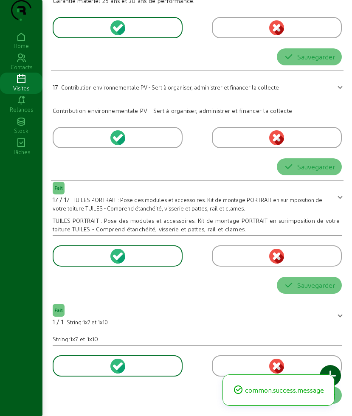
scroll to position [0, 0]
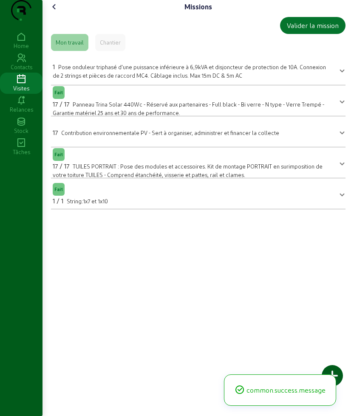
click at [59, 12] on icon at bounding box center [54, 7] width 10 height 10
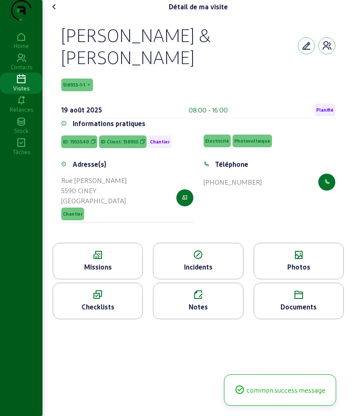
click at [308, 264] on div "Photos" at bounding box center [298, 267] width 89 height 10
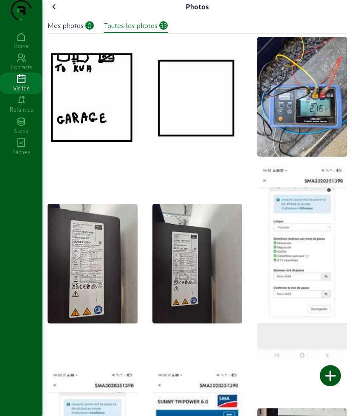
click at [332, 374] on div at bounding box center [330, 375] width 21 height 21
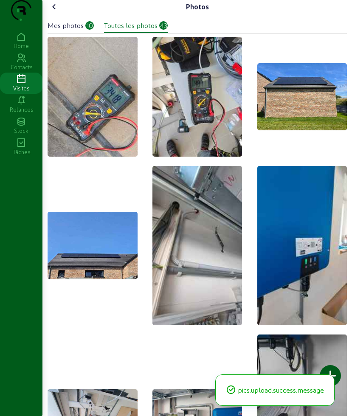
click at [56, 12] on icon at bounding box center [54, 7] width 10 height 10
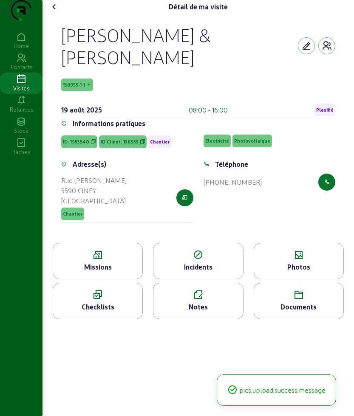
click at [56, 12] on icon at bounding box center [54, 7] width 10 height 10
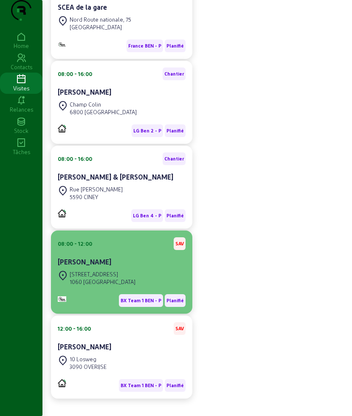
scroll to position [260, 0]
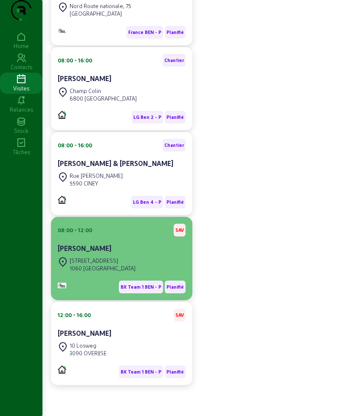
click at [129, 266] on div "1060 SAINT-GILLES" at bounding box center [103, 269] width 66 height 8
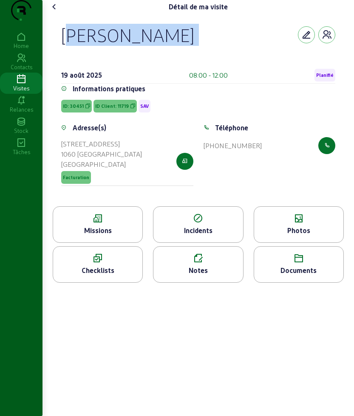
drag, startPoint x: 59, startPoint y: 49, endPoint x: 172, endPoint y: 94, distance: 121.1
click at [172, 94] on div "Florencio Delprado Chicharro 19 août 2025 08:00 - 12:00 Planifié Informations p…" at bounding box center [198, 110] width 294 height 193
copy div "Florencio Delprado Chicharro"
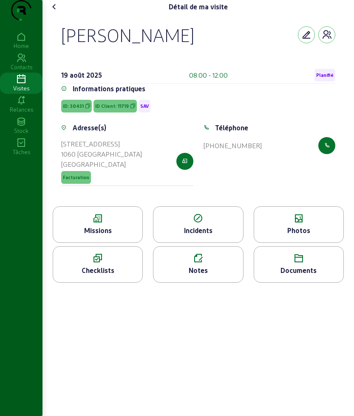
click at [96, 224] on icon at bounding box center [97, 219] width 89 height 10
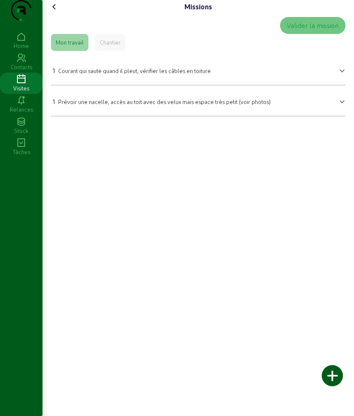
click at [135, 74] on span "Courant qui saute quand il pleut, vérifier les câbles en toiture" at bounding box center [134, 71] width 153 height 6
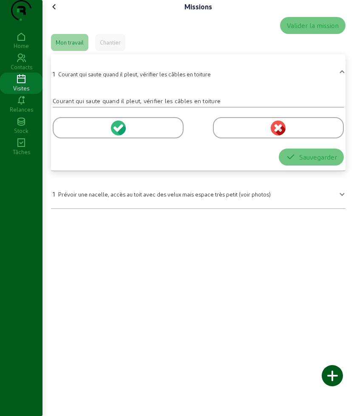
click at [89, 139] on div at bounding box center [118, 127] width 131 height 21
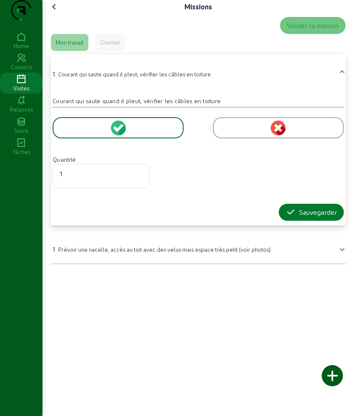
click at [294, 218] on div "Sauvegarder" at bounding box center [311, 212] width 51 height 10
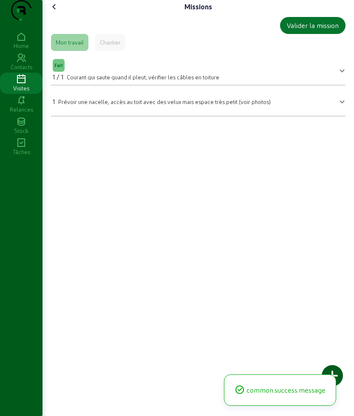
click at [55, 12] on icon at bounding box center [54, 7] width 10 height 10
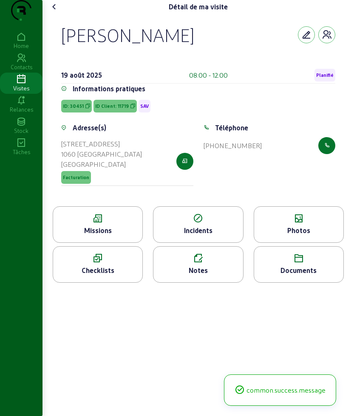
click at [105, 224] on icon at bounding box center [97, 219] width 89 height 10
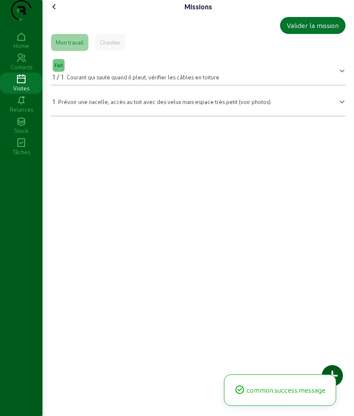
click at [151, 105] on span "Prévoir une nacelle, accès au toit avec des velux mais espace très petit (voir …" at bounding box center [164, 102] width 212 height 6
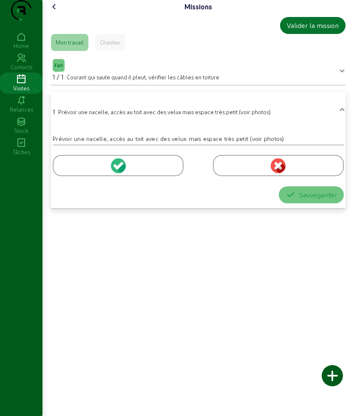
click at [92, 176] on div at bounding box center [118, 165] width 131 height 21
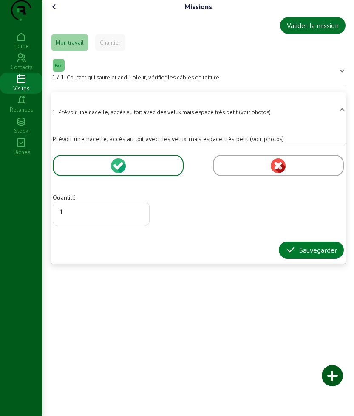
click at [290, 255] on icon "button" at bounding box center [291, 250] width 10 height 10
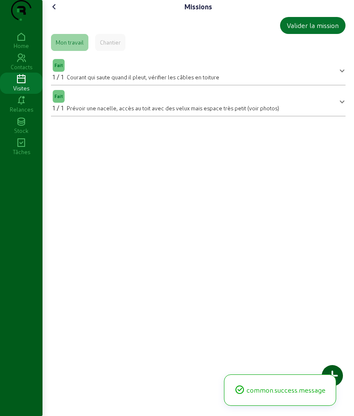
click at [52, 16] on div "Missions Valider la mission Mon travail Chantier Fait 1 / 1 Courant qui saute q…" at bounding box center [197, 61] width 311 height 123
click at [55, 12] on icon at bounding box center [54, 7] width 10 height 10
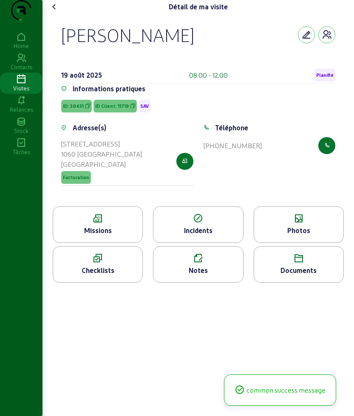
click at [322, 236] on div "Photos" at bounding box center [298, 231] width 89 height 10
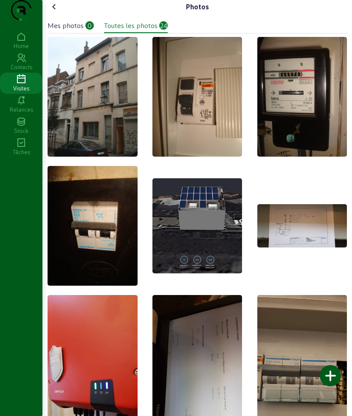
click at [334, 371] on div at bounding box center [330, 375] width 21 height 21
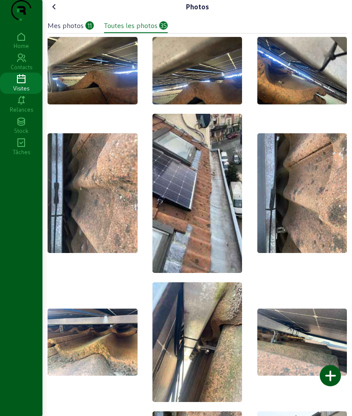
click at [59, 12] on icon at bounding box center [54, 7] width 10 height 10
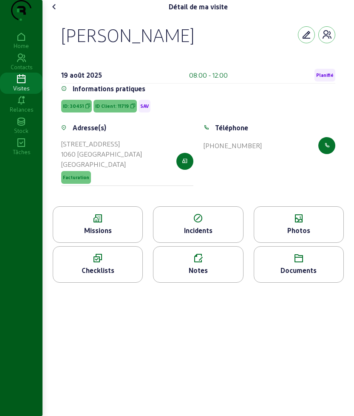
click at [59, 12] on icon at bounding box center [54, 7] width 10 height 10
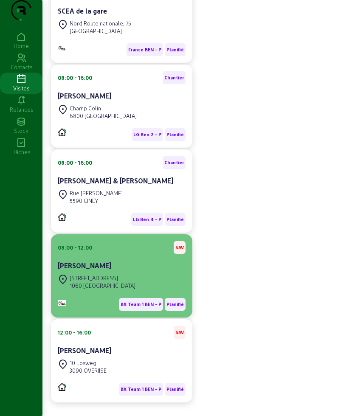
scroll to position [260, 0]
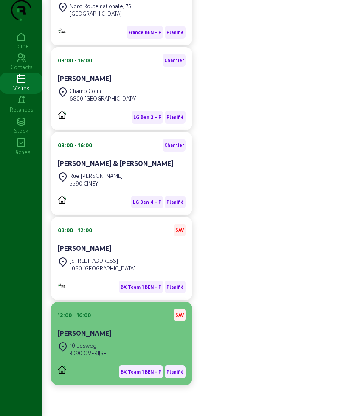
click at [119, 340] on div "10 Losweg 3090 OVERIJSE" at bounding box center [122, 349] width 128 height 19
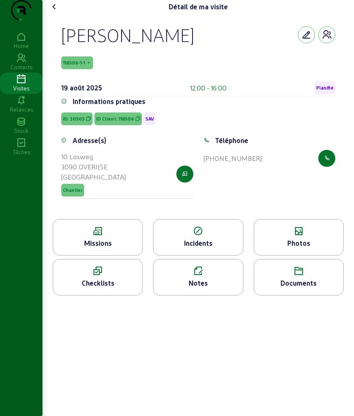
drag, startPoint x: 59, startPoint y: 51, endPoint x: 193, endPoint y: 59, distance: 134.5
click at [193, 59] on div "YVES Delmotte 118506-1-1 19 août 2025 12:00 - 16:00 Planifié Informations prati…" at bounding box center [198, 117] width 294 height 206
copy div "YVES Delmotte"
click at [86, 249] on div "Missions" at bounding box center [97, 243] width 89 height 10
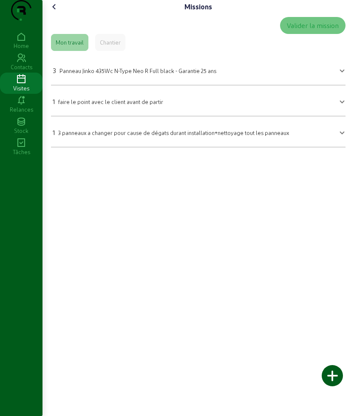
click at [86, 74] on span "Panneau Jinko 435Wc N-Type Neo R Full black - Garantie 25 ans" at bounding box center [137, 71] width 157 height 6
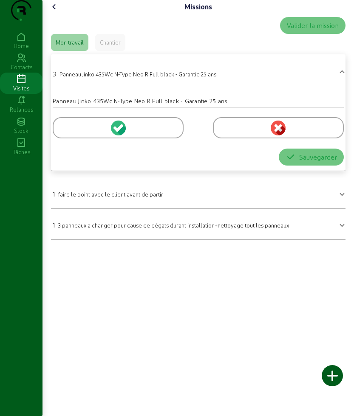
click at [74, 139] on div at bounding box center [118, 127] width 131 height 21
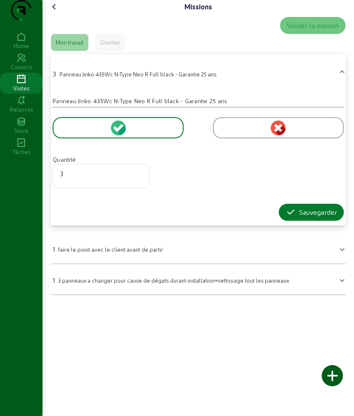
click at [288, 218] on icon "button" at bounding box center [291, 212] width 10 height 10
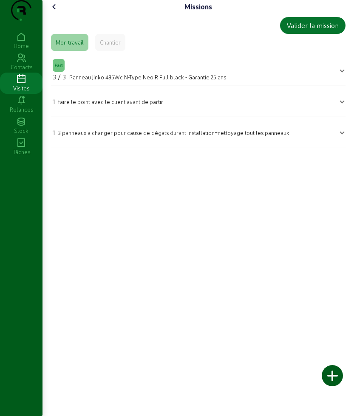
click at [55, 12] on icon at bounding box center [54, 7] width 10 height 10
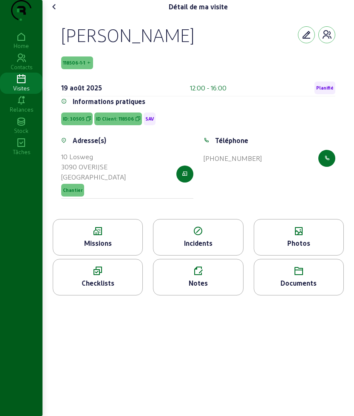
click at [323, 249] on div "Photos" at bounding box center [298, 243] width 89 height 10
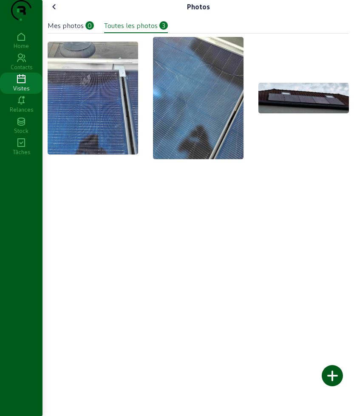
click at [333, 376] on div at bounding box center [332, 375] width 21 height 21
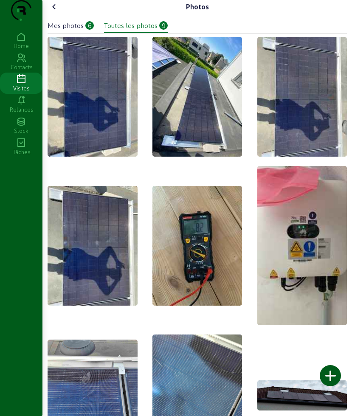
click at [54, 12] on icon at bounding box center [54, 7] width 10 height 10
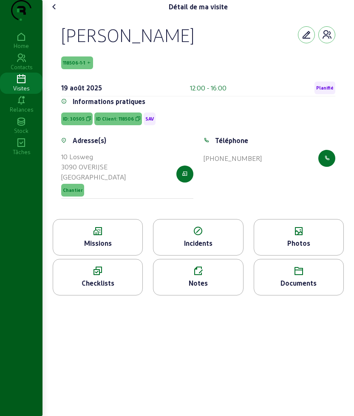
click at [54, 12] on icon at bounding box center [54, 7] width 10 height 10
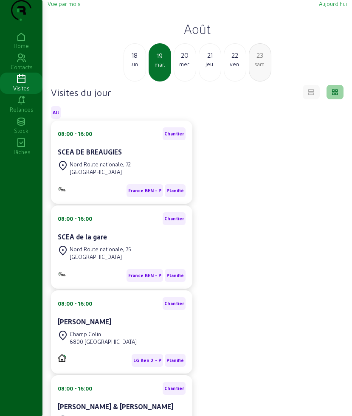
click at [186, 82] on div "20 mer." at bounding box center [185, 62] width 23 height 38
click at [187, 68] on div "jeu." at bounding box center [185, 64] width 22 height 8
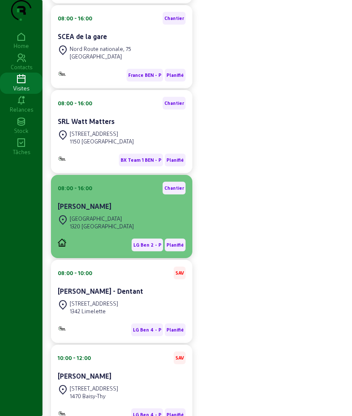
scroll to position [260, 0]
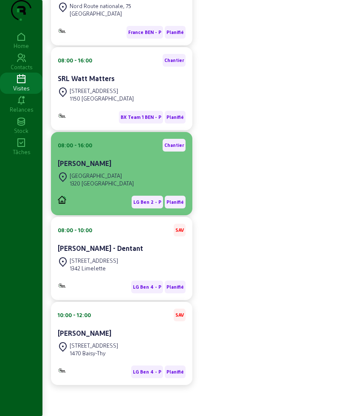
click at [153, 178] on div "Rue des Anges 1320 BEAUVECHAIN" at bounding box center [122, 179] width 128 height 19
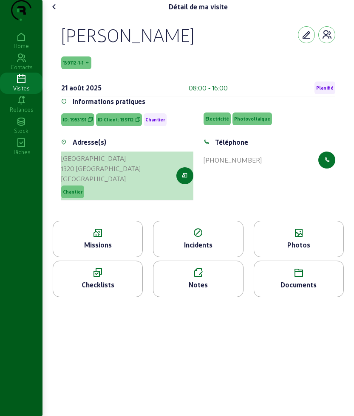
click at [192, 184] on cam-button at bounding box center [184, 175] width 17 height 17
click at [188, 184] on button "button" at bounding box center [184, 175] width 17 height 17
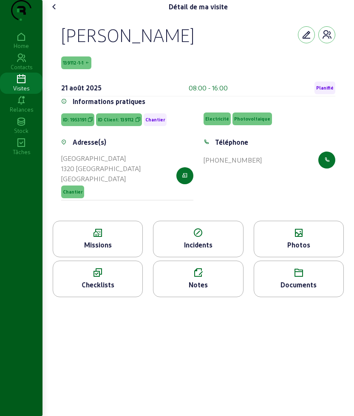
click at [61, 14] on cam-font-icon at bounding box center [55, 7] width 14 height 14
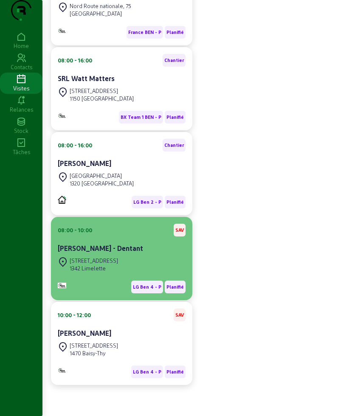
scroll to position [260, 0]
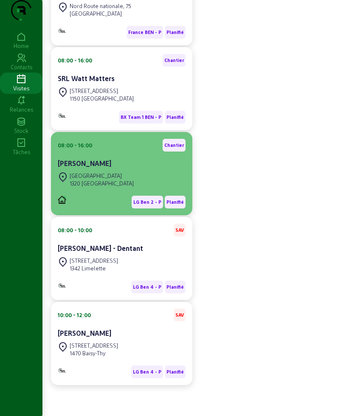
click at [130, 151] on div "08:00 - 16:00 Chantier" at bounding box center [122, 145] width 128 height 13
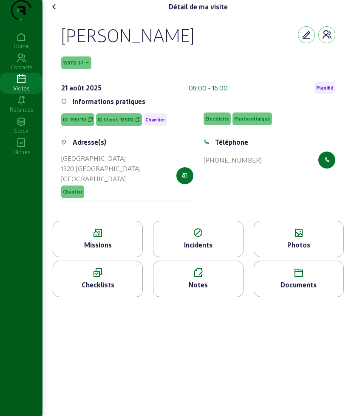
click at [105, 255] on div "Missions" at bounding box center [98, 239] width 90 height 37
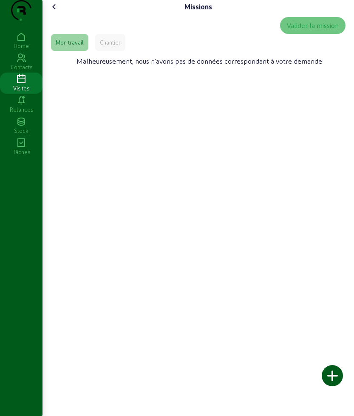
click at [68, 46] on div "Mon travail" at bounding box center [70, 43] width 28 height 8
drag, startPoint x: 123, startPoint y: 52, endPoint x: 103, endPoint y: 49, distance: 20.3
click at [122, 51] on div "Chantier" at bounding box center [110, 42] width 30 height 17
click at [52, 12] on icon at bounding box center [54, 7] width 10 height 10
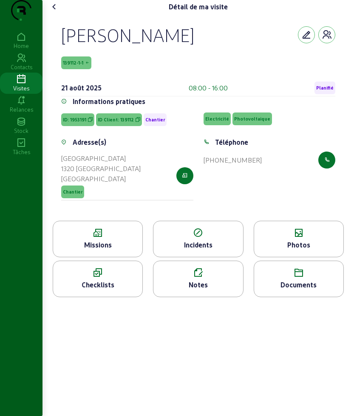
click at [289, 238] on icon at bounding box center [298, 233] width 89 height 10
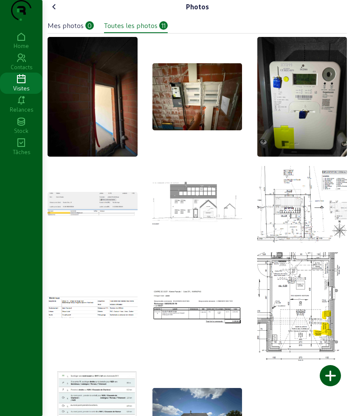
click at [56, 12] on icon at bounding box center [54, 7] width 10 height 10
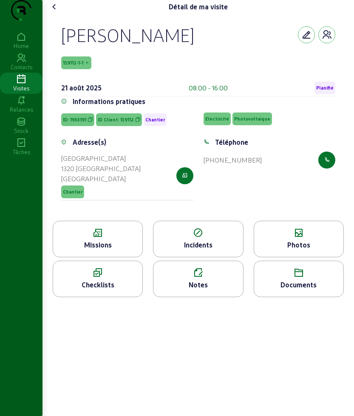
click at [56, 12] on icon at bounding box center [54, 7] width 10 height 10
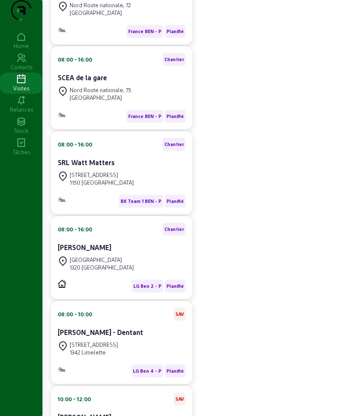
scroll to position [212, 0]
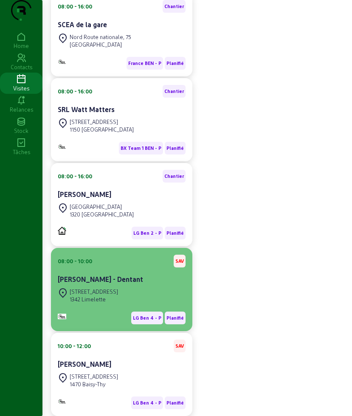
click at [116, 296] on div "[STREET_ADDRESS]" at bounding box center [94, 292] width 48 height 8
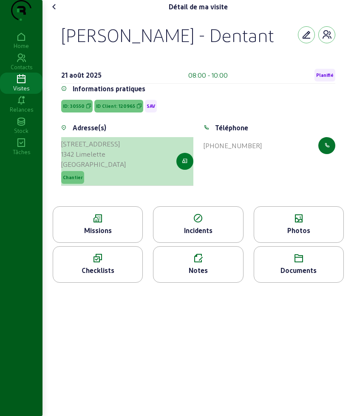
click at [192, 170] on button "button" at bounding box center [184, 161] width 17 height 17
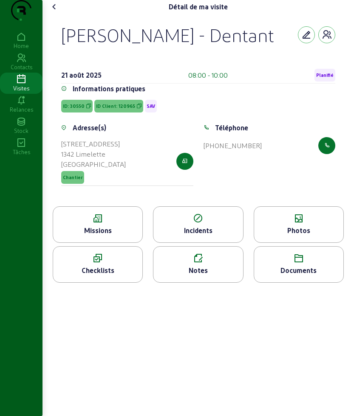
click at [97, 224] on icon at bounding box center [97, 219] width 89 height 10
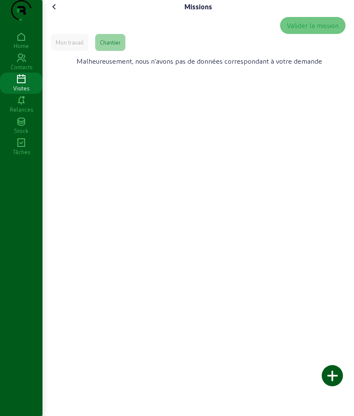
click at [57, 12] on icon at bounding box center [54, 7] width 10 height 10
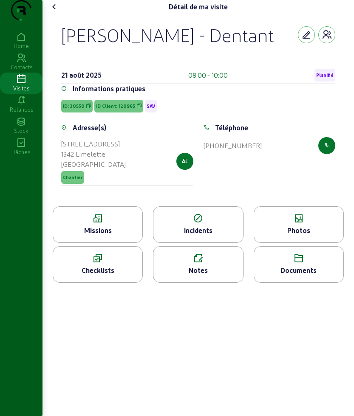
click at [318, 224] on icon at bounding box center [298, 219] width 89 height 10
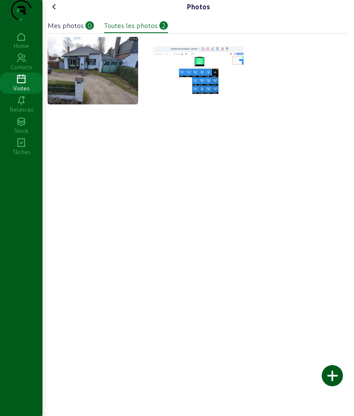
click at [57, 12] on icon at bounding box center [54, 7] width 10 height 10
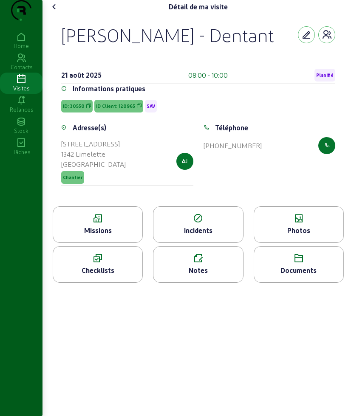
click at [57, 12] on icon at bounding box center [54, 7] width 10 height 10
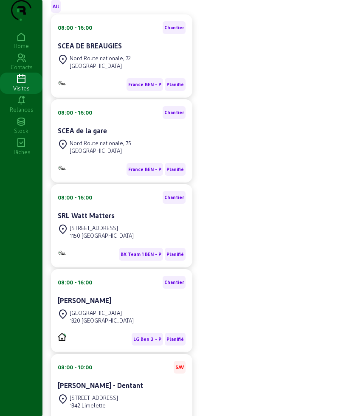
scroll to position [212, 0]
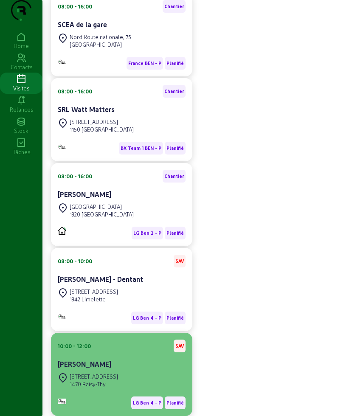
click at [120, 371] on div "10:00 - 12:00 SAV Dominique Hayois" at bounding box center [122, 355] width 128 height 31
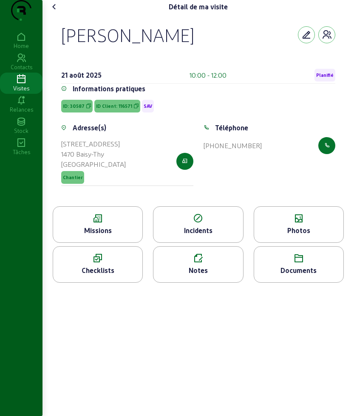
click at [83, 236] on div "Missions" at bounding box center [97, 231] width 89 height 10
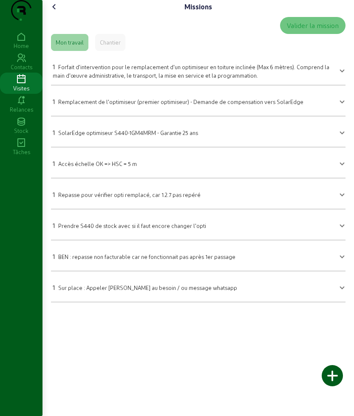
click at [48, 23] on div "Missions Valider la mission Mon travail Chantier 1 Forfait d'intervention pour …" at bounding box center [197, 154] width 311 height 309
click at [56, 12] on icon at bounding box center [54, 7] width 10 height 10
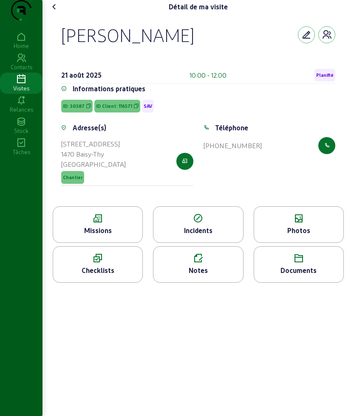
click at [279, 236] on div "Photos" at bounding box center [298, 231] width 89 height 10
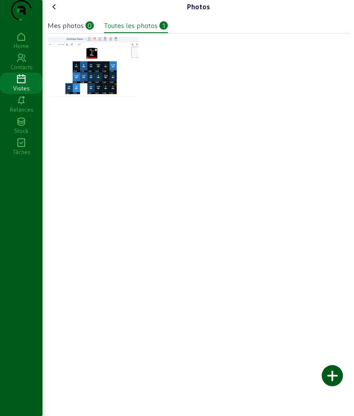
click at [54, 12] on icon at bounding box center [54, 7] width 10 height 10
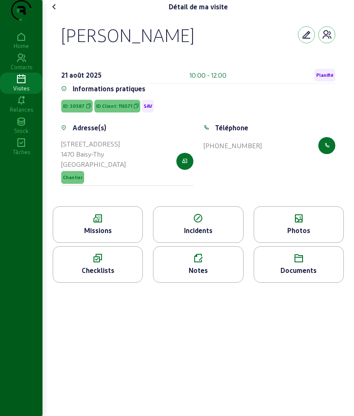
click at [293, 236] on div "Photos" at bounding box center [298, 231] width 89 height 10
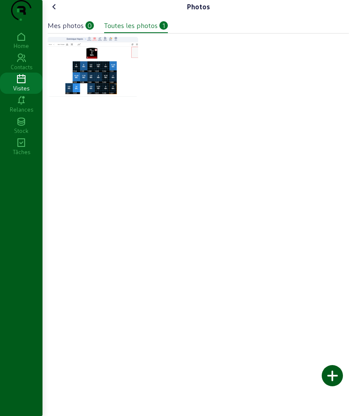
click at [56, 12] on icon at bounding box center [54, 7] width 10 height 10
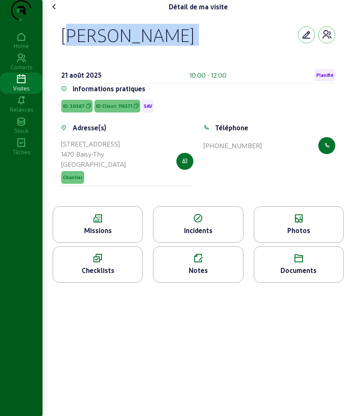
drag, startPoint x: 65, startPoint y: 54, endPoint x: 283, endPoint y: 68, distance: 218.4
click at [283, 68] on div "Dominique Hayois 21 août 2025 10:00 - 12:00 Planifié" at bounding box center [198, 54] width 274 height 60
copy div "[PERSON_NAME]"
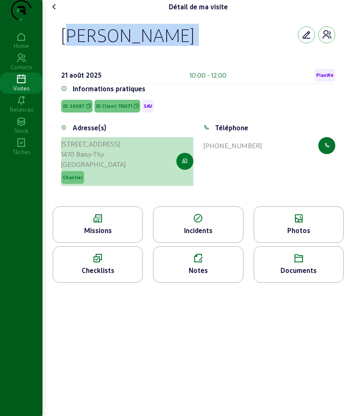
click at [181, 170] on button "button" at bounding box center [184, 161] width 17 height 17
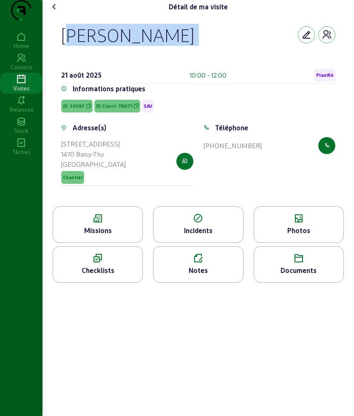
click at [54, 12] on icon at bounding box center [54, 7] width 10 height 10
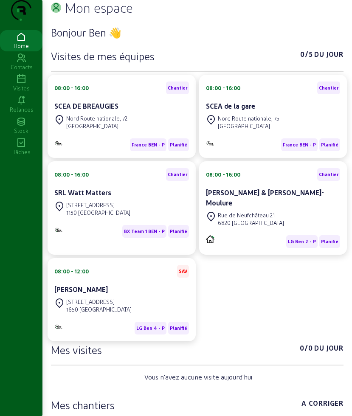
click at [21, 85] on icon at bounding box center [21, 79] width 42 height 10
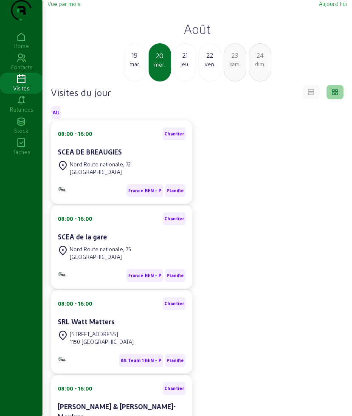
click at [206, 37] on h2 "Août" at bounding box center [198, 28] width 300 height 15
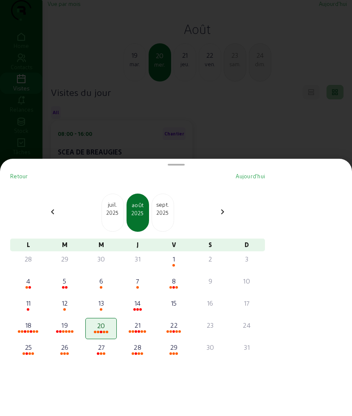
click at [117, 221] on div "juil. 2025" at bounding box center [113, 213] width 23 height 38
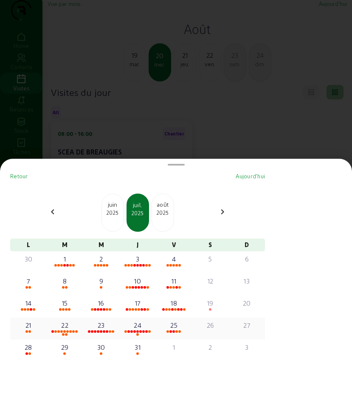
click at [175, 331] on span at bounding box center [174, 332] width 3 height 3
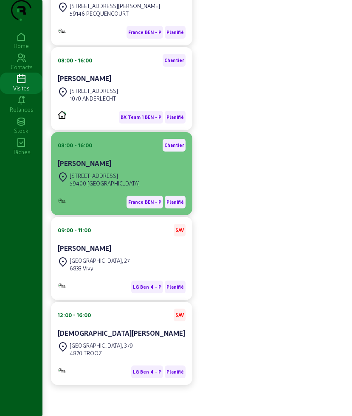
scroll to position [175, 0]
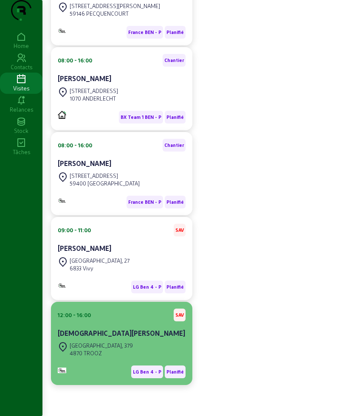
click at [113, 342] on div "[GEOGRAPHIC_DATA], 379" at bounding box center [101, 346] width 63 height 8
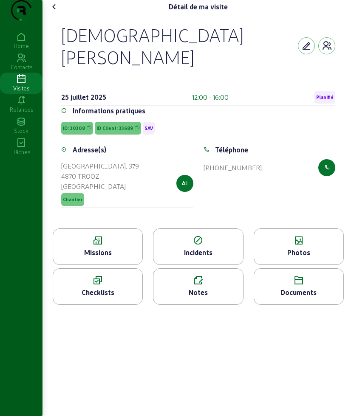
click at [104, 248] on div "Missions" at bounding box center [97, 253] width 89 height 10
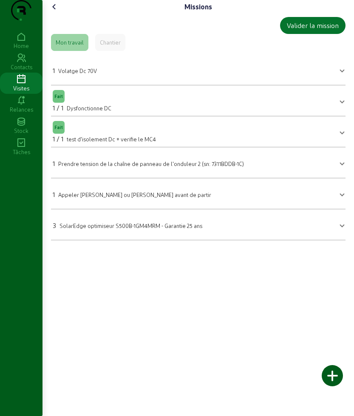
click at [57, 12] on icon at bounding box center [54, 7] width 10 height 10
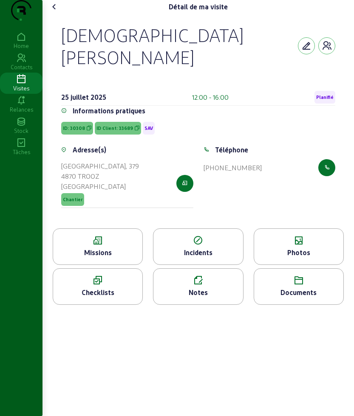
click at [297, 241] on div "Photos" at bounding box center [299, 247] width 90 height 37
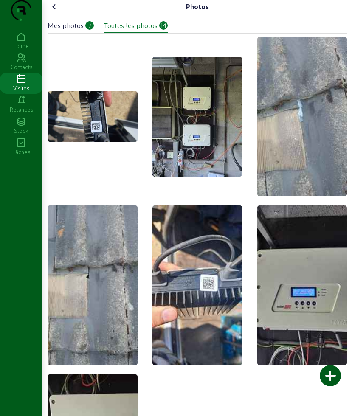
click at [57, 12] on icon at bounding box center [54, 7] width 10 height 10
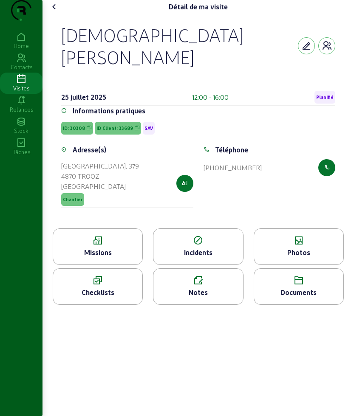
drag, startPoint x: 71, startPoint y: 57, endPoint x: 81, endPoint y: 55, distance: 10.0
click at [81, 55] on div "[DEMOGRAPHIC_DATA][PERSON_NAME]" at bounding box center [179, 46] width 237 height 44
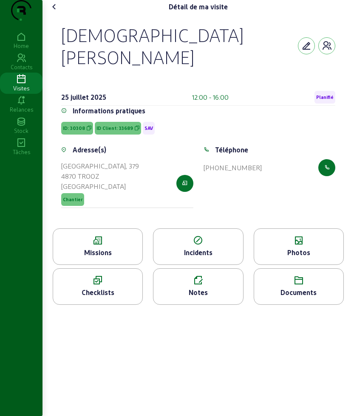
click at [198, 277] on icon at bounding box center [197, 281] width 89 height 10
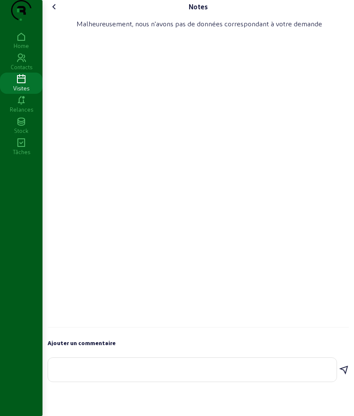
click at [55, 12] on icon at bounding box center [54, 7] width 10 height 10
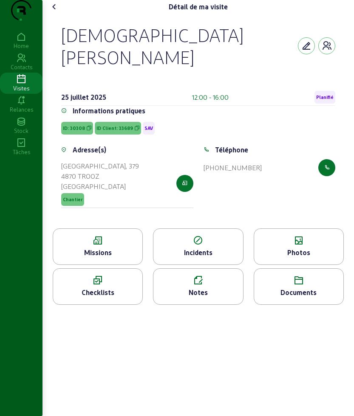
click at [58, 12] on icon at bounding box center [54, 7] width 10 height 10
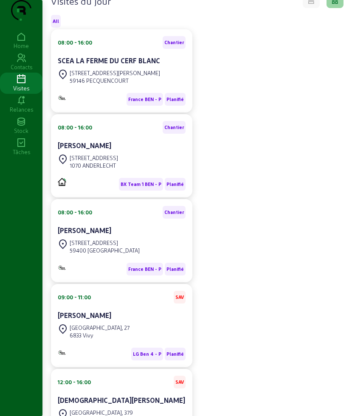
scroll to position [159, 0]
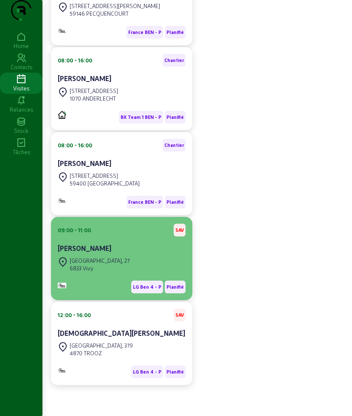
click at [122, 272] on div "6833 Vivy" at bounding box center [100, 269] width 60 height 8
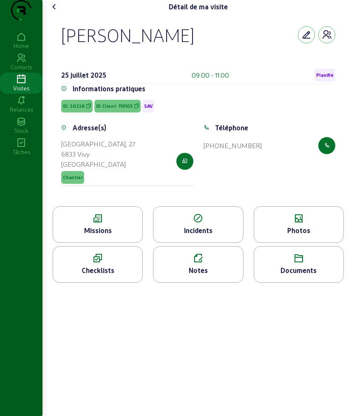
click at [113, 241] on div "Missions" at bounding box center [98, 225] width 90 height 37
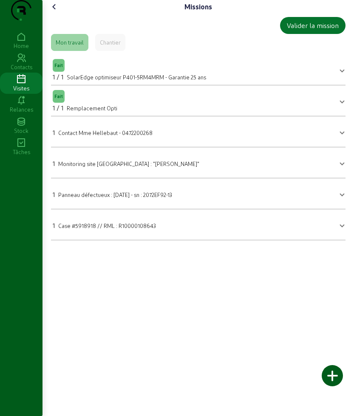
click at [51, 12] on icon at bounding box center [54, 7] width 10 height 10
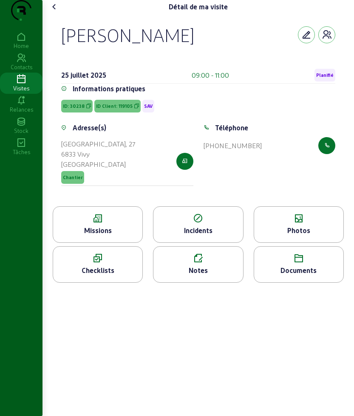
click at [292, 224] on icon at bounding box center [298, 219] width 89 height 10
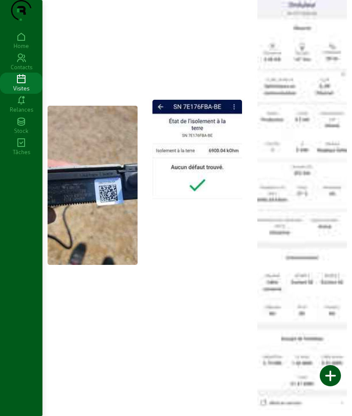
scroll to position [88, 0]
click at [96, 42] on div at bounding box center [198, 187] width 300 height 452
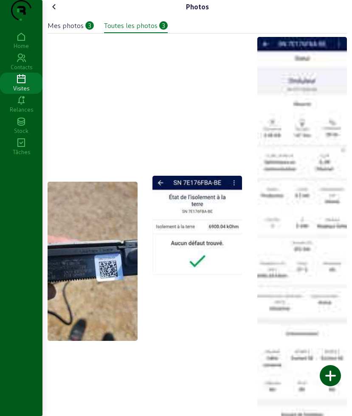
click at [59, 12] on icon at bounding box center [54, 7] width 10 height 10
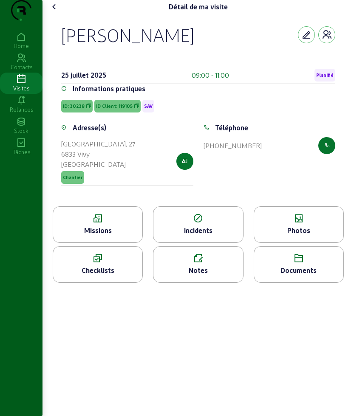
click at [308, 236] on div "Photos" at bounding box center [298, 231] width 89 height 10
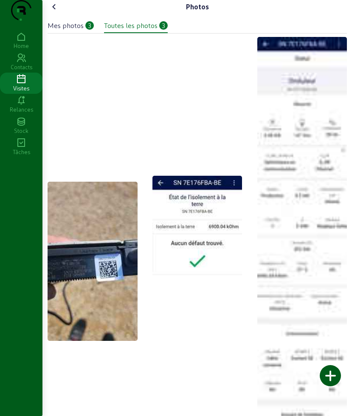
click at [59, 12] on icon at bounding box center [54, 7] width 10 height 10
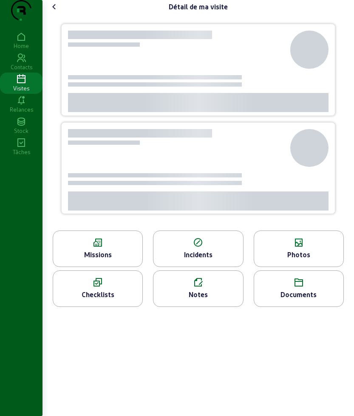
click at [59, 12] on icon at bounding box center [54, 7] width 10 height 10
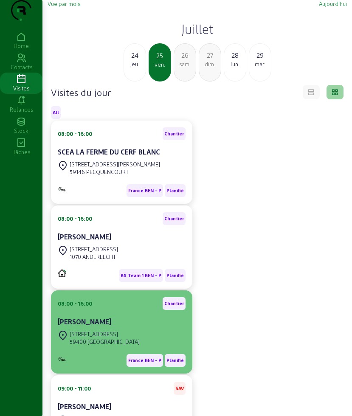
click at [112, 329] on div "08:00 - 16:00 [PERSON_NAME]" at bounding box center [122, 312] width 128 height 31
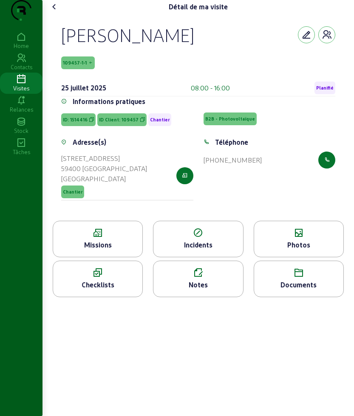
click at [65, 14] on div "Détail de ma visite" at bounding box center [198, 7] width 301 height 14
click at [53, 12] on icon at bounding box center [54, 7] width 10 height 10
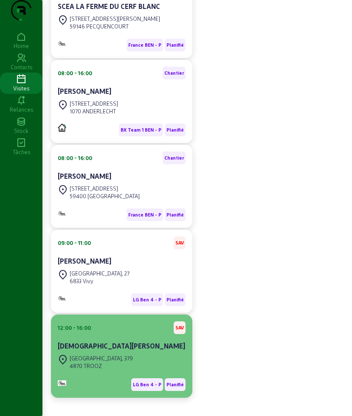
scroll to position [175, 0]
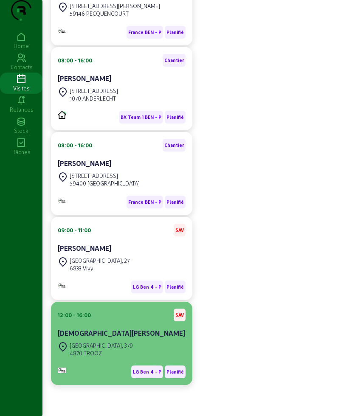
click at [106, 374] on div "LG Ben 4 - P Planifié" at bounding box center [122, 372] width 128 height 13
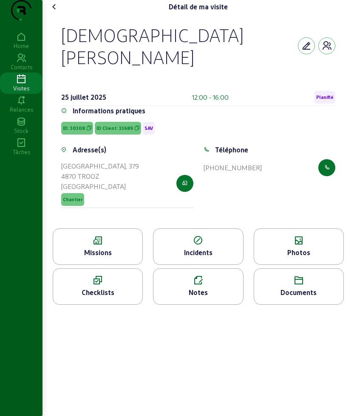
click at [109, 248] on div "Missions" at bounding box center [97, 253] width 89 height 10
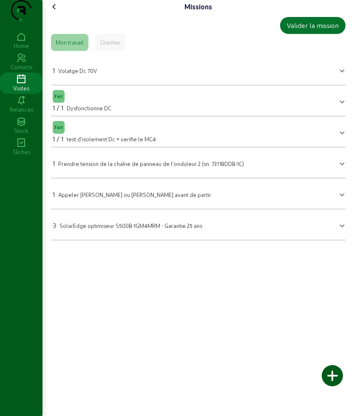
click at [125, 230] on mat-expansion-panel-header "3 SolarEdge optimiseur S500B-1GM4MRM - Garantie 25 ans" at bounding box center [198, 225] width 294 height 24
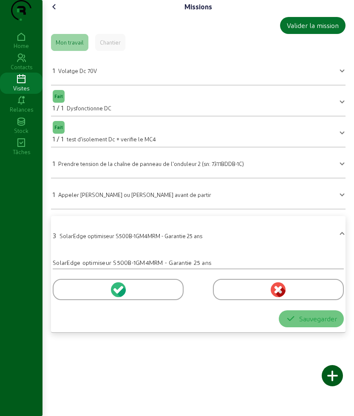
click at [85, 300] on div at bounding box center [118, 289] width 131 height 21
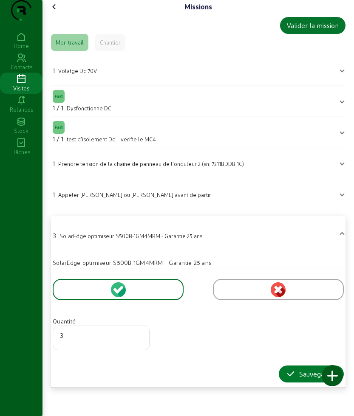
click at [290, 379] on icon "button" at bounding box center [291, 374] width 10 height 10
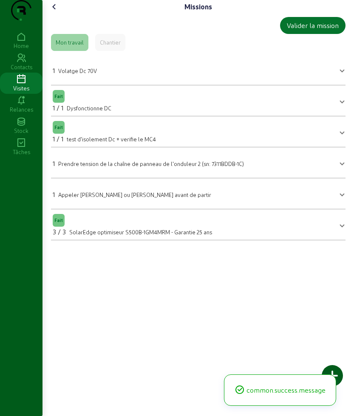
click at [57, 12] on icon at bounding box center [54, 7] width 10 height 10
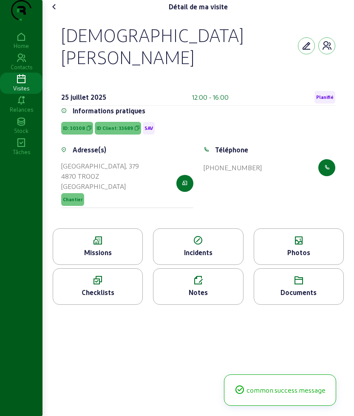
click at [294, 236] on icon at bounding box center [298, 241] width 89 height 10
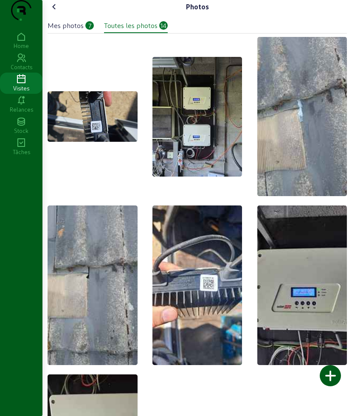
click at [82, 31] on div "Mes photos" at bounding box center [66, 25] width 36 height 10
click at [334, 379] on div at bounding box center [330, 375] width 21 height 21
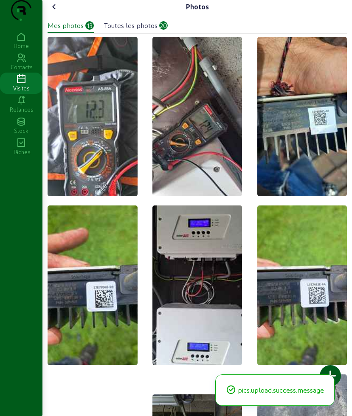
click at [58, 12] on icon at bounding box center [54, 7] width 10 height 10
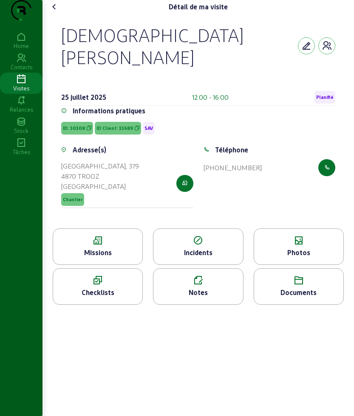
click at [124, 240] on icon at bounding box center [97, 241] width 89 height 10
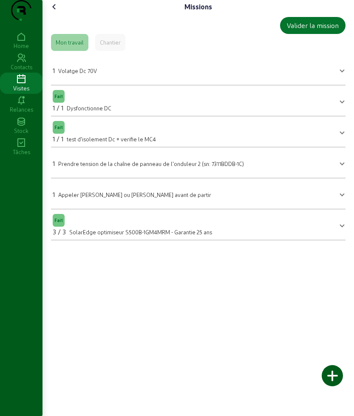
click at [55, 12] on icon at bounding box center [54, 7] width 10 height 10
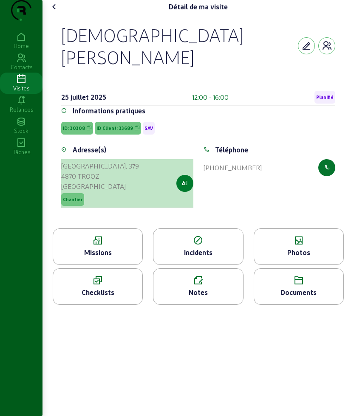
click at [187, 184] on button "button" at bounding box center [184, 183] width 17 height 17
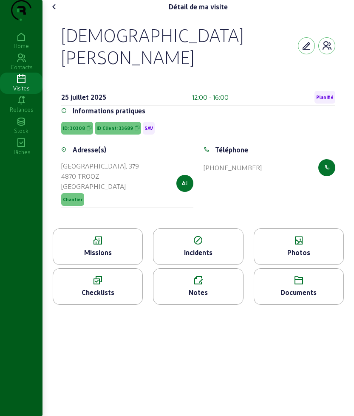
click at [57, 12] on icon at bounding box center [54, 7] width 10 height 10
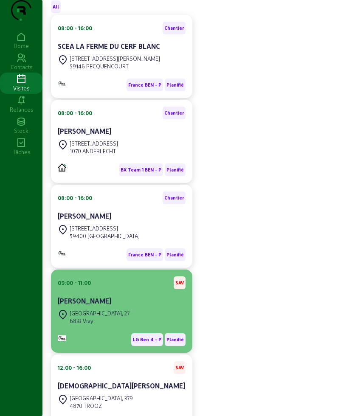
scroll to position [110, 0]
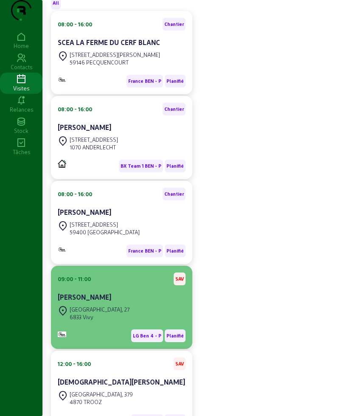
click at [102, 314] on div "[GEOGRAPHIC_DATA], 27" at bounding box center [100, 310] width 60 height 8
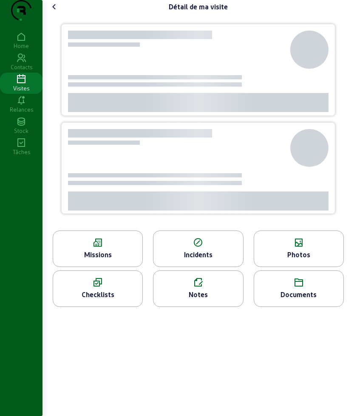
click at [102, 327] on div "Détail de ma visite Missions Incidents Photos Checklists Notes Documents" at bounding box center [197, 208] width 311 height 416
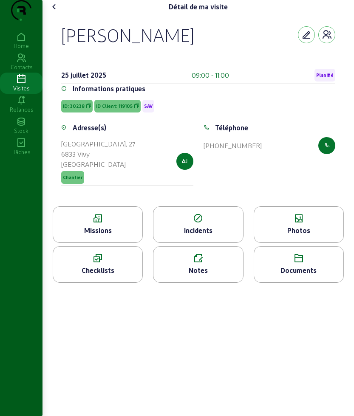
click at [76, 109] on span "ID: 30238" at bounding box center [74, 106] width 22 height 6
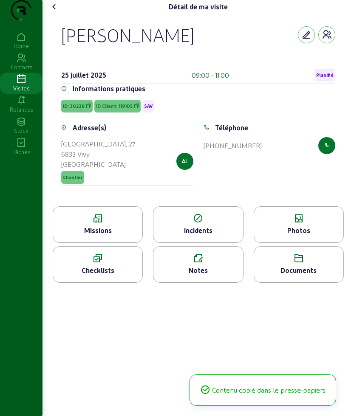
click at [76, 109] on span "ID: 30238" at bounding box center [74, 106] width 22 height 6
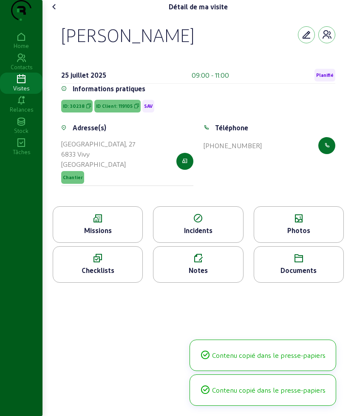
click at [76, 109] on span "ID: 30238" at bounding box center [74, 106] width 22 height 6
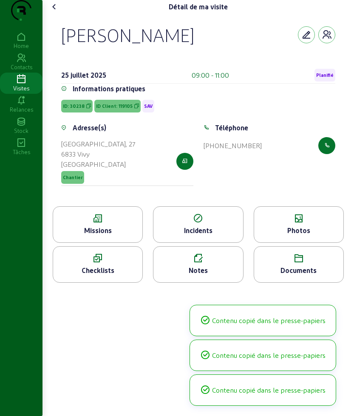
copy span "ID: 30238"
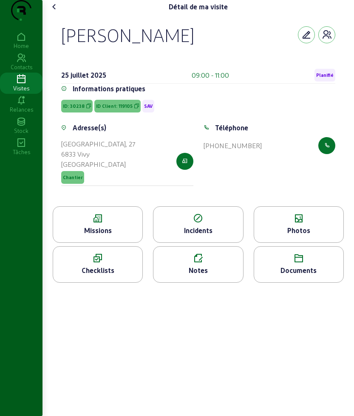
click at [54, 12] on icon at bounding box center [54, 7] width 10 height 10
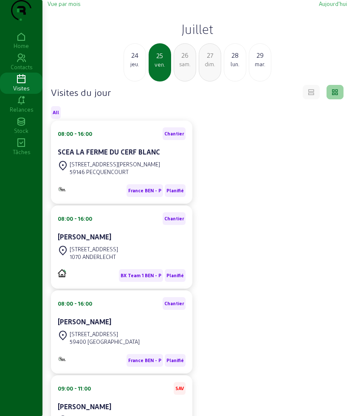
click at [195, 37] on h2 "Juillet" at bounding box center [198, 28] width 300 height 15
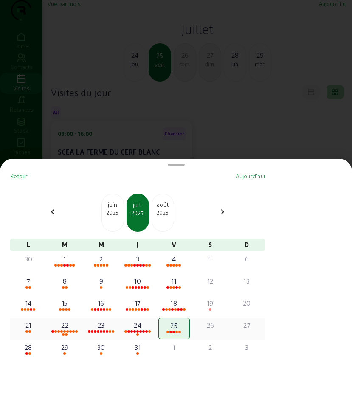
click at [33, 326] on div "21" at bounding box center [29, 325] width 30 height 10
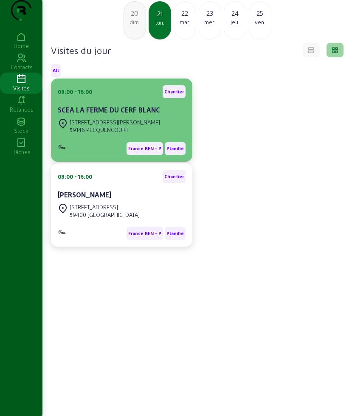
scroll to position [60, 0]
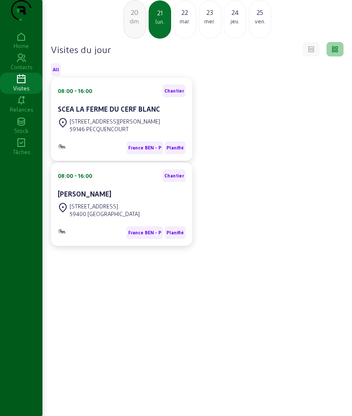
click at [183, 23] on div "mar." at bounding box center [185, 21] width 22 height 8
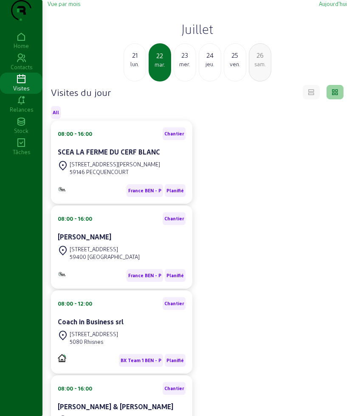
click at [190, 60] on div "23" at bounding box center [185, 55] width 22 height 10
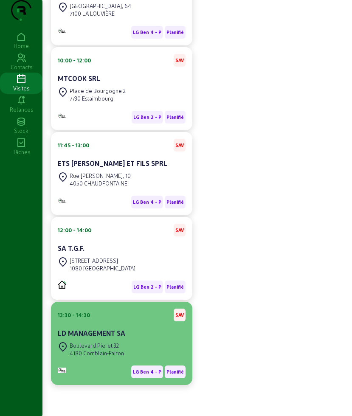
scroll to position [515, 0]
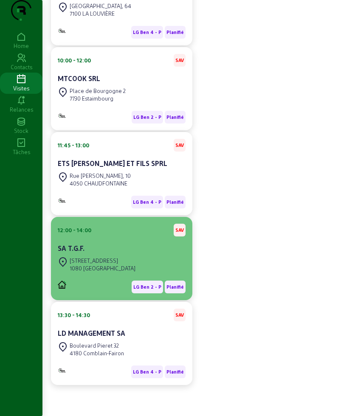
click at [108, 247] on div "SA T.G.F." at bounding box center [122, 248] width 128 height 10
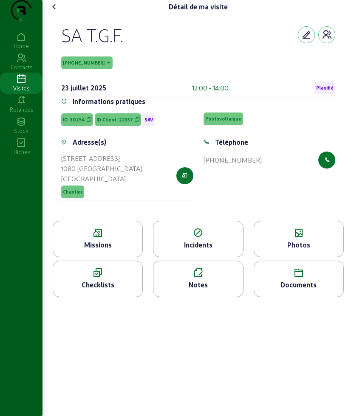
click at [93, 238] on icon at bounding box center [97, 233] width 89 height 10
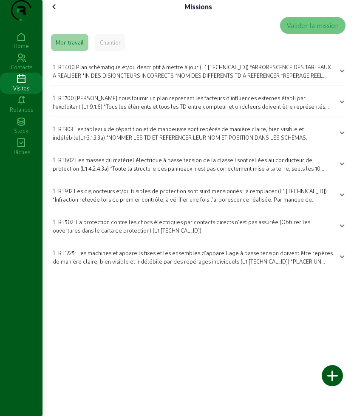
click at [57, 12] on icon at bounding box center [54, 7] width 10 height 10
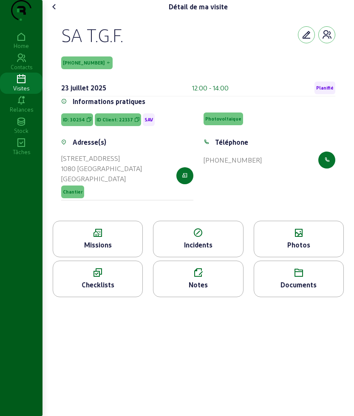
click at [302, 238] on icon at bounding box center [298, 233] width 89 height 10
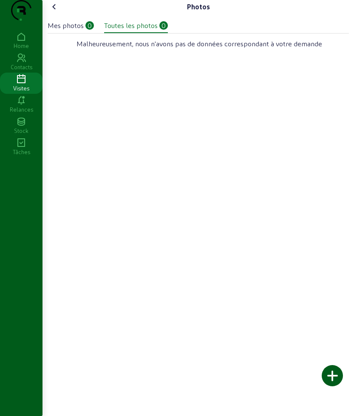
click at [56, 12] on icon at bounding box center [54, 7] width 10 height 10
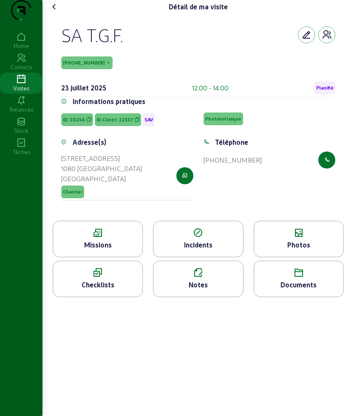
click at [201, 290] on div "Notes" at bounding box center [197, 285] width 89 height 10
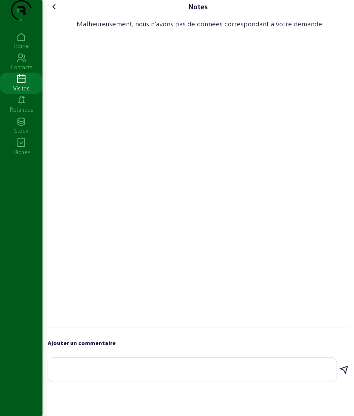
click at [57, 12] on icon at bounding box center [54, 7] width 10 height 10
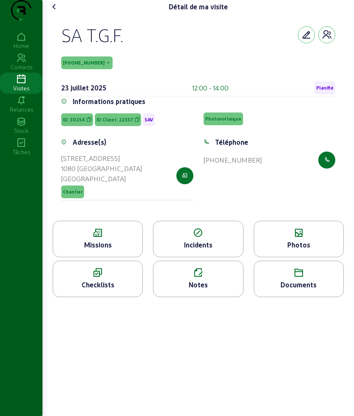
click at [57, 12] on icon at bounding box center [54, 7] width 10 height 10
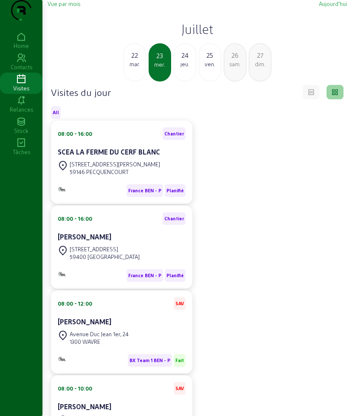
click at [188, 60] on div "24" at bounding box center [185, 55] width 22 height 10
click at [191, 68] on div "ven." at bounding box center [185, 64] width 22 height 8
click at [142, 68] on div "jeu." at bounding box center [135, 64] width 22 height 8
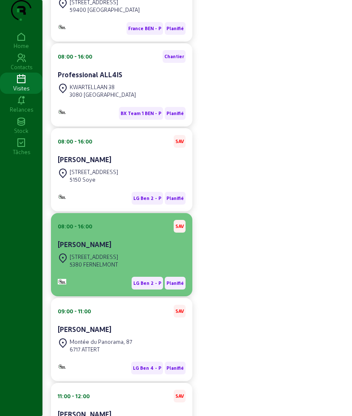
scroll to position [266, 0]
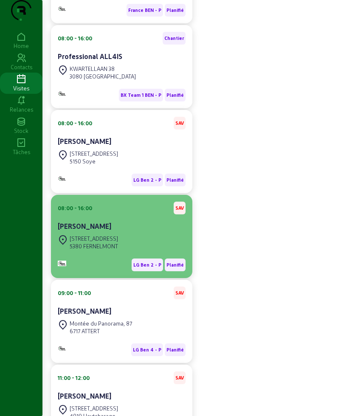
click at [110, 315] on cam-card-title "[PERSON_NAME]" at bounding box center [85, 311] width 54 height 8
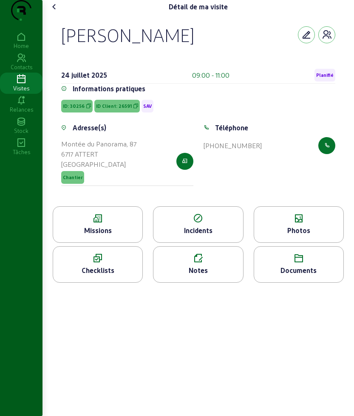
click at [68, 109] on span "ID: 30256" at bounding box center [74, 106] width 22 height 6
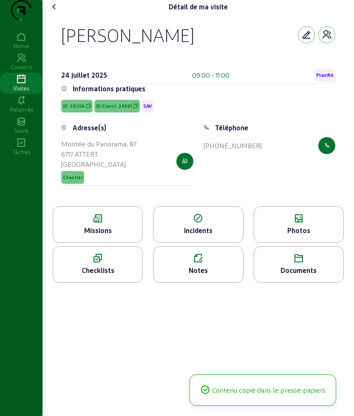
click at [68, 109] on span "ID: 30256" at bounding box center [74, 106] width 22 height 6
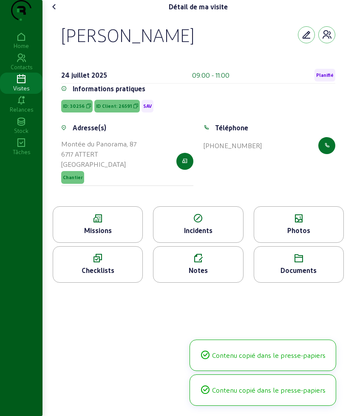
click at [68, 109] on span "ID: 30256" at bounding box center [74, 106] width 22 height 6
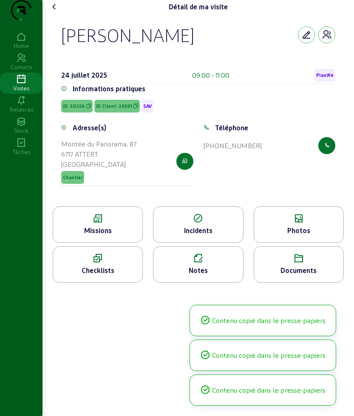
copy span "ID: 30256"
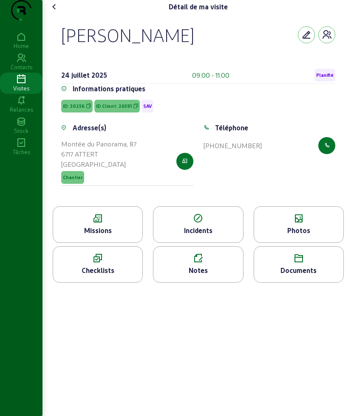
click at [109, 109] on span "ID Client: 26591" at bounding box center [114, 106] width 36 height 6
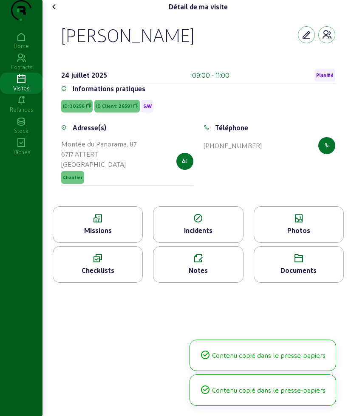
click at [109, 109] on span "ID Client: 26591" at bounding box center [114, 106] width 36 height 6
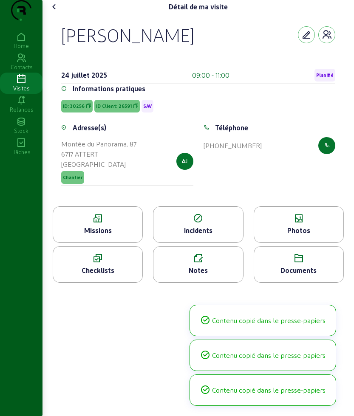
copy span "ID Client: 26591"
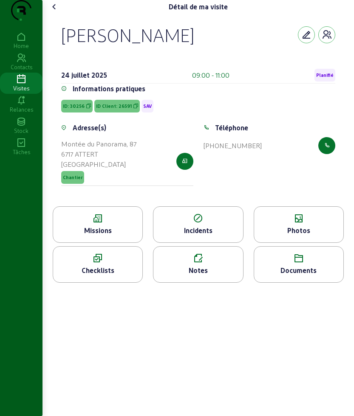
click at [54, 12] on icon at bounding box center [54, 7] width 10 height 10
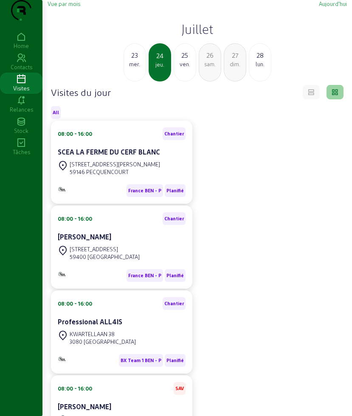
click at [186, 60] on div "25" at bounding box center [185, 55] width 22 height 10
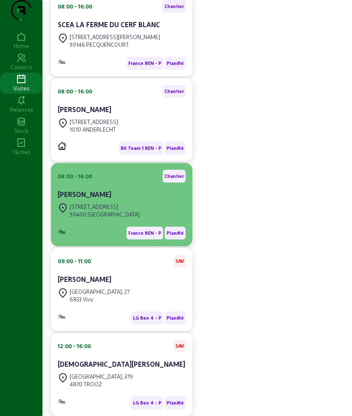
scroll to position [18, 0]
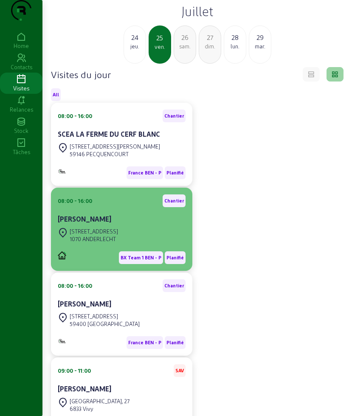
click at [116, 264] on div "BX Team 1 BEN - P Planifié" at bounding box center [122, 255] width 128 height 20
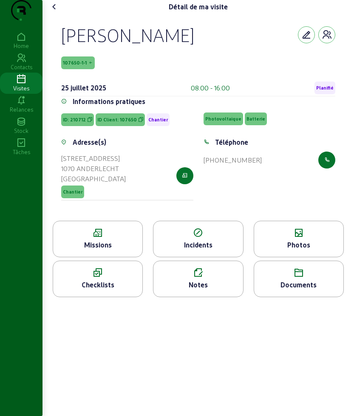
click at [59, 12] on icon at bounding box center [54, 7] width 10 height 10
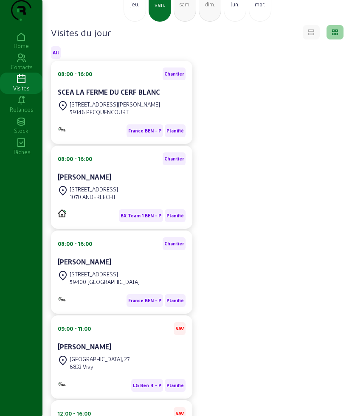
scroll to position [166, 0]
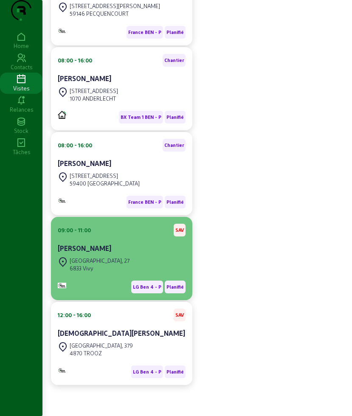
click at [101, 255] on div "[PERSON_NAME]" at bounding box center [122, 249] width 128 height 12
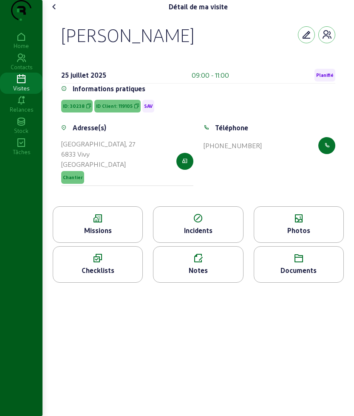
click at [116, 113] on span "ID Client: 119105" at bounding box center [117, 106] width 46 height 13
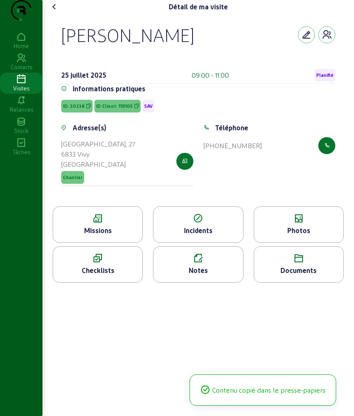
click at [116, 113] on span "ID Client: 119105" at bounding box center [117, 106] width 46 height 13
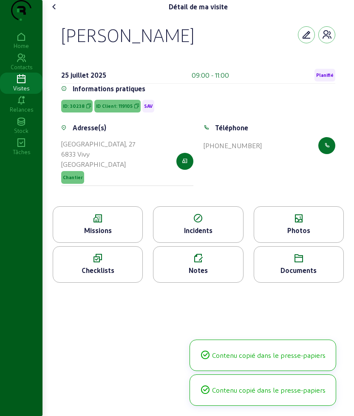
click at [116, 113] on span "ID Client: 119105" at bounding box center [117, 106] width 46 height 13
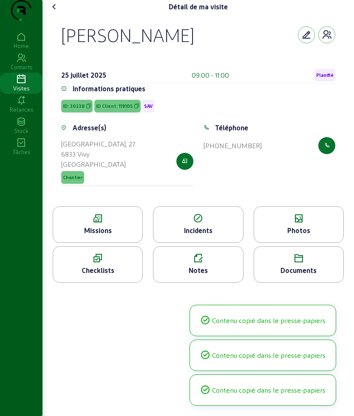
copy span "ID Client: 119105"
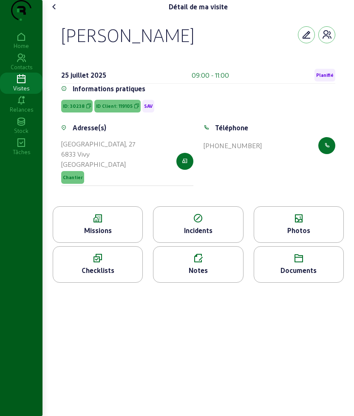
click at [57, 12] on icon at bounding box center [54, 7] width 10 height 10
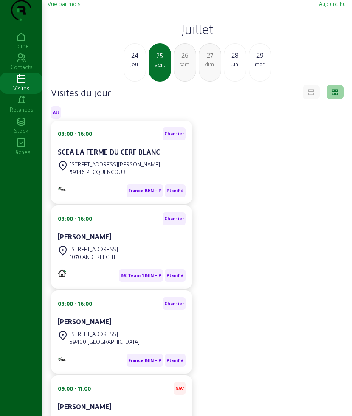
click at [144, 60] on div "24" at bounding box center [135, 55] width 22 height 10
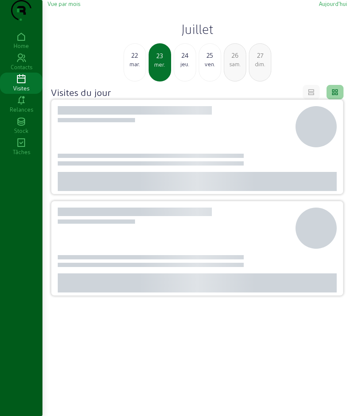
click at [144, 60] on div "22" at bounding box center [135, 55] width 22 height 10
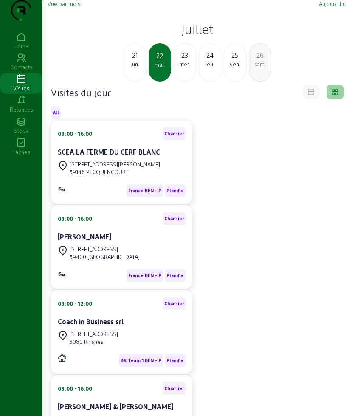
click at [144, 68] on div "lun." at bounding box center [135, 64] width 22 height 8
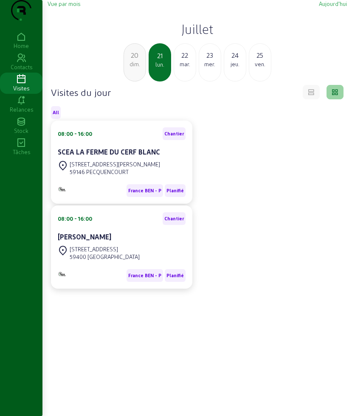
click at [185, 60] on div "22" at bounding box center [185, 55] width 22 height 10
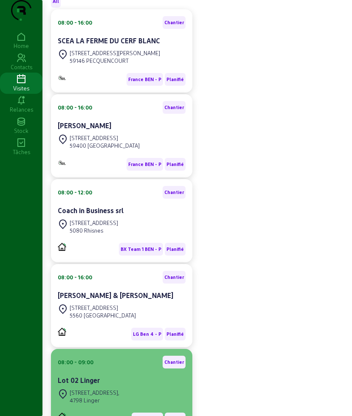
scroll to position [58, 0]
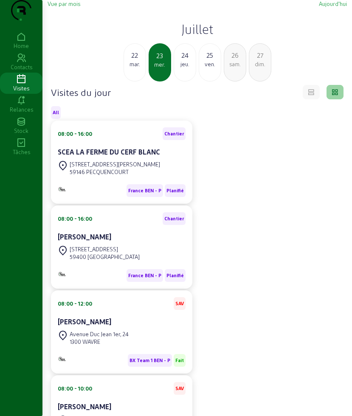
click at [176, 60] on div "24" at bounding box center [185, 55] width 22 height 10
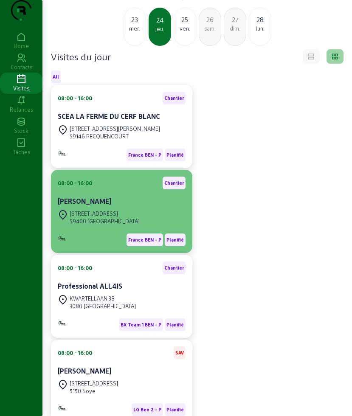
scroll to position [16, 0]
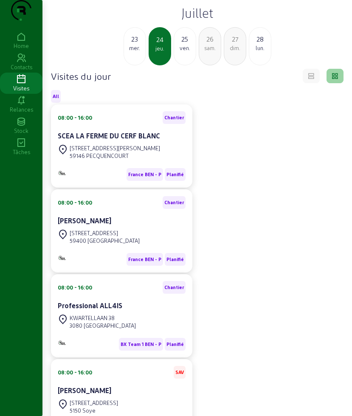
click at [183, 52] on div "ven." at bounding box center [185, 48] width 22 height 8
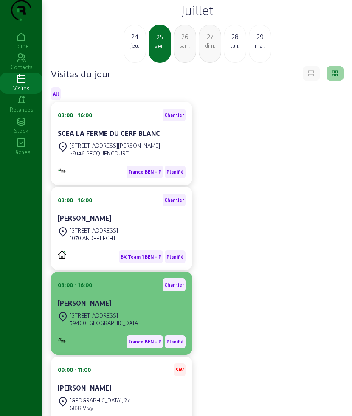
scroll to position [16, 0]
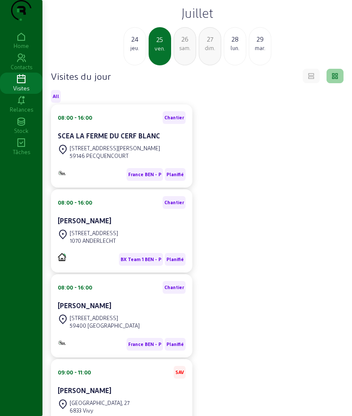
click at [177, 44] on div "26" at bounding box center [185, 39] width 22 height 10
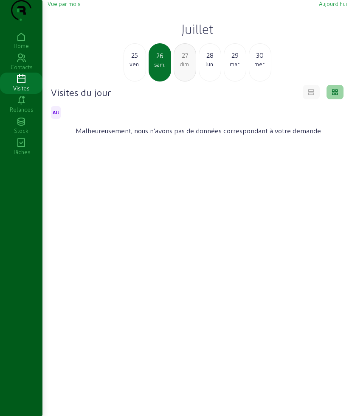
click at [212, 68] on div "lun." at bounding box center [210, 64] width 22 height 8
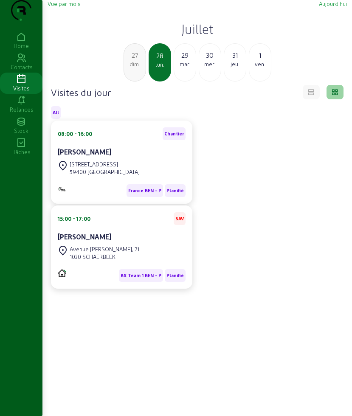
click at [187, 60] on div "29" at bounding box center [185, 55] width 22 height 10
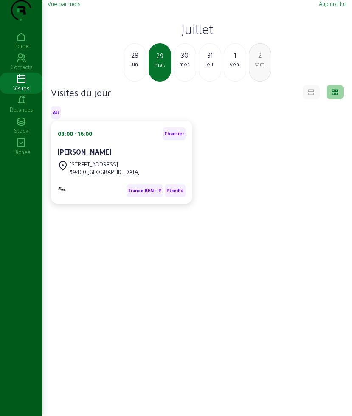
click at [187, 60] on div "30" at bounding box center [185, 55] width 22 height 10
click at [186, 68] on div "jeu." at bounding box center [185, 64] width 22 height 8
click at [186, 68] on div "ven." at bounding box center [185, 64] width 22 height 8
click at [140, 68] on div "jeu." at bounding box center [135, 64] width 22 height 8
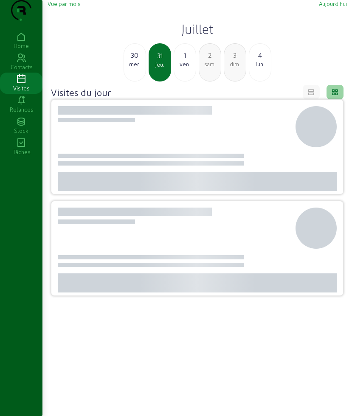
click at [140, 68] on div "mer." at bounding box center [135, 64] width 22 height 8
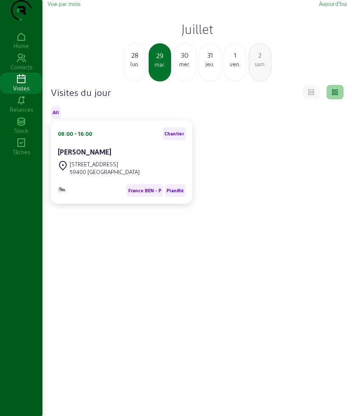
click at [140, 68] on div "lun." at bounding box center [135, 64] width 22 height 8
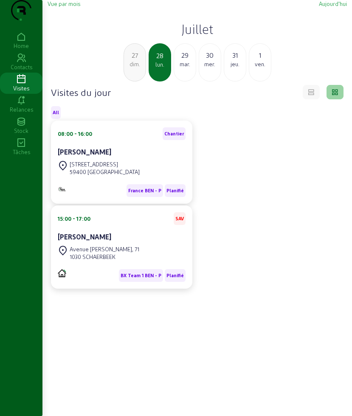
click at [131, 60] on div "27" at bounding box center [135, 55] width 22 height 10
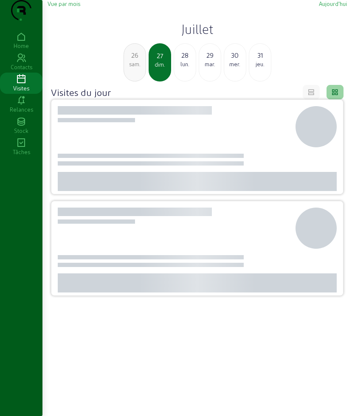
click at [131, 60] on div "26" at bounding box center [135, 55] width 22 height 10
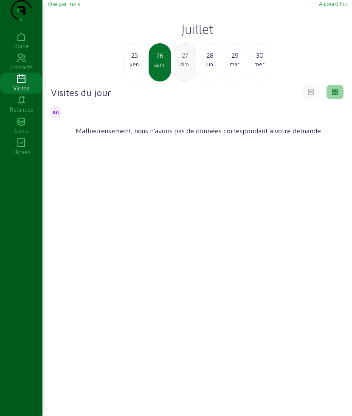
click at [136, 68] on div "ven." at bounding box center [135, 64] width 22 height 8
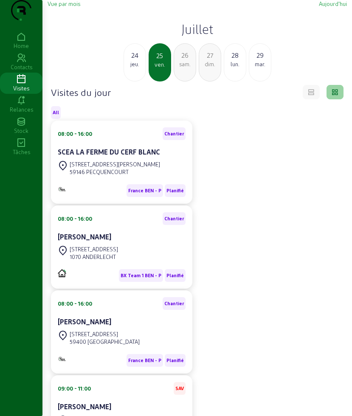
click at [132, 60] on div "24" at bounding box center [135, 55] width 22 height 10
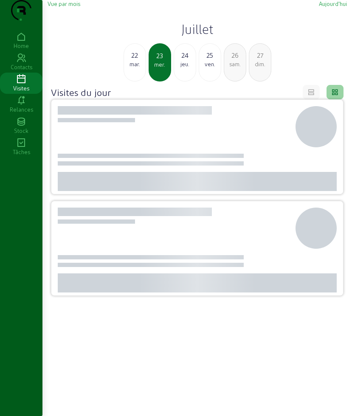
click at [132, 60] on div "22" at bounding box center [135, 55] width 22 height 10
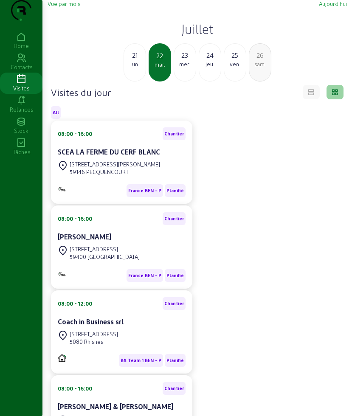
click at [132, 60] on div "21" at bounding box center [135, 55] width 22 height 10
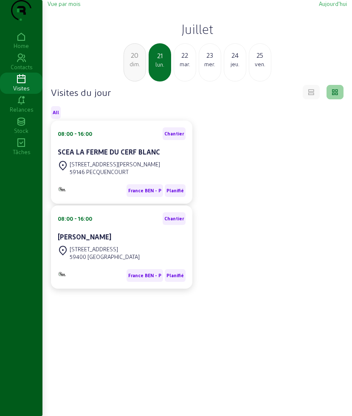
click at [184, 68] on div "mar." at bounding box center [185, 64] width 22 height 8
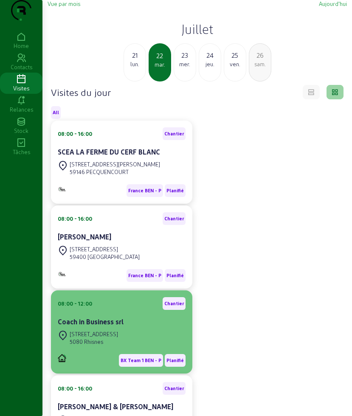
click at [102, 326] on cam-card-title "Coach in Business srl" at bounding box center [91, 322] width 66 height 8
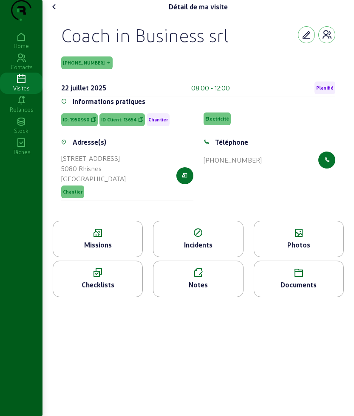
click at [112, 250] on div "Missions" at bounding box center [97, 245] width 89 height 10
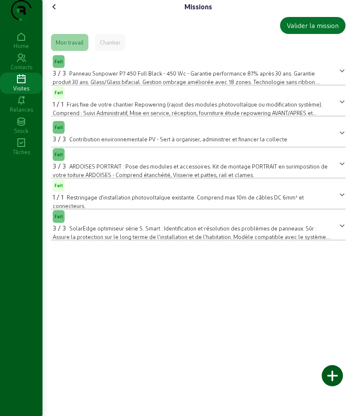
click at [56, 12] on icon at bounding box center [54, 7] width 10 height 10
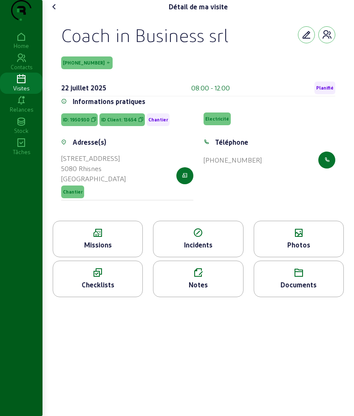
drag, startPoint x: 60, startPoint y: 54, endPoint x: 242, endPoint y: 55, distance: 181.9
click at [242, 55] on div "Coach in Business srl [PHONE_NUMBER] [DATE] 08:00 - 12:00 Planifié Informations…" at bounding box center [198, 117] width 294 height 207
click at [54, 47] on div "Coach in Business srl [PHONE_NUMBER] [DATE] 08:00 - 12:00 Planifié Informations…" at bounding box center [198, 117] width 294 height 207
drag, startPoint x: 62, startPoint y: 49, endPoint x: 113, endPoint y: 72, distance: 55.7
click at [113, 72] on div "Coach in Business srl [PHONE_NUMBER] [DATE] 08:00 - 12:00 Planifié Informations…" at bounding box center [198, 117] width 294 height 207
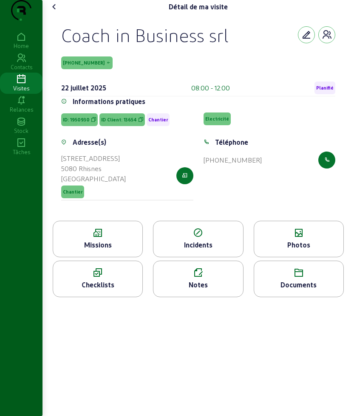
copy div "Coach in Business srl [PHONE_NUMBER]"
click at [347, 261] on li "Photos" at bounding box center [299, 241] width 100 height 40
click at [320, 250] on div "Photos" at bounding box center [298, 245] width 89 height 10
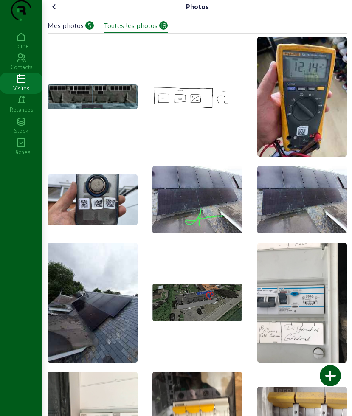
click at [56, 12] on icon at bounding box center [54, 7] width 10 height 10
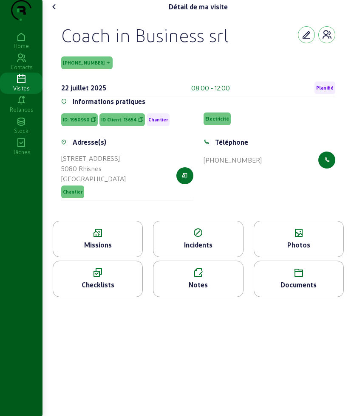
click at [93, 238] on icon at bounding box center [97, 233] width 89 height 10
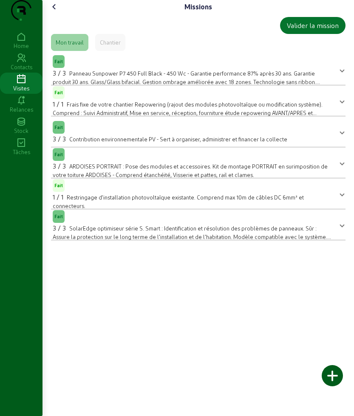
click at [52, 12] on icon at bounding box center [54, 7] width 10 height 10
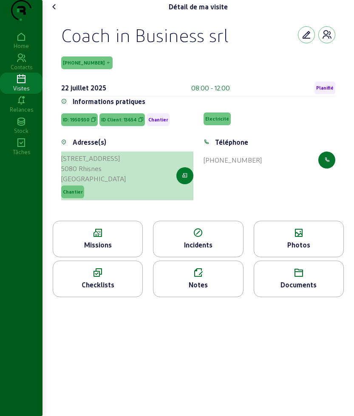
click at [181, 184] on button "button" at bounding box center [184, 175] width 17 height 17
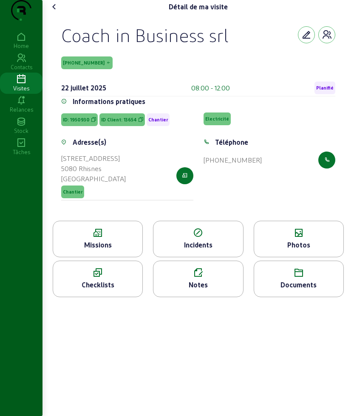
click at [54, 12] on icon at bounding box center [54, 7] width 10 height 10
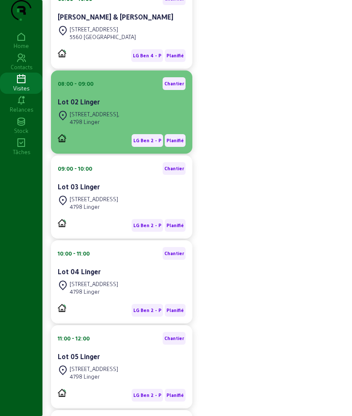
scroll to position [372, 0]
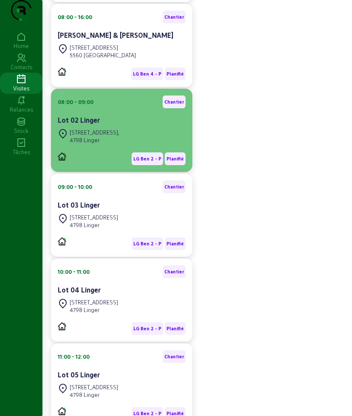
click at [111, 127] on div "Lot 02 Linger" at bounding box center [122, 121] width 128 height 12
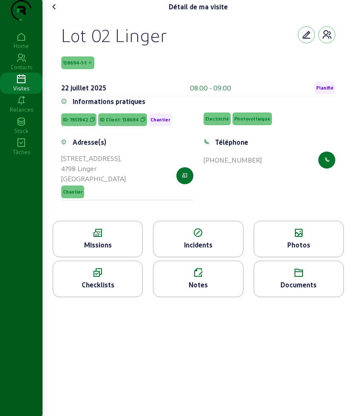
click at [194, 192] on div "Adresse(s) [STREET_ADDRESS]" at bounding box center [127, 174] width 142 height 74
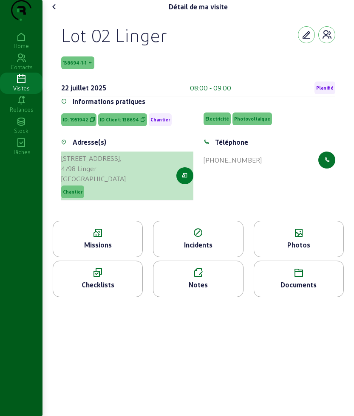
click at [189, 184] on button "button" at bounding box center [184, 175] width 17 height 17
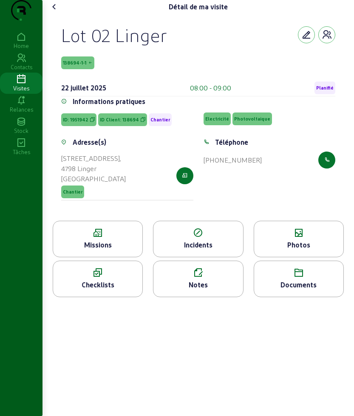
click at [104, 238] on icon at bounding box center [97, 233] width 89 height 10
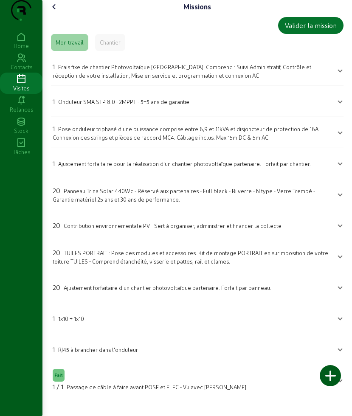
click at [58, 12] on icon at bounding box center [54, 7] width 10 height 10
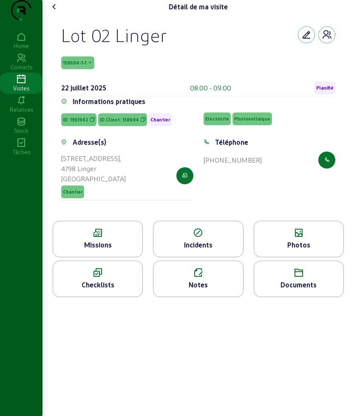
click at [54, 12] on icon at bounding box center [54, 7] width 10 height 10
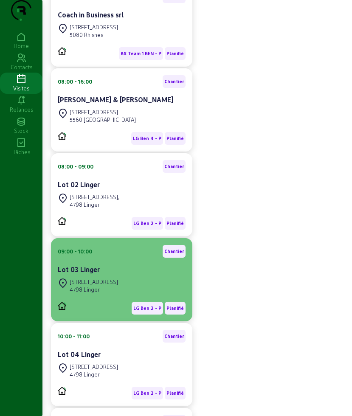
scroll to position [319, 0]
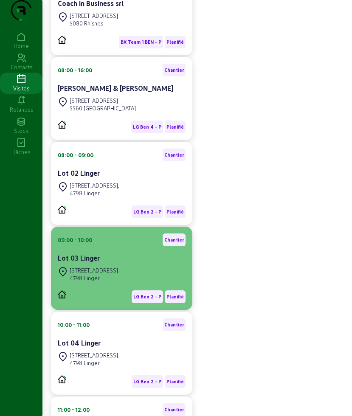
click at [115, 275] on div "[STREET_ADDRESS]" at bounding box center [94, 271] width 48 height 8
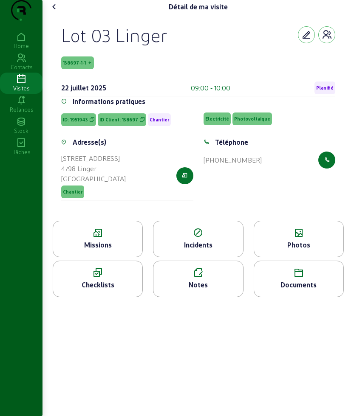
click at [54, 12] on icon at bounding box center [54, 7] width 10 height 10
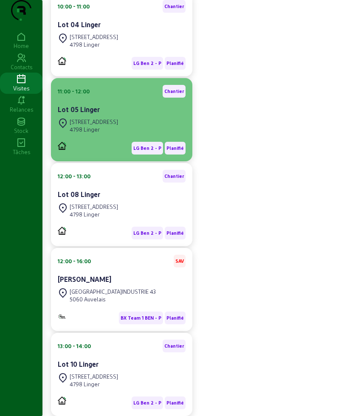
scroll to position [584, 0]
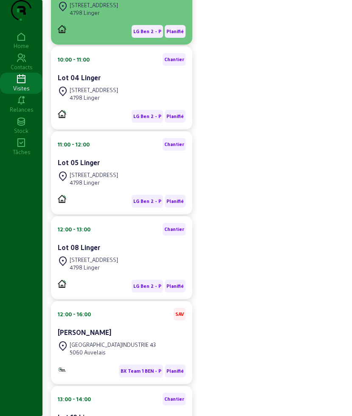
click at [95, 9] on div "[STREET_ADDRESS]" at bounding box center [94, 5] width 48 height 8
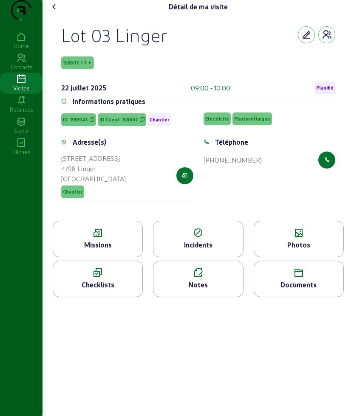
click at [80, 66] on span "138697-1-1" at bounding box center [74, 63] width 23 height 6
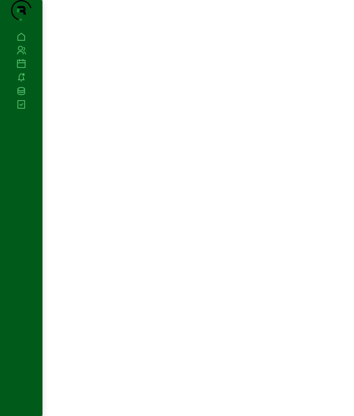
click at [80, 77] on div at bounding box center [197, 208] width 311 height 416
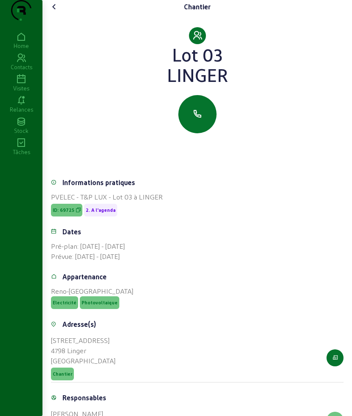
click at [53, 12] on icon at bounding box center [54, 7] width 10 height 10
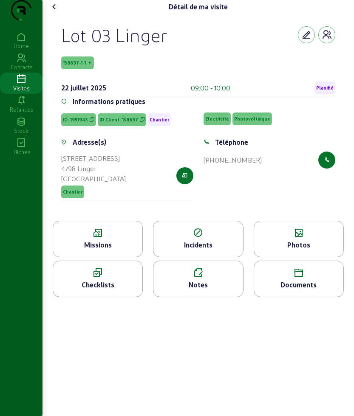
drag, startPoint x: 105, startPoint y: 81, endPoint x: 36, endPoint y: 80, distance: 68.4
click at [36, 80] on div "Détail de ma visite Lot 03 Linger 138697-1-1 [DATE] 09:00 - 10:00 Planifié Info…" at bounding box center [177, 208] width 354 height 416
click at [83, 66] on span "138697-1-1" at bounding box center [74, 63] width 23 height 6
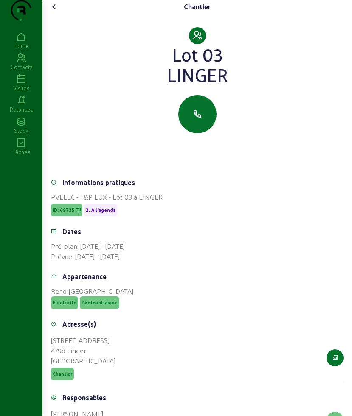
click at [59, 12] on icon at bounding box center [54, 7] width 10 height 10
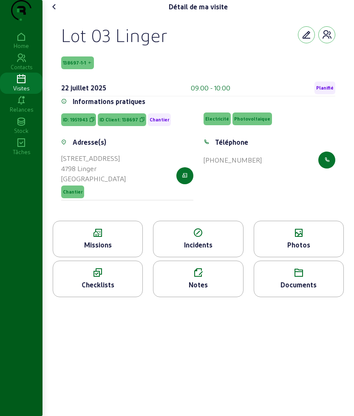
drag, startPoint x: 99, startPoint y: 80, endPoint x: 62, endPoint y: 79, distance: 36.1
click at [62, 79] on div "Lot 03 Linger 138697-1-1 [DATE] 09:00 - 10:00 Planifié Informations pratiques I…" at bounding box center [198, 117] width 294 height 207
copy span "138697-1-1"
click at [54, 12] on icon at bounding box center [54, 7] width 10 height 10
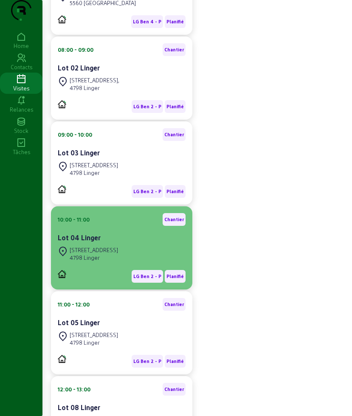
scroll to position [425, 0]
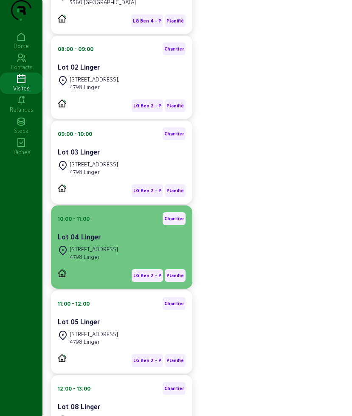
click at [117, 282] on div "LG Ben 2 - P Planifié" at bounding box center [122, 273] width 128 height 20
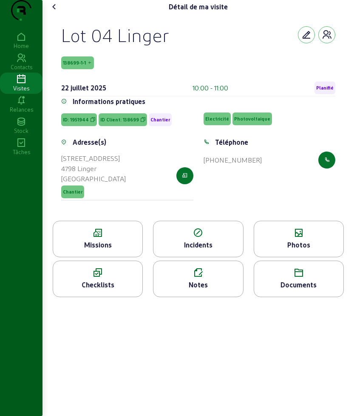
drag, startPoint x: 94, startPoint y: 77, endPoint x: 59, endPoint y: 79, distance: 34.5
click at [59, 79] on div "Lot 04 Linger 138699-1-1 [DATE] 10:00 - 11:00 Planifié Informations pratiques I…" at bounding box center [198, 117] width 294 height 207
copy span "138699-1-1"
click at [57, 12] on icon at bounding box center [54, 7] width 10 height 10
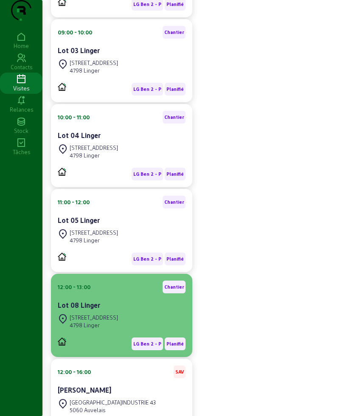
scroll to position [531, 0]
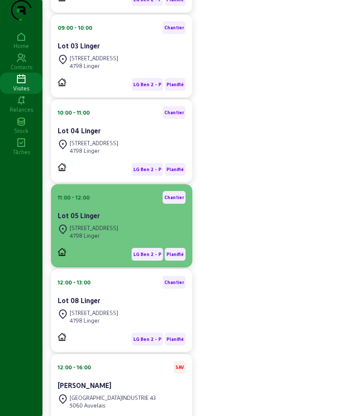
click at [132, 241] on div "[STREET_ADDRESS]" at bounding box center [122, 232] width 128 height 19
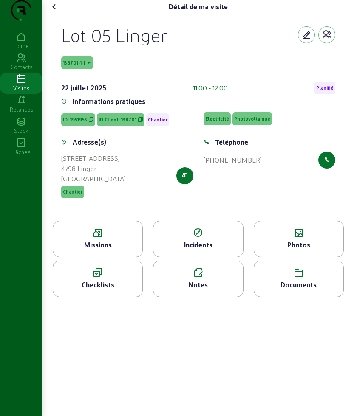
drag, startPoint x: 97, startPoint y: 79, endPoint x: 50, endPoint y: 79, distance: 46.7
click at [50, 79] on div "Lot 05 Linger 138701-1-1 [DATE] 11:00 - 12:00 Planifié Informations pratiques I…" at bounding box center [198, 117] width 301 height 207
copy span "138701-1-1"
click at [59, 12] on icon at bounding box center [54, 7] width 10 height 10
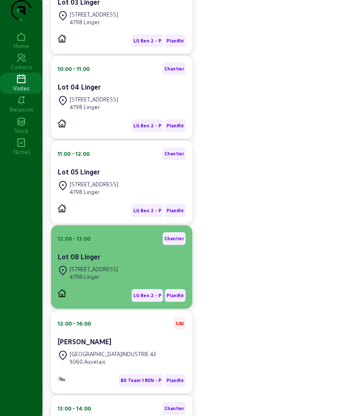
scroll to position [637, 0]
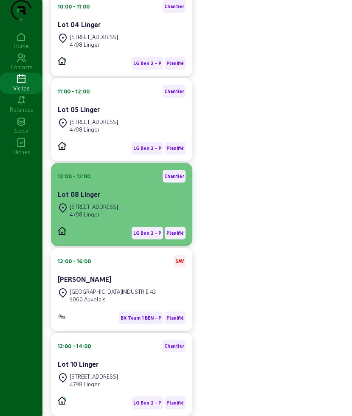
click at [115, 218] on div "4798 Linger" at bounding box center [94, 215] width 48 height 8
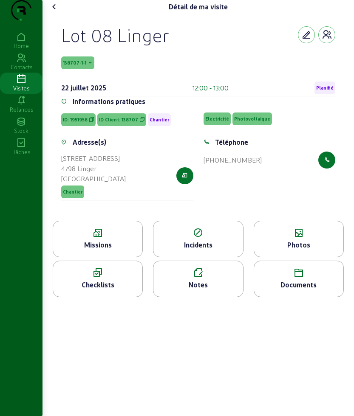
drag, startPoint x: 99, startPoint y: 76, endPoint x: 60, endPoint y: 77, distance: 39.1
click at [60, 77] on div "Lot 08 Linger 138707-1-1 [DATE] 12:00 - 13:00 Planifié Informations pratiques I…" at bounding box center [198, 117] width 294 height 207
copy span "138707-1-1"
click at [52, 12] on icon at bounding box center [54, 7] width 10 height 10
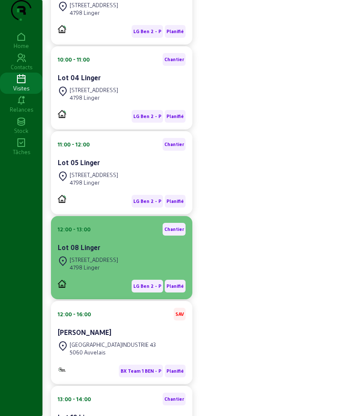
scroll to position [637, 0]
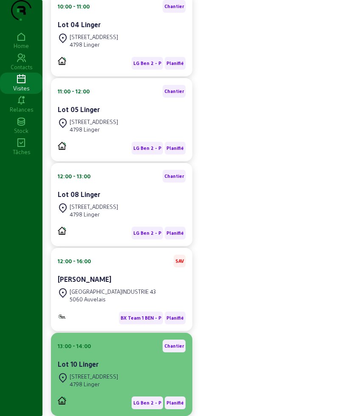
click at [94, 353] on div "13:00 - 14:00 Chantier" at bounding box center [122, 346] width 128 height 13
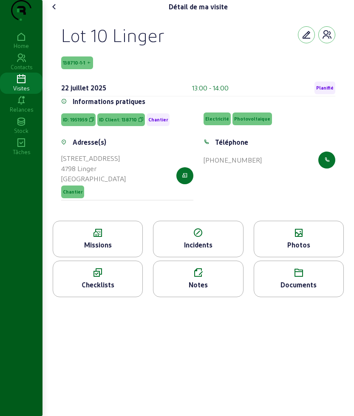
drag, startPoint x: 97, startPoint y: 75, endPoint x: 54, endPoint y: 80, distance: 43.6
click at [54, 80] on div "Lot 10 Linger 138710-1-1 [DATE] 13:00 - 14:00 Planifié Informations pratiques I…" at bounding box center [198, 117] width 294 height 207
copy span "138710-1-1"
click at [54, 12] on icon at bounding box center [54, 7] width 10 height 10
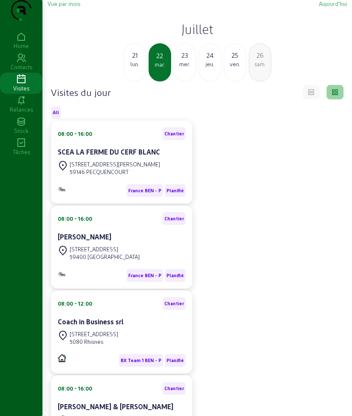
click at [170, 77] on div "[DATE]" at bounding box center [160, 62] width 23 height 38
click at [181, 68] on div "mer." at bounding box center [185, 64] width 22 height 8
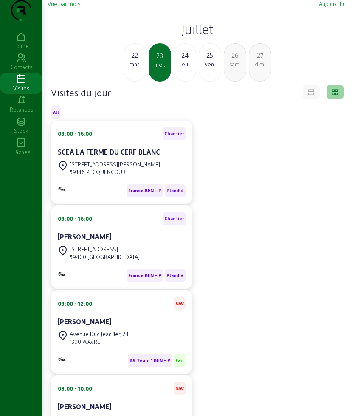
click at [185, 60] on div "24" at bounding box center [185, 55] width 22 height 10
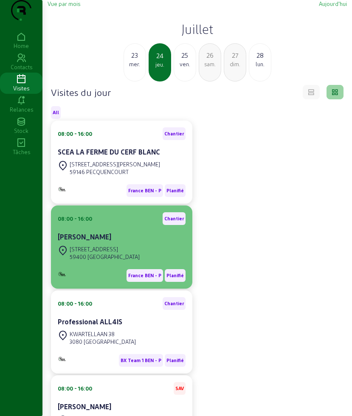
scroll to position [53, 0]
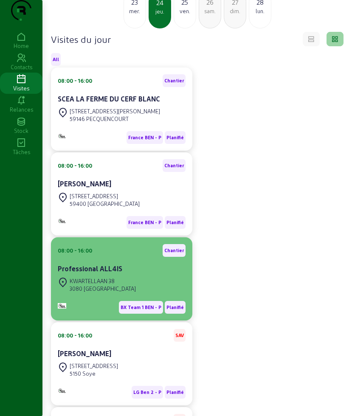
click at [109, 285] on div "KWARTELLAAN 38" at bounding box center [103, 281] width 66 height 8
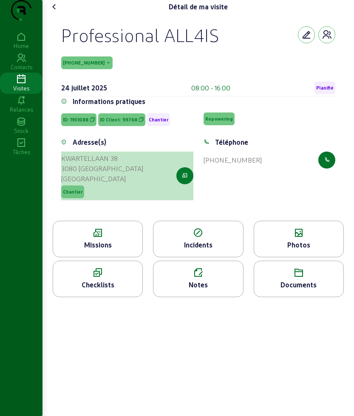
click at [186, 180] on icon "button" at bounding box center [185, 176] width 6 height 8
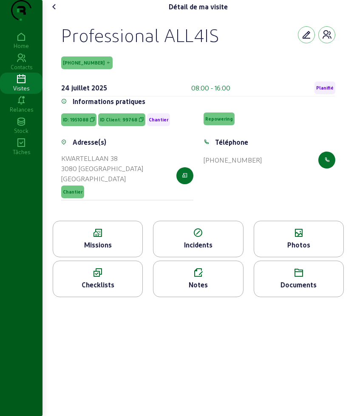
click at [54, 12] on icon at bounding box center [54, 7] width 10 height 10
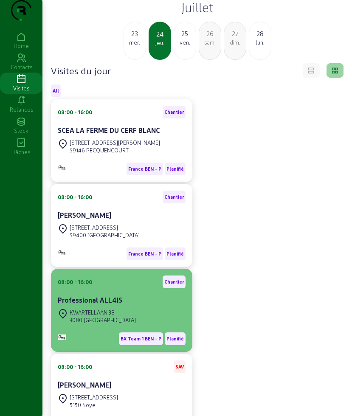
scroll to position [16, 0]
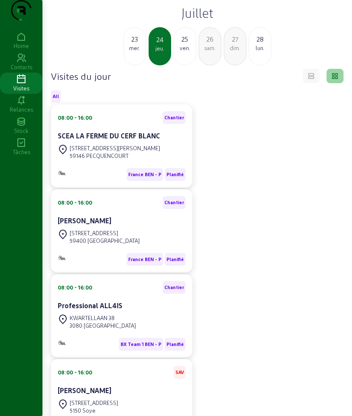
click at [180, 65] on div "25 ven." at bounding box center [185, 46] width 23 height 38
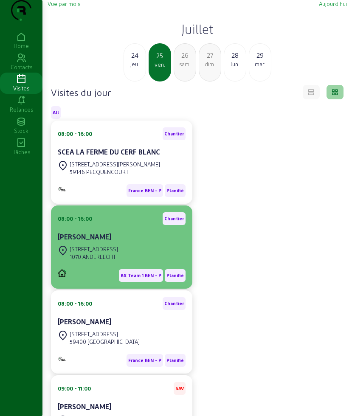
click at [106, 241] on cam-card-title "[PERSON_NAME]" at bounding box center [85, 237] width 54 height 8
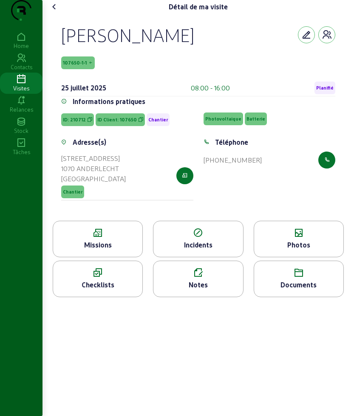
click at [100, 250] on div "Missions" at bounding box center [97, 245] width 89 height 10
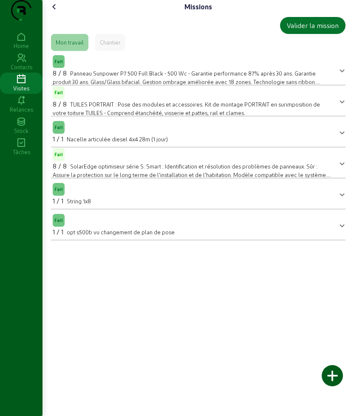
click at [54, 12] on icon at bounding box center [54, 7] width 10 height 10
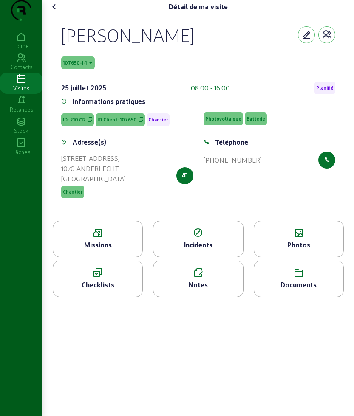
click at [54, 12] on icon at bounding box center [54, 7] width 10 height 10
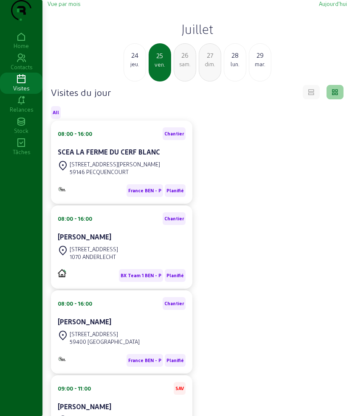
click at [142, 60] on div "24" at bounding box center [135, 55] width 22 height 10
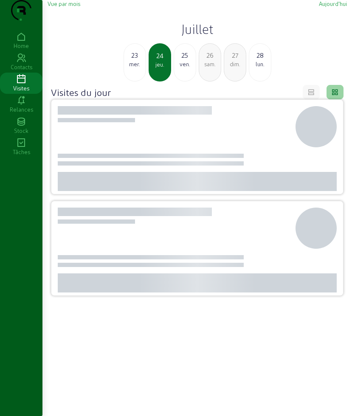
click at [142, 60] on div "23" at bounding box center [135, 55] width 22 height 10
click at [142, 60] on div "21" at bounding box center [135, 55] width 22 height 10
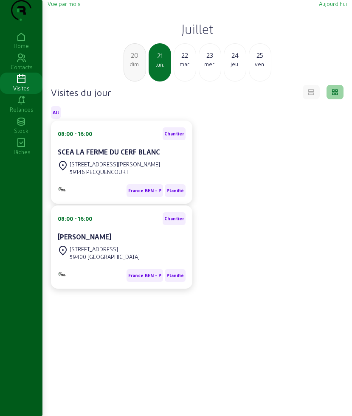
click at [188, 60] on div "22" at bounding box center [185, 55] width 22 height 10
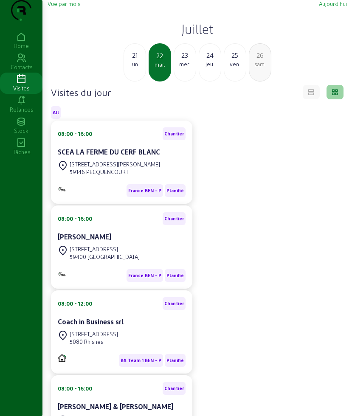
click at [57, 116] on span "All" at bounding box center [56, 113] width 6 height 6
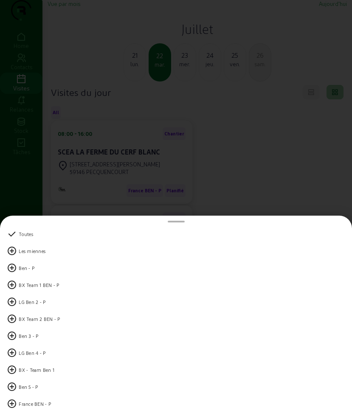
click at [39, 287] on div "BX Team 1 BEN - P" at bounding box center [39, 286] width 41 height 6
click at [34, 298] on div "LG Ben 2 - P" at bounding box center [176, 302] width 339 height 17
click at [35, 318] on div "BX Team 2 BEN - P" at bounding box center [40, 320] width 42 height 6
click at [28, 354] on div "LG Ben 4 - P" at bounding box center [32, 354] width 27 height 6
click at [145, 160] on div at bounding box center [176, 208] width 352 height 416
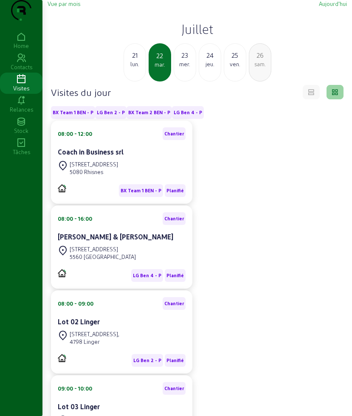
click at [74, 119] on span "BX Team 1 BEN - P" at bounding box center [73, 112] width 44 height 13
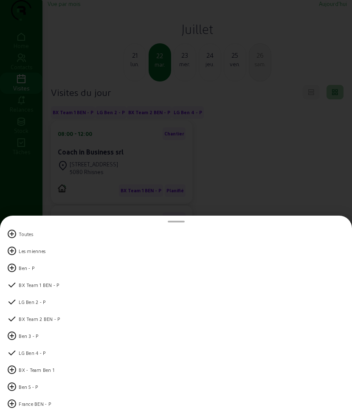
click at [30, 231] on div "Toutes" at bounding box center [176, 234] width 339 height 17
click at [143, 159] on div at bounding box center [176, 208] width 352 height 416
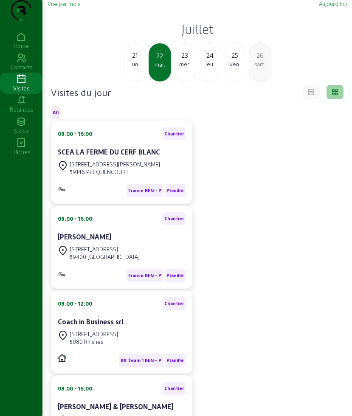
click at [188, 68] on div "mer." at bounding box center [185, 64] width 22 height 8
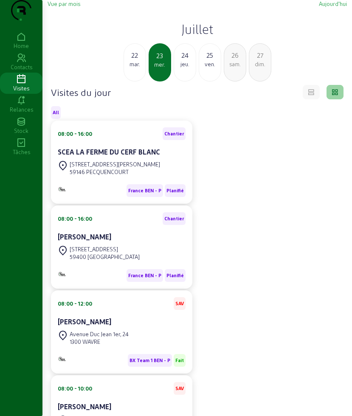
click at [184, 68] on div "jeu." at bounding box center [185, 64] width 22 height 8
click at [184, 68] on div "ven." at bounding box center [185, 64] width 22 height 8
click at [15, 85] on icon at bounding box center [21, 79] width 42 height 10
click at [22, 85] on icon at bounding box center [21, 79] width 42 height 10
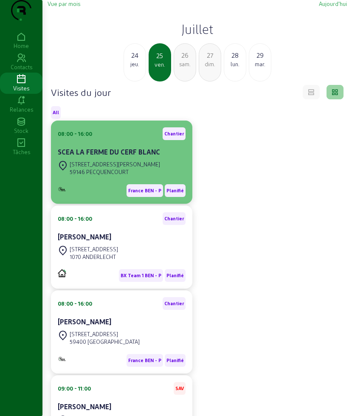
click at [98, 156] on cam-card-title "SCEA LA FERME DU CERF BLANC" at bounding box center [109, 152] width 102 height 8
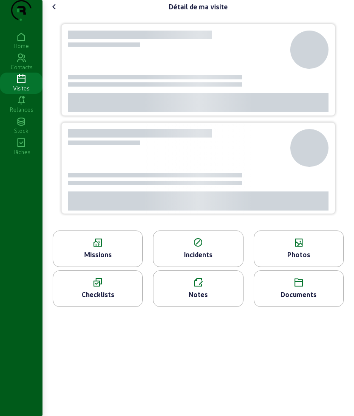
click at [29, 85] on icon at bounding box center [21, 79] width 42 height 10
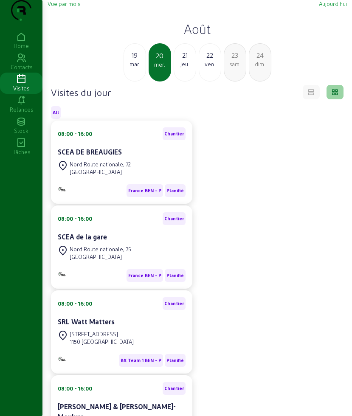
click at [185, 68] on div "jeu." at bounding box center [185, 64] width 22 height 8
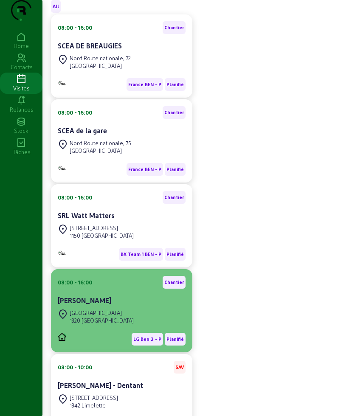
scroll to position [159, 0]
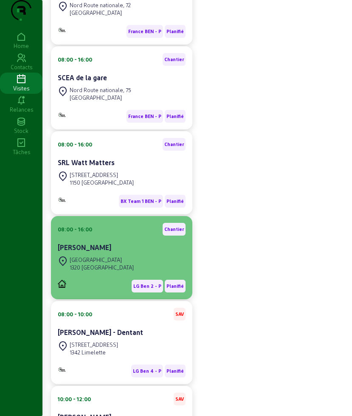
click at [105, 252] on cam-card-title "[PERSON_NAME]" at bounding box center [85, 247] width 54 height 8
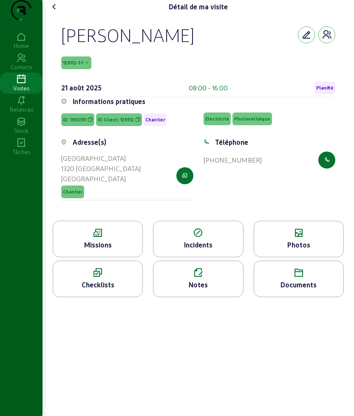
click at [100, 250] on div "Missions" at bounding box center [97, 245] width 89 height 10
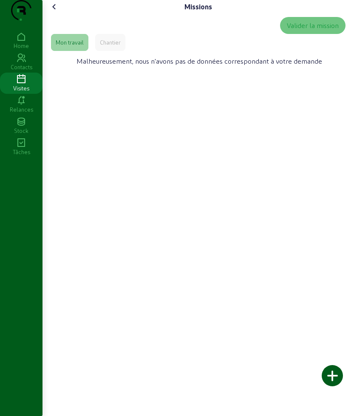
click at [105, 46] on div "Chantier" at bounding box center [110, 43] width 21 height 8
click at [72, 46] on div "Mon travail" at bounding box center [70, 43] width 28 height 8
click at [105, 51] on div "Chantier" at bounding box center [110, 42] width 30 height 17
click at [46, 68] on div "Missions Valider la mission Mon travail Chantier Malheureusement, nous n'avons …" at bounding box center [197, 39] width 311 height 79
drag, startPoint x: 56, startPoint y: 64, endPoint x: 55, endPoint y: 33, distance: 31.0
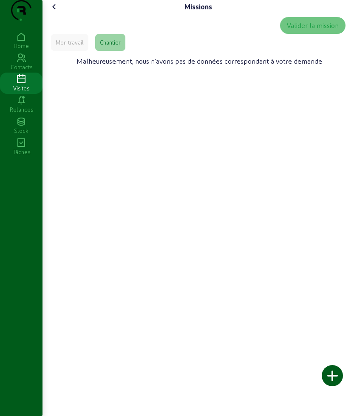
click at [57, 51] on div "Mon travail" at bounding box center [69, 42] width 37 height 17
click at [55, 16] on div "Missions Valider la mission Mon travail Chantier Malheureusement, nous n'avons …" at bounding box center [197, 39] width 311 height 79
click at [56, 12] on icon at bounding box center [54, 7] width 10 height 10
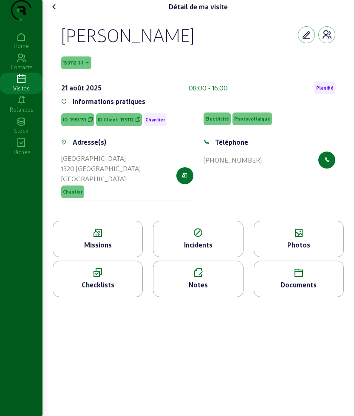
click at [276, 250] on div "Photos" at bounding box center [298, 245] width 89 height 10
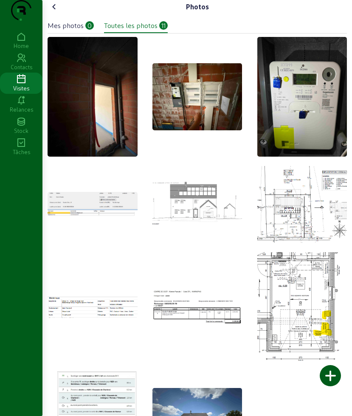
click at [54, 12] on icon at bounding box center [54, 7] width 10 height 10
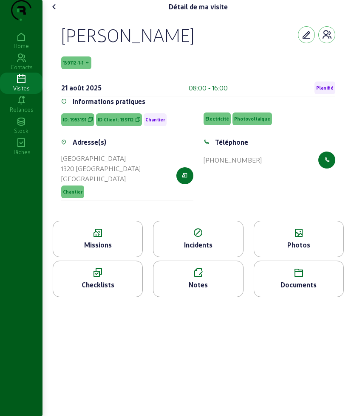
drag, startPoint x: 69, startPoint y: 51, endPoint x: 103, endPoint y: 70, distance: 38.2
click at [165, 76] on div "[PERSON_NAME] 139112-1-1 [DATE] 08:00 - 16:00 Planifié" at bounding box center [198, 60] width 274 height 73
click at [79, 46] on div "[PERSON_NAME]" at bounding box center [127, 35] width 133 height 22
drag, startPoint x: 59, startPoint y: 46, endPoint x: 130, endPoint y: 93, distance: 85.1
click at [130, 93] on div "[PERSON_NAME] 139112-1-1 [DATE] 08:00 - 16:00 Planifié Informations pratiques I…" at bounding box center [198, 117] width 294 height 207
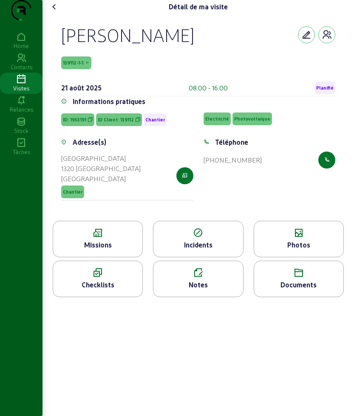
click at [82, 67] on div "[PERSON_NAME] 139112-1-1 [DATE] 08:00 - 16:00 Planifié" at bounding box center [198, 60] width 274 height 73
drag, startPoint x: 59, startPoint y: 49, endPoint x: 121, endPoint y: 85, distance: 71.9
click at [121, 85] on div "[PERSON_NAME] 139112-1-1 [DATE] 08:00 - 16:00 Planifié Informations pratiques I…" at bounding box center [198, 117] width 294 height 207
click at [57, 12] on icon at bounding box center [54, 7] width 10 height 10
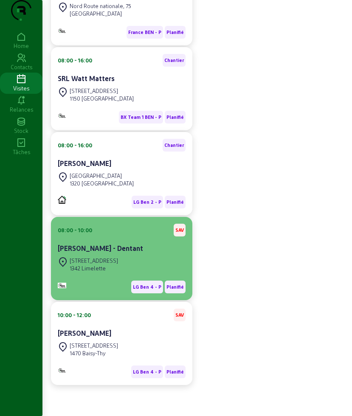
scroll to position [260, 0]
click at [121, 255] on div "[STREET_ADDRESS]" at bounding box center [122, 264] width 128 height 19
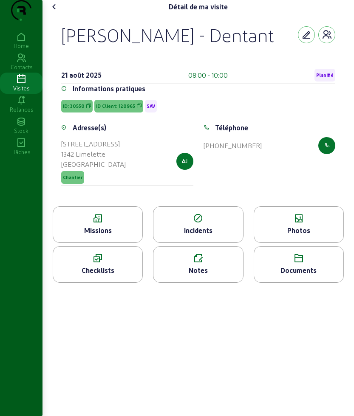
click at [96, 236] on div "Missions" at bounding box center [97, 231] width 89 height 10
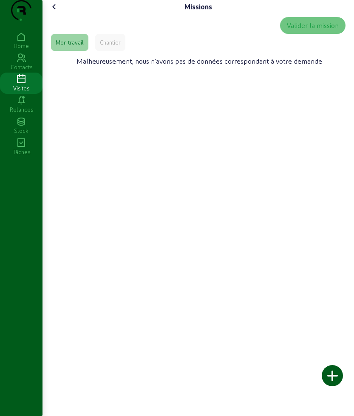
click at [107, 51] on div "Chantier" at bounding box center [110, 42] width 30 height 17
click at [79, 46] on div "Mon travail" at bounding box center [70, 43] width 28 height 8
click at [121, 51] on div "Chantier" at bounding box center [110, 42] width 30 height 17
click at [76, 46] on div "Mon travail" at bounding box center [70, 43] width 28 height 8
click at [56, 12] on icon at bounding box center [54, 7] width 10 height 10
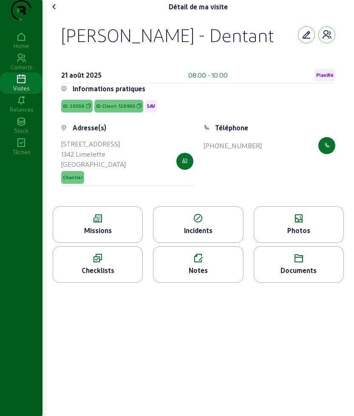
click at [273, 243] on div "Photos" at bounding box center [299, 225] width 90 height 37
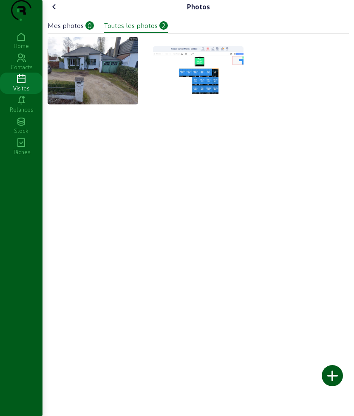
click at [57, 12] on icon at bounding box center [54, 7] width 10 height 10
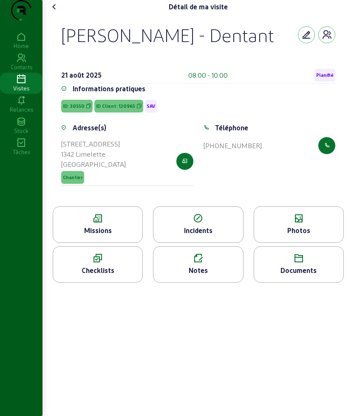
click at [57, 12] on icon at bounding box center [54, 7] width 10 height 10
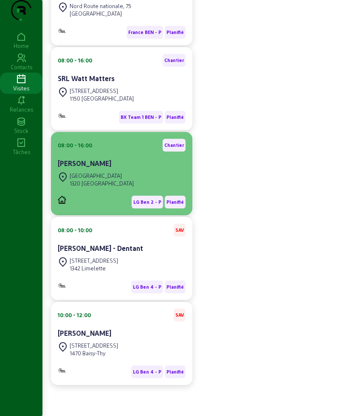
scroll to position [260, 0]
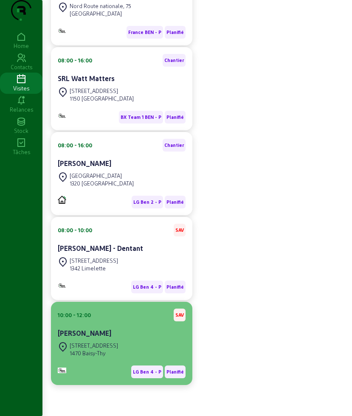
click at [134, 344] on div "[STREET_ADDRESS]" at bounding box center [122, 349] width 128 height 19
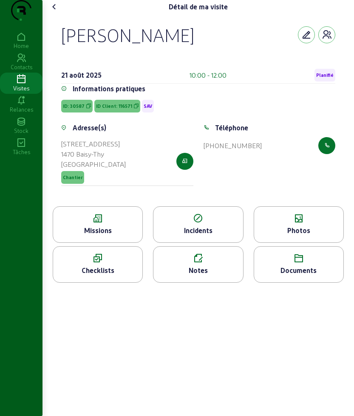
click at [90, 236] on div "Missions" at bounding box center [97, 231] width 89 height 10
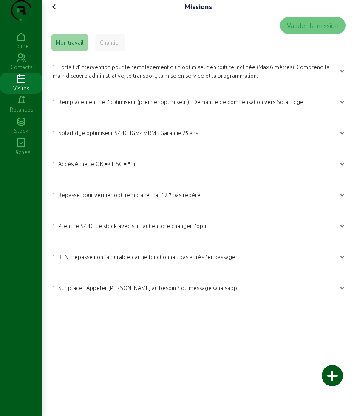
click at [55, 12] on icon at bounding box center [54, 7] width 10 height 10
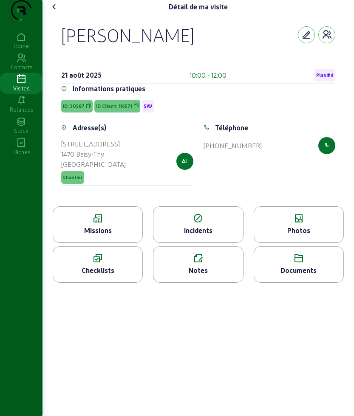
click at [311, 224] on icon at bounding box center [298, 219] width 89 height 10
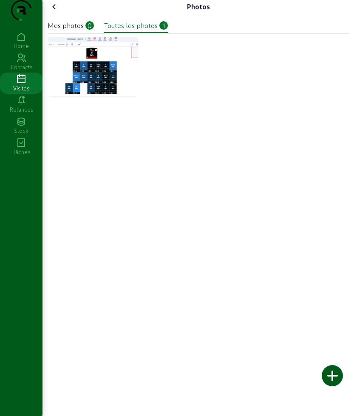
click at [59, 12] on icon at bounding box center [54, 7] width 10 height 10
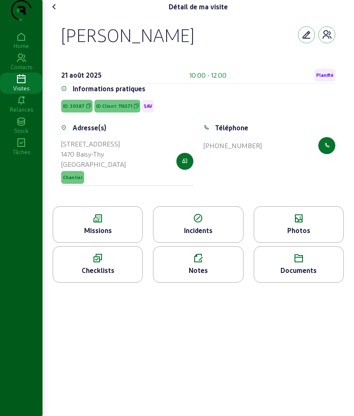
click at [105, 224] on icon at bounding box center [97, 219] width 89 height 10
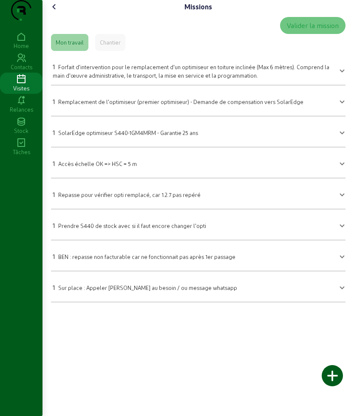
click at [54, 12] on icon at bounding box center [54, 7] width 10 height 10
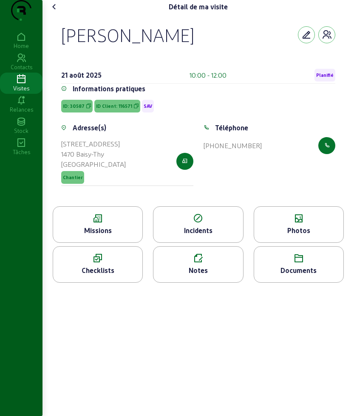
click at [54, 12] on icon at bounding box center [54, 7] width 10 height 10
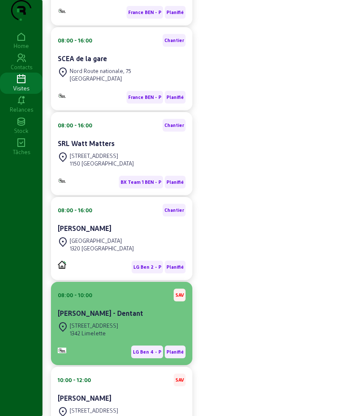
scroll to position [260, 0]
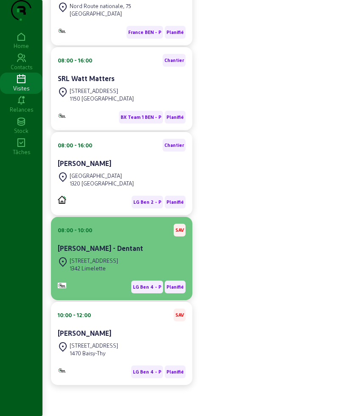
click at [116, 253] on div "[PERSON_NAME] - Dentant" at bounding box center [122, 248] width 128 height 10
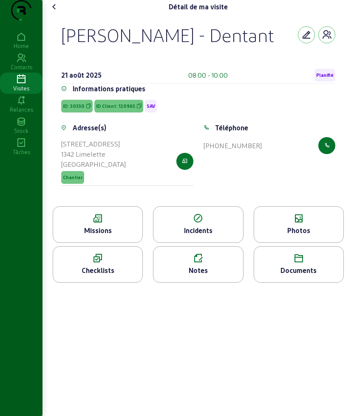
drag, startPoint x: 55, startPoint y: 45, endPoint x: 154, endPoint y: 86, distance: 107.2
click at [154, 86] on div "[PERSON_NAME] - Dentant [DATE] 08:00 - 10:00 Planifié Informations pratiques ID…" at bounding box center [198, 110] width 294 height 193
click at [258, 224] on icon at bounding box center [298, 219] width 89 height 10
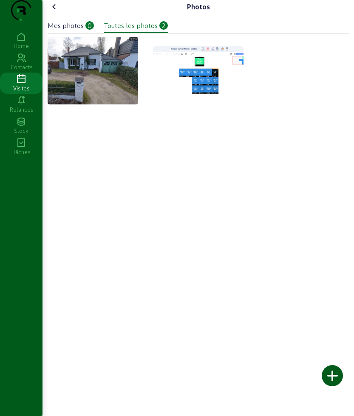
click at [49, 14] on cam-font-icon at bounding box center [55, 7] width 14 height 14
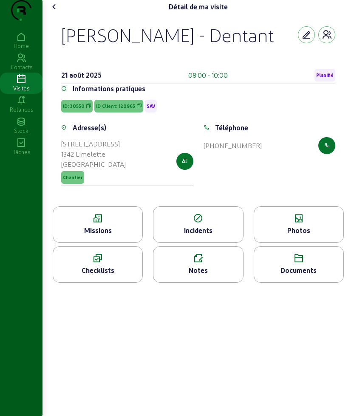
click at [113, 236] on div "Missions" at bounding box center [97, 231] width 89 height 10
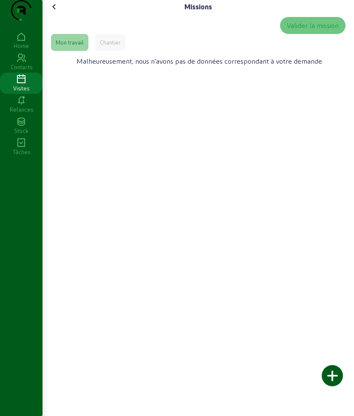
click at [112, 46] on div "Chantier" at bounding box center [110, 43] width 21 height 8
